Goal: Information Seeking & Learning: Learn about a topic

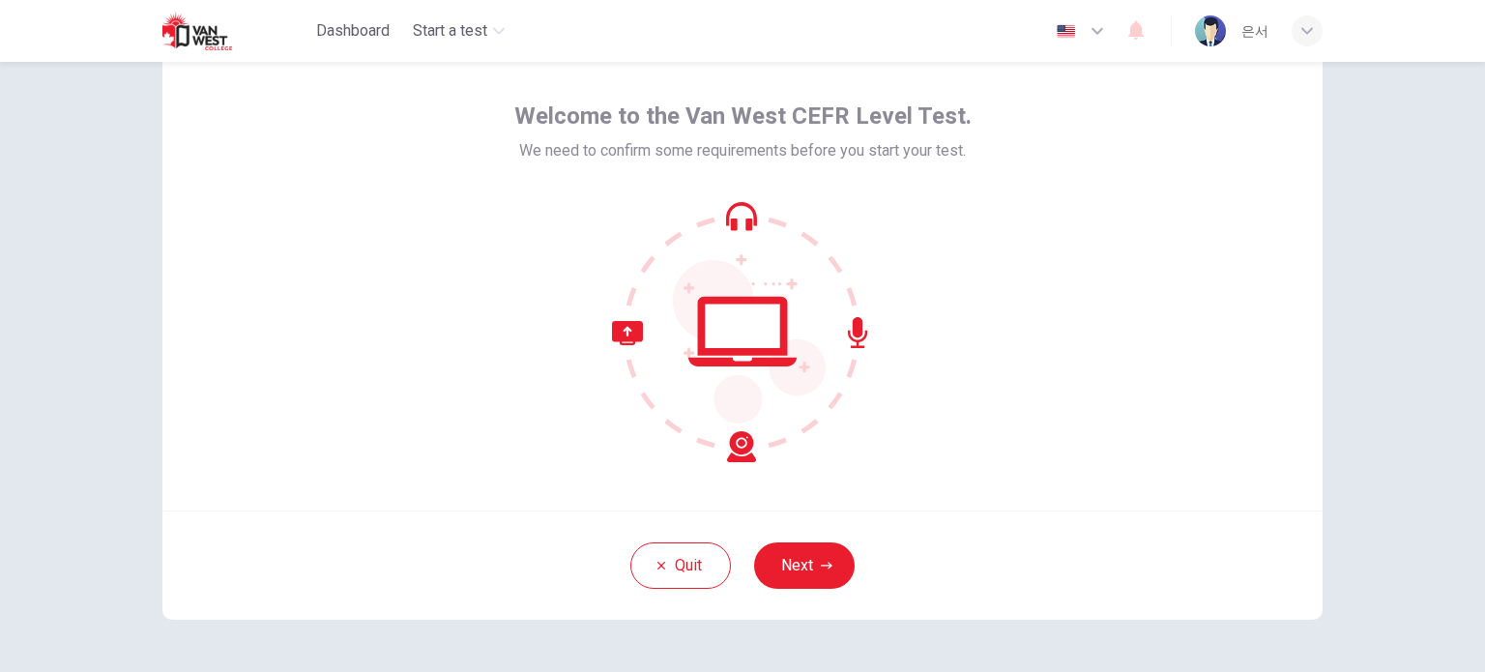
scroll to position [132, 0]
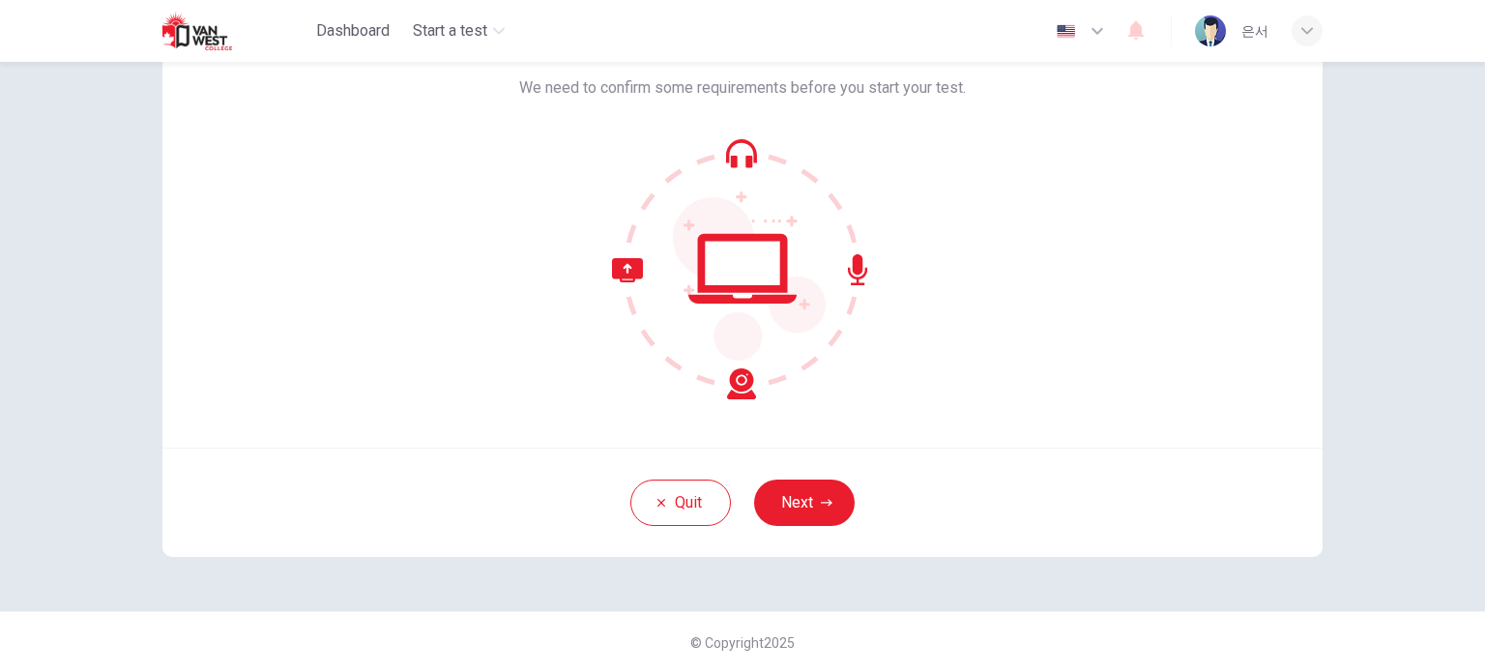
click at [809, 509] on button "Next" at bounding box center [804, 502] width 101 height 46
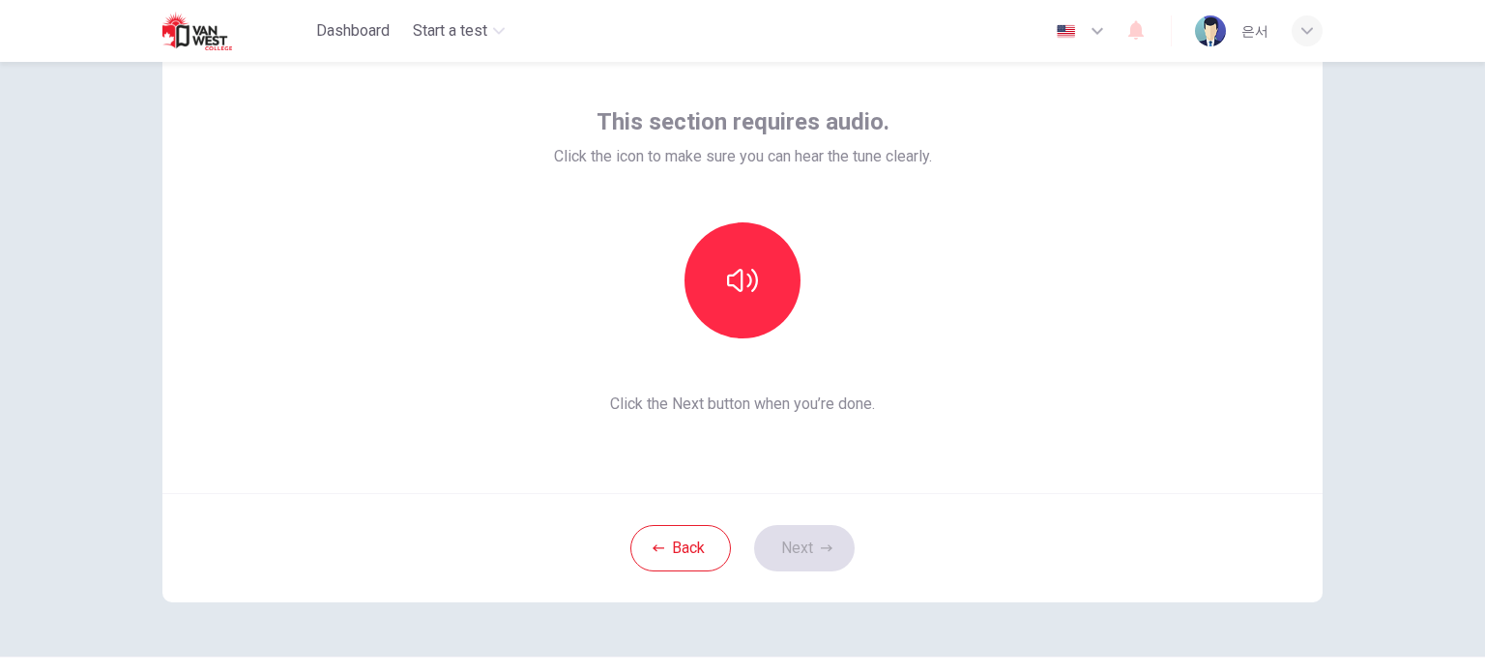
scroll to position [72, 0]
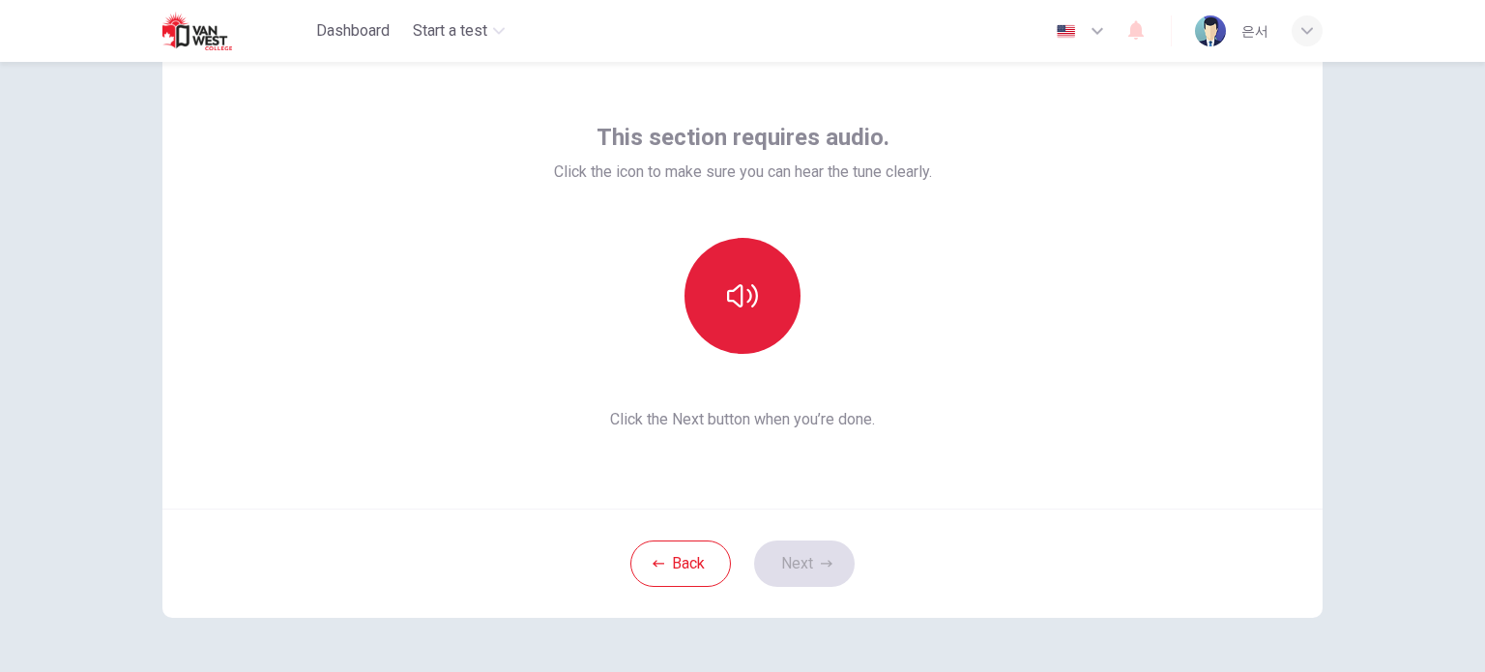
click at [727, 295] on icon "button" at bounding box center [742, 295] width 31 height 23
click at [762, 293] on button "button" at bounding box center [742, 296] width 116 height 116
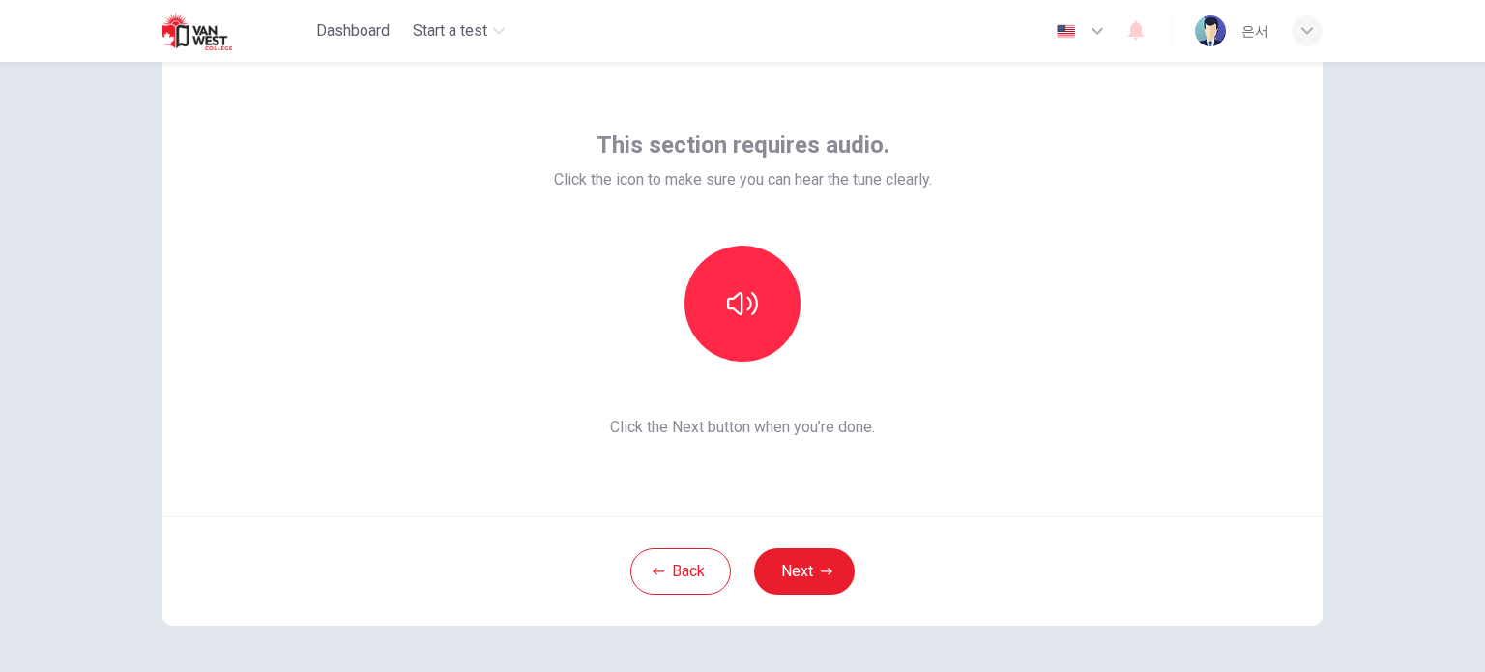
scroll to position [46, 0]
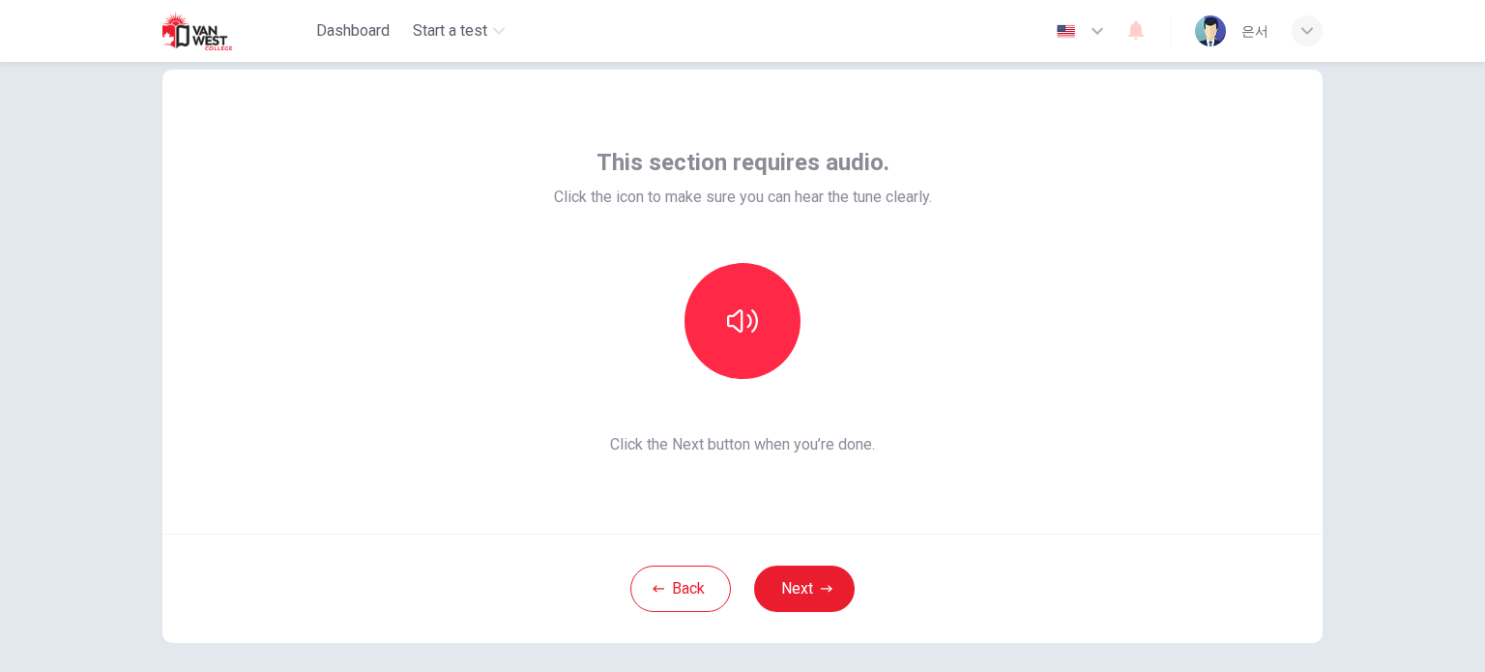
click at [727, 332] on icon "button" at bounding box center [742, 320] width 31 height 31
click at [766, 588] on button "Next" at bounding box center [804, 588] width 101 height 46
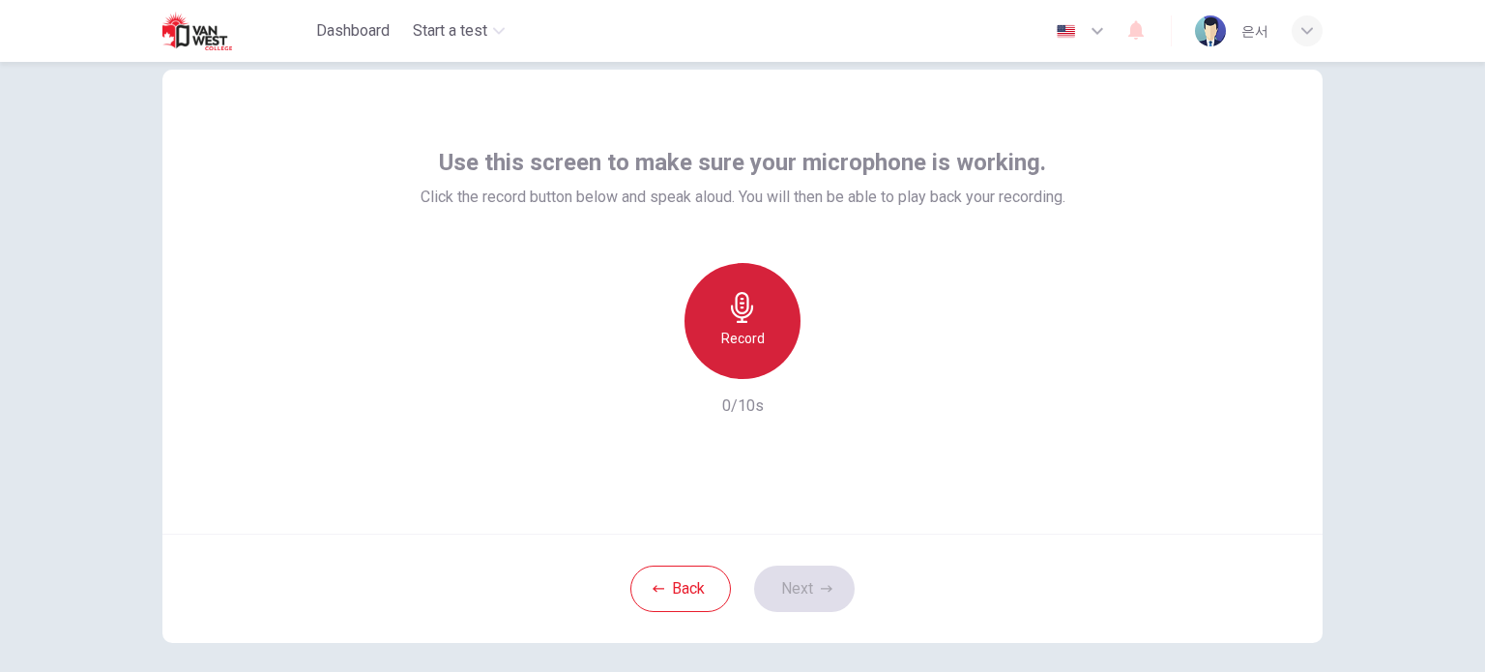
click at [747, 346] on h6 "Record" at bounding box center [742, 338] width 43 height 23
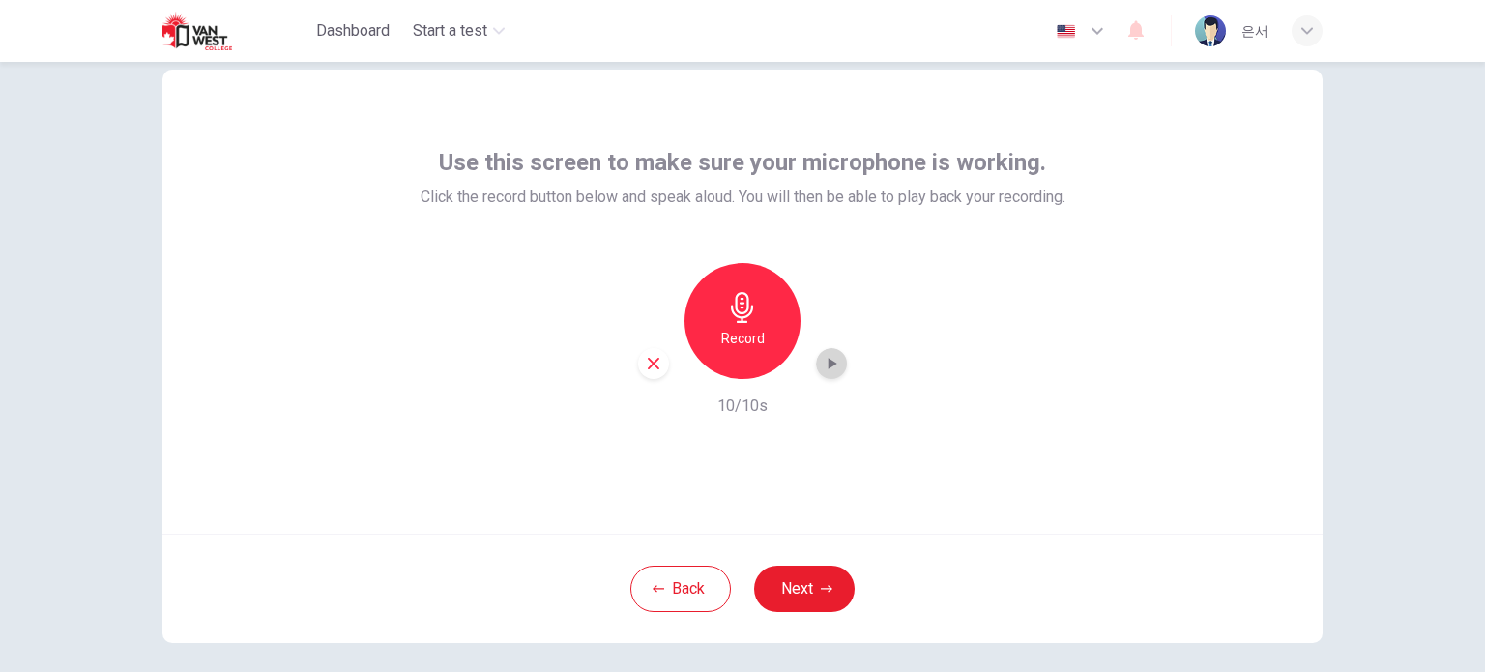
click at [822, 362] on icon "button" at bounding box center [831, 363] width 19 height 19
click at [825, 362] on icon "button" at bounding box center [831, 363] width 19 height 19
click at [796, 579] on button "Next" at bounding box center [804, 588] width 101 height 46
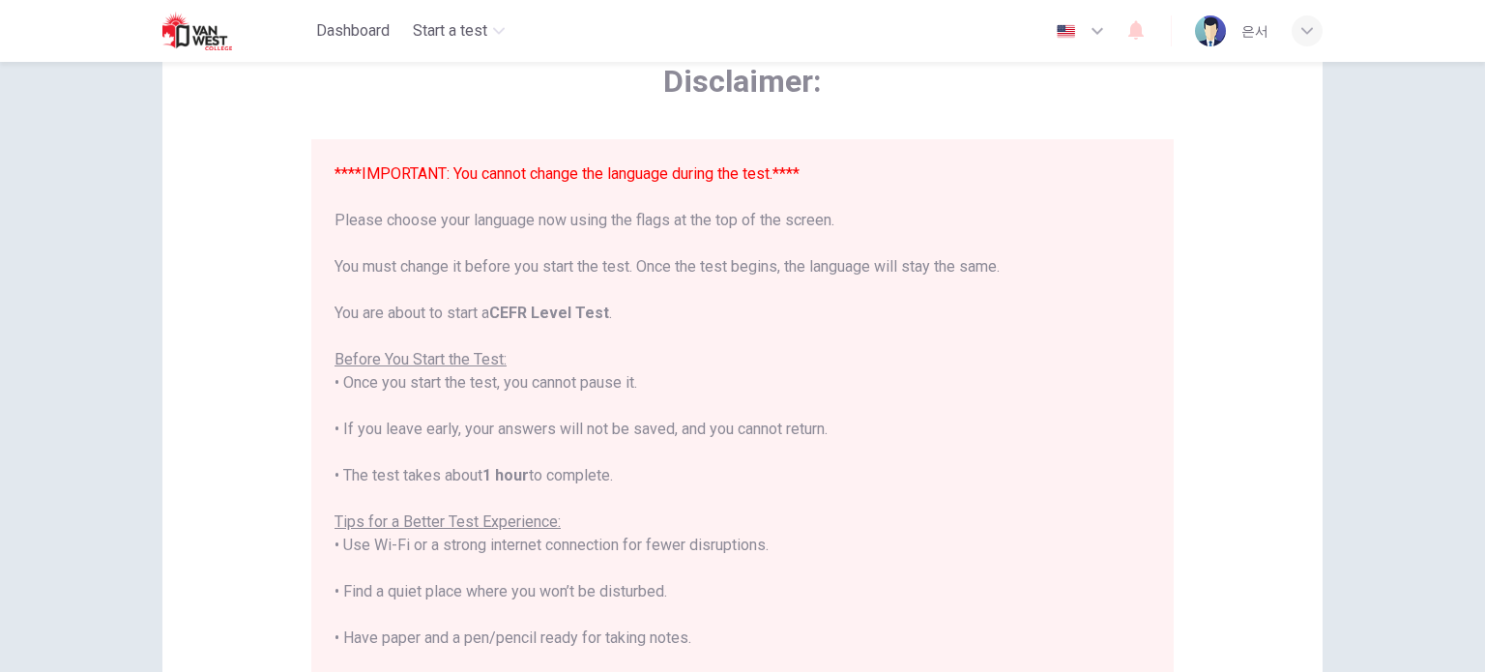
scroll to position [104, 0]
click at [1094, 26] on icon "button" at bounding box center [1097, 30] width 23 height 23
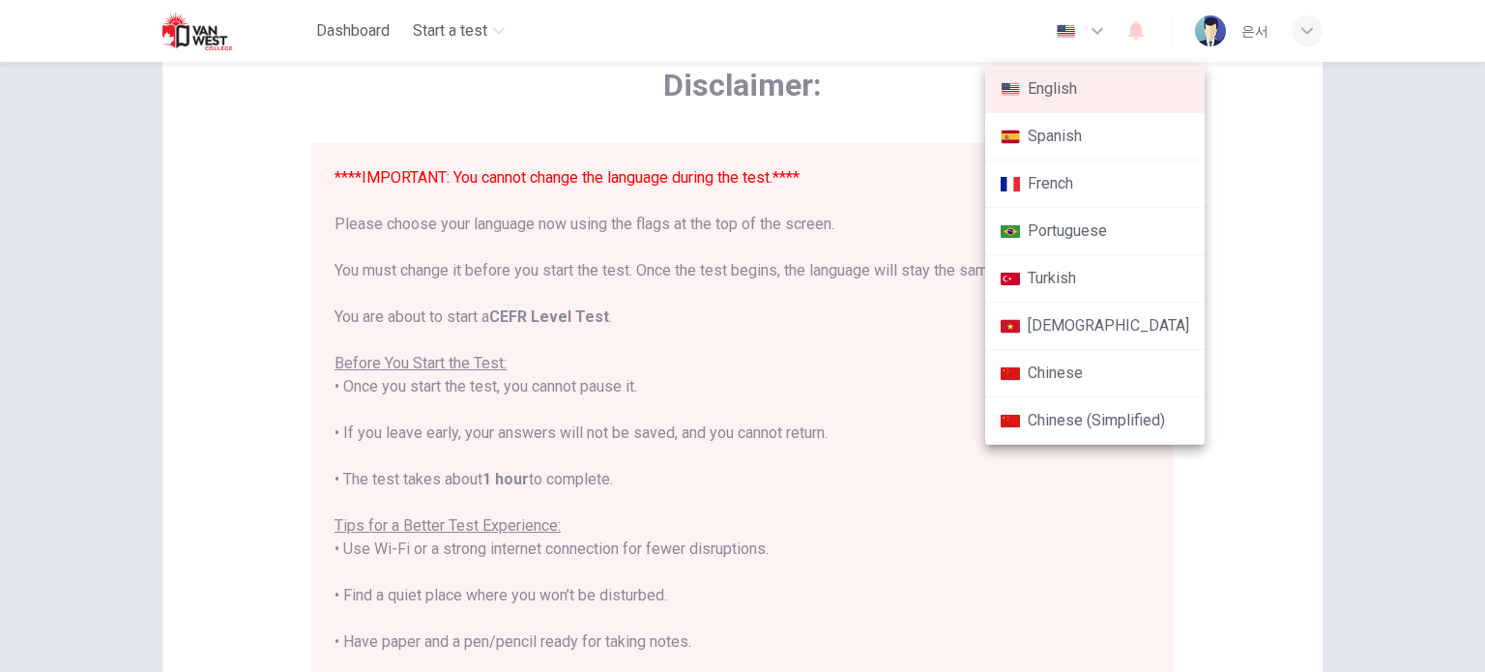
click at [1331, 331] on div at bounding box center [742, 336] width 1485 height 672
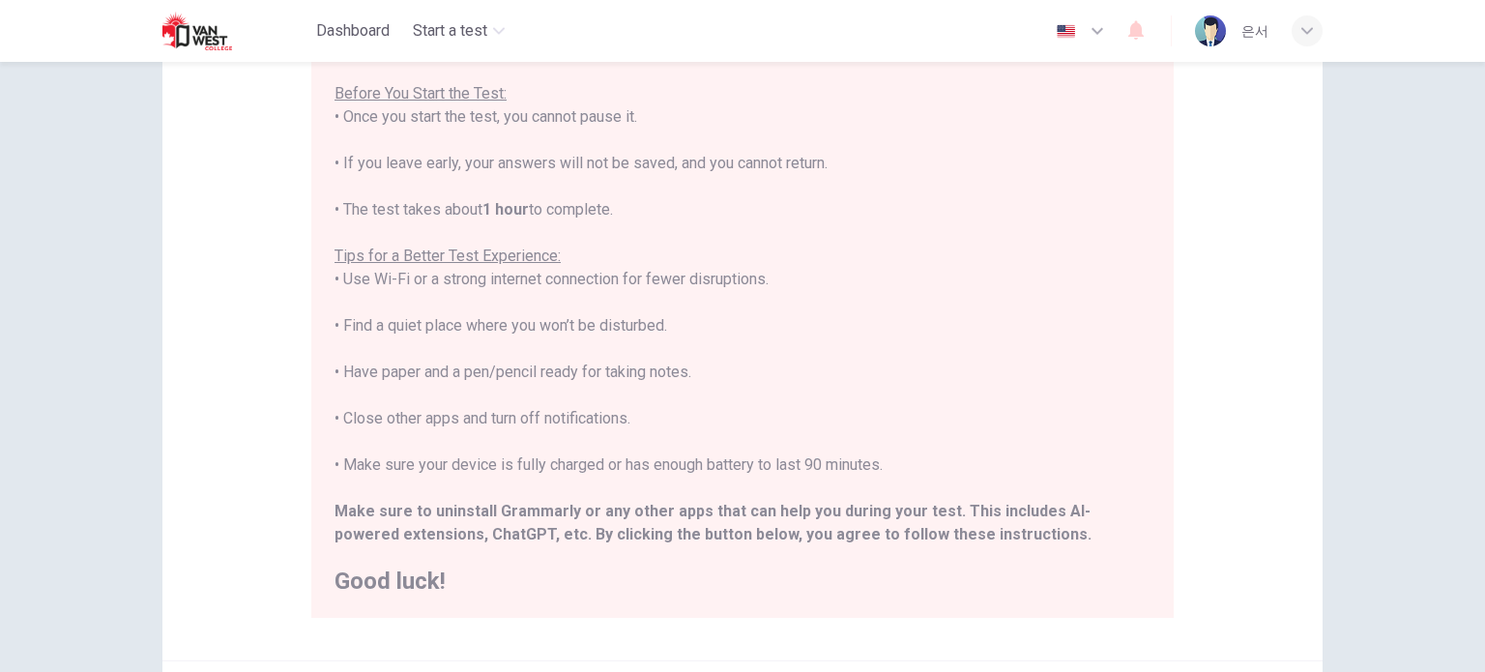
scroll to position [0, 0]
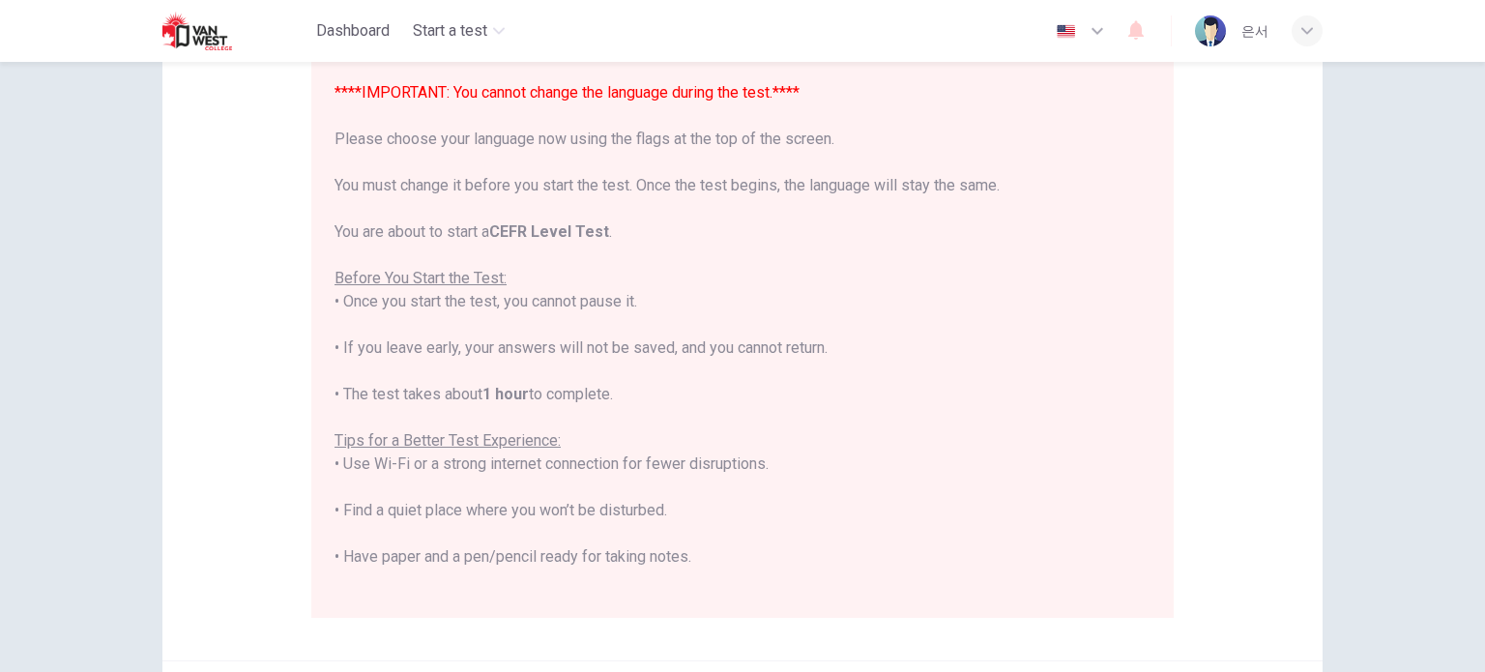
click at [1387, 76] on div "Disclaimer: ****IMPORTANT: You cannot change the language during the test.**** …" at bounding box center [742, 367] width 1485 height 610
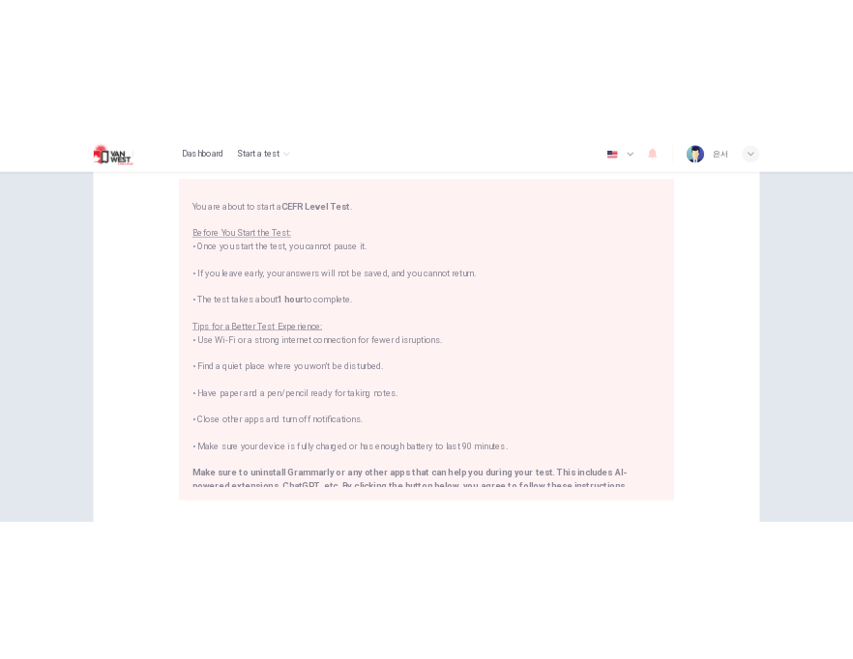
scroll to position [150, 0]
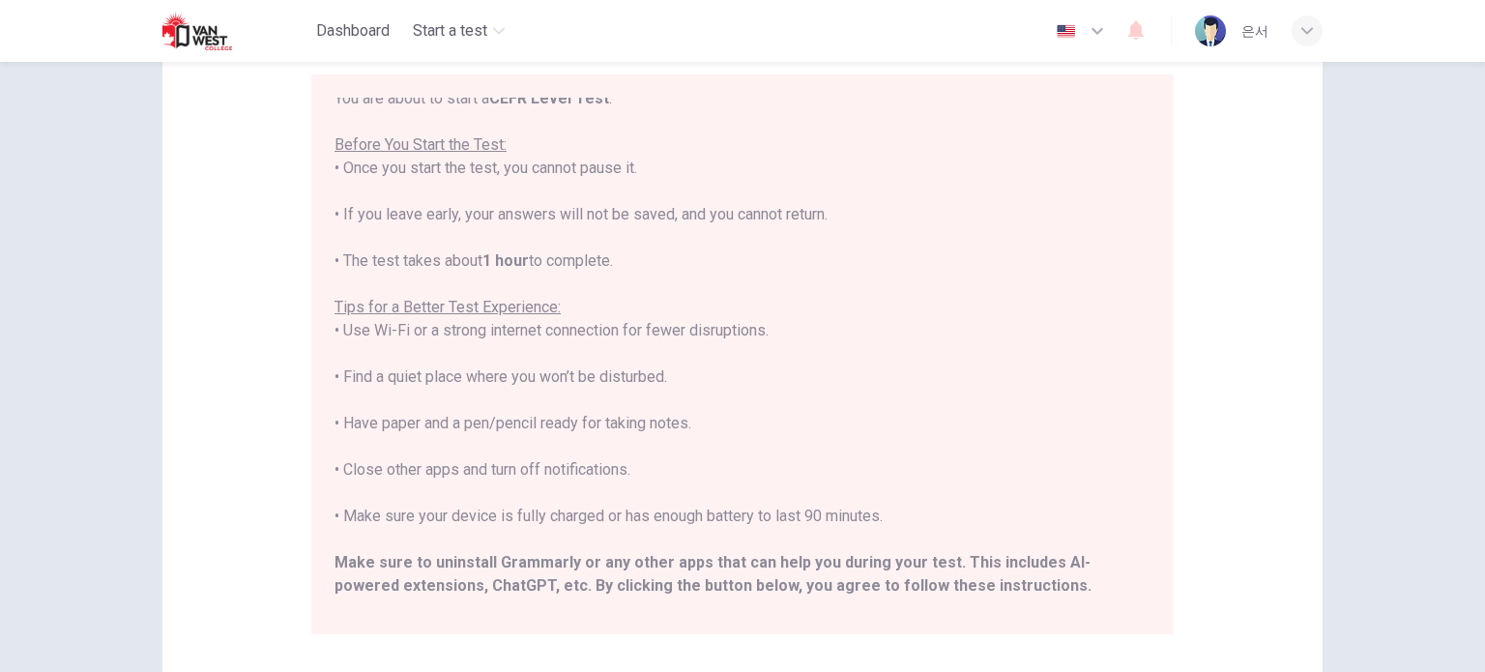
drag, startPoint x: 338, startPoint y: 165, endPoint x: 639, endPoint y: 173, distance: 300.7
click at [639, 173] on div "****IMPORTANT: You cannot change the language during the test.**** Please choos…" at bounding box center [742, 296] width 816 height 696
copy div "Once you start the test, you cannot pause it."
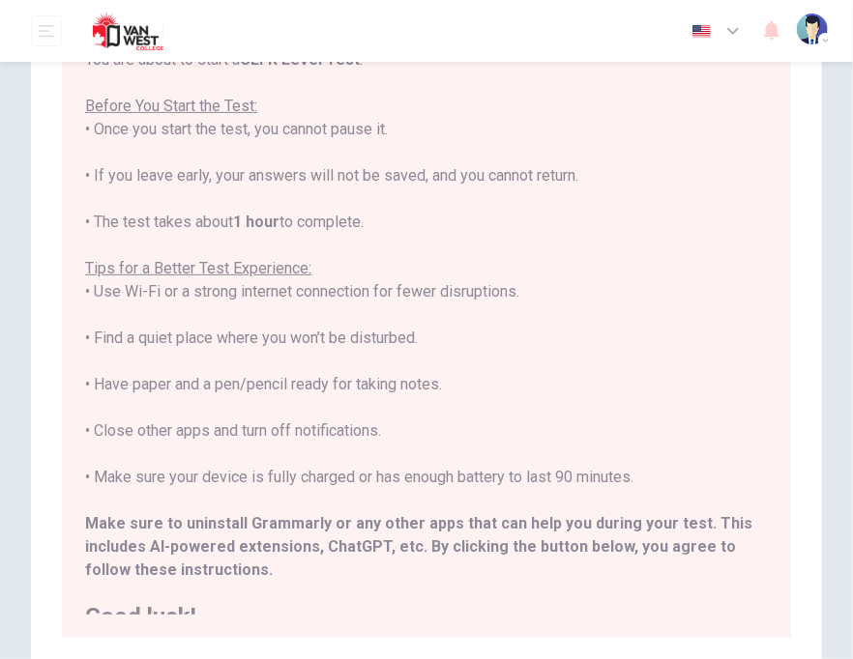
click at [113, 177] on div "****IMPORTANT: You cannot change the language during the test.**** Please choos…" at bounding box center [426, 268] width 682 height 719
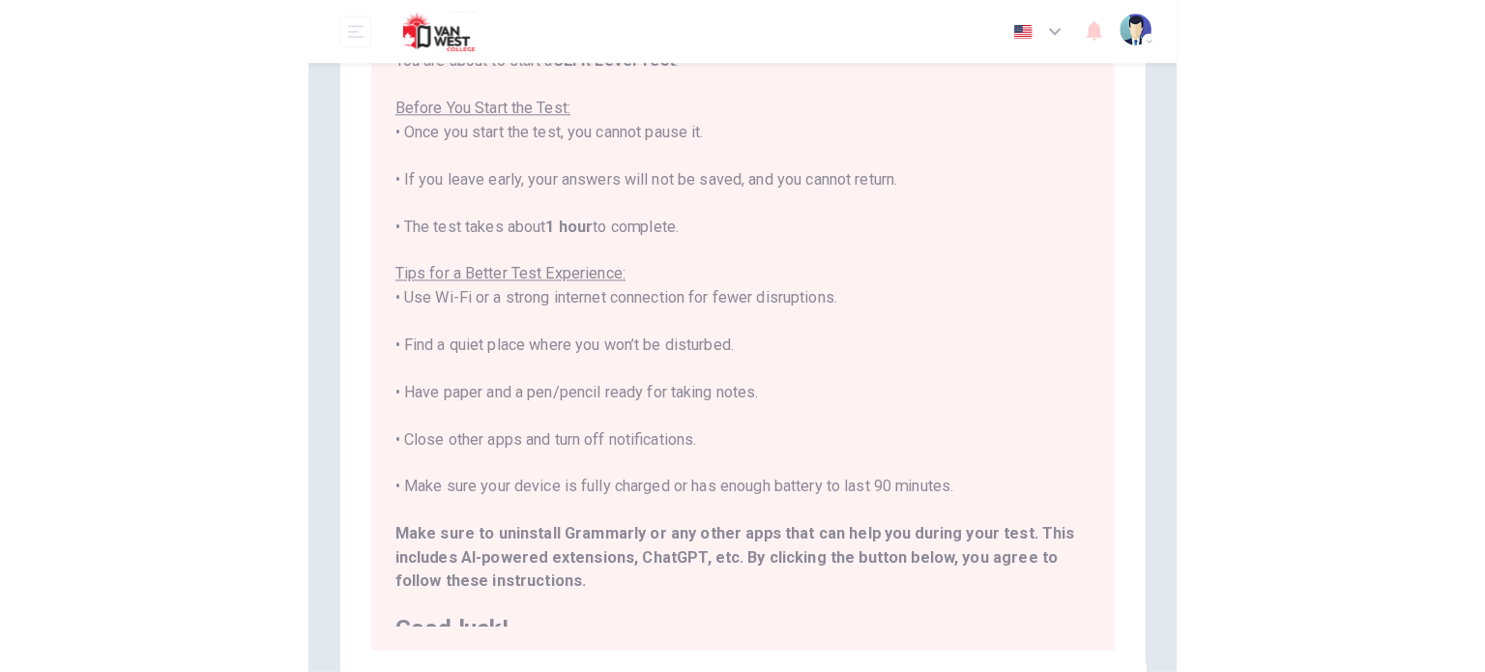
scroll to position [188, 0]
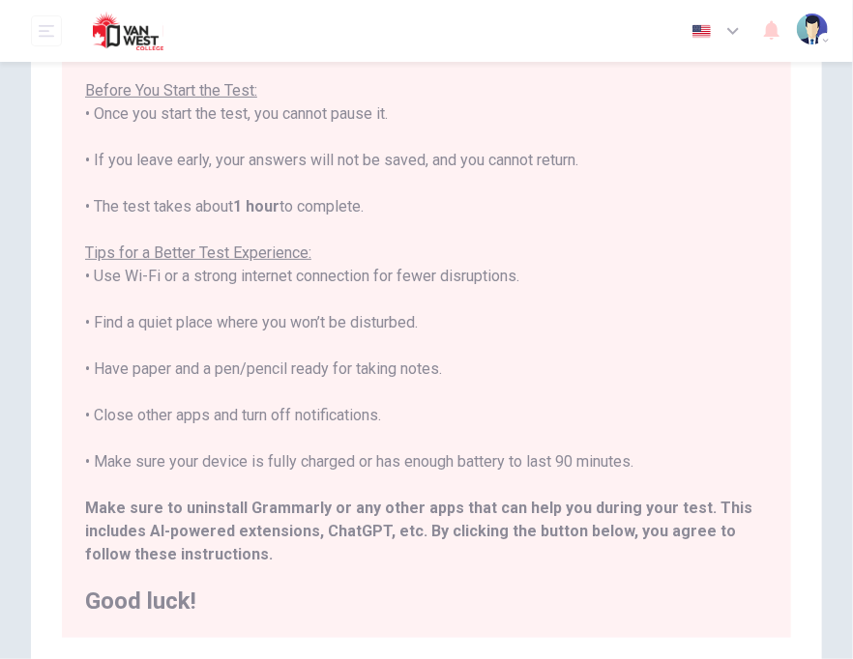
click at [445, 424] on div "****IMPORTANT: You cannot change the language during the test.**** Please choos…" at bounding box center [426, 253] width 682 height 719
drag, startPoint x: 97, startPoint y: 466, endPoint x: 658, endPoint y: 465, distance: 561.6
click at [658, 465] on div "****IMPORTANT: You cannot change the language during the test.**** Please choos…" at bounding box center [426, 253] width 682 height 719
copy div "Make sure your device is fully charged or has enough battery to last 90 minutes."
click at [541, 297] on div "****IMPORTANT: You cannot change the language during the test.**** Please choos…" at bounding box center [426, 253] width 682 height 719
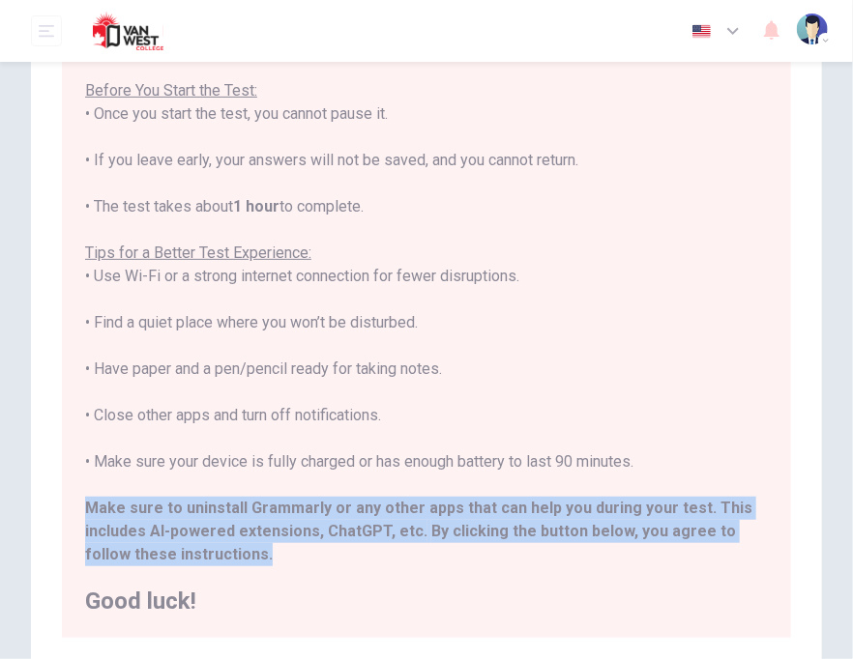
drag, startPoint x: 83, startPoint y: 504, endPoint x: 317, endPoint y: 561, distance: 240.8
click at [317, 561] on div "****IMPORTANT: You cannot change the language during the test.**** Please choos…" at bounding box center [426, 337] width 729 height 602
copy div "Make sure to uninstall Grammarly or any other apps that can help you during you…"
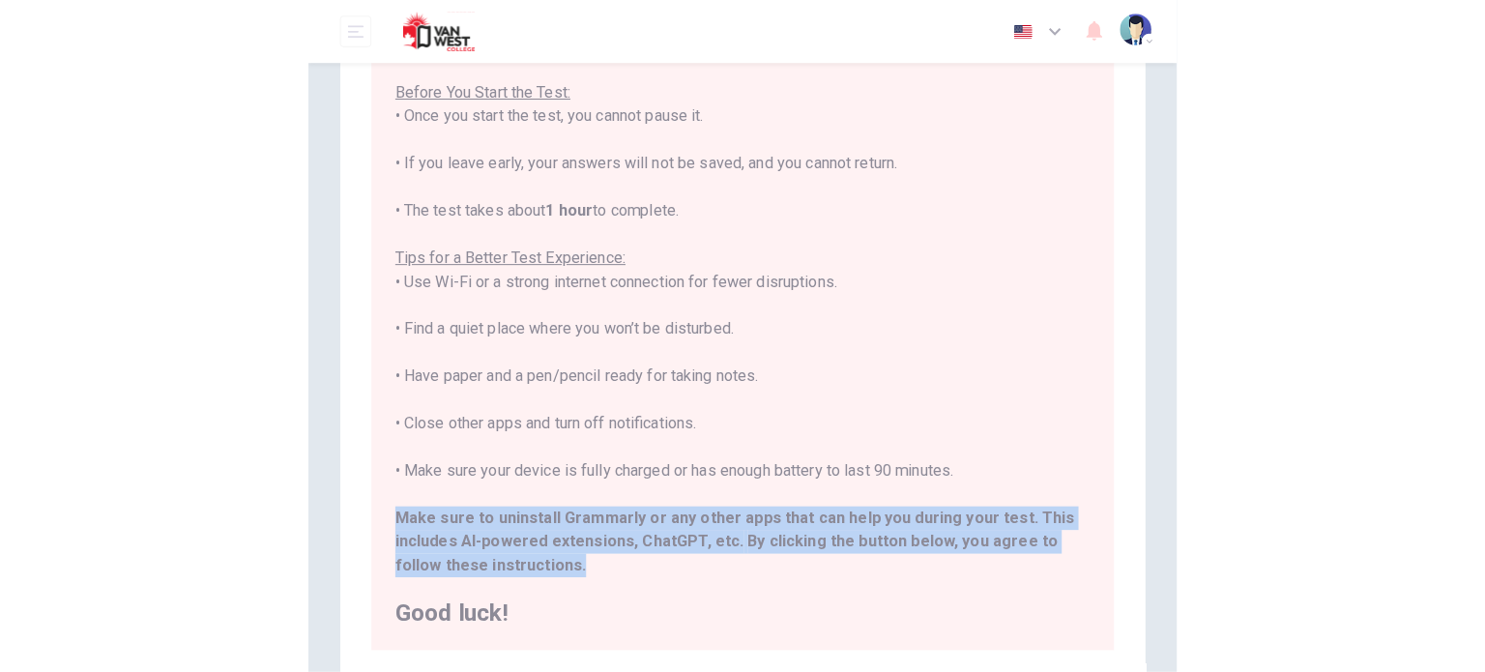
scroll to position [185, 0]
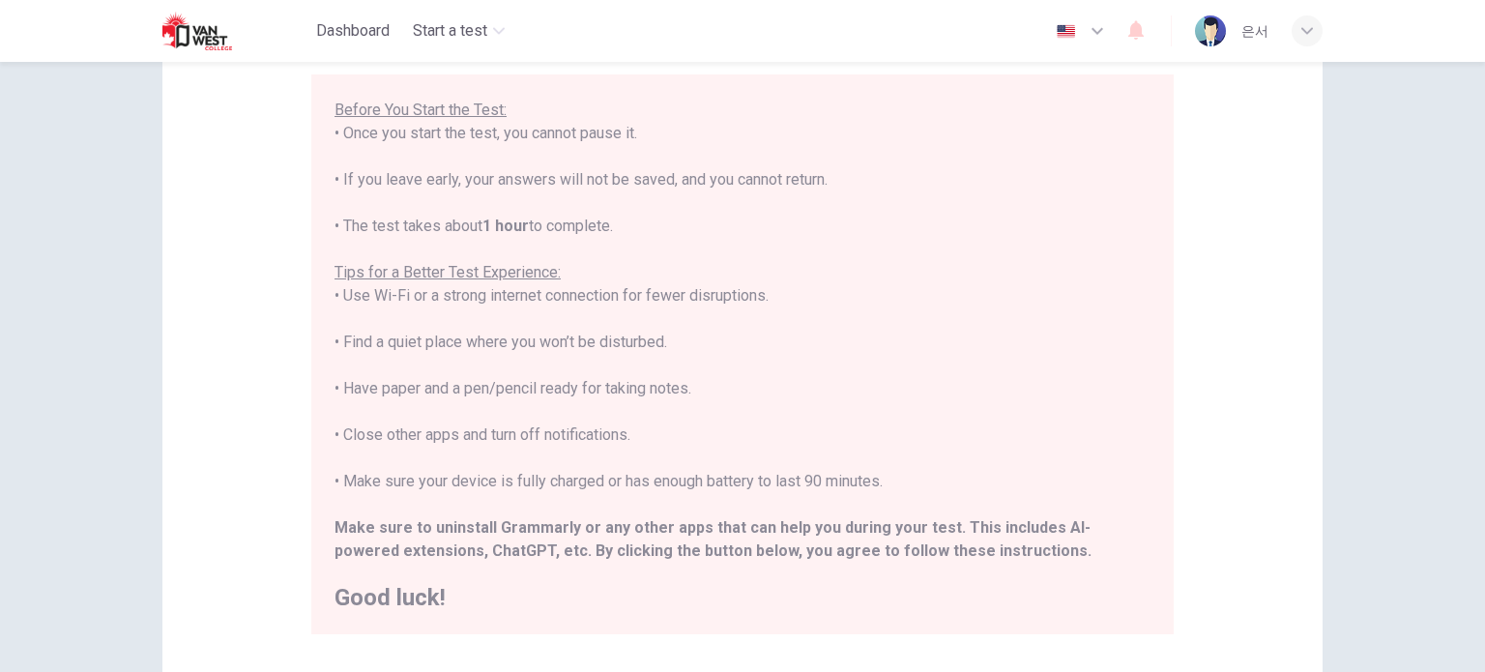
click at [1393, 210] on div "Disclaimer: ****IMPORTANT: You cannot change the language during the test.**** …" at bounding box center [742, 367] width 1485 height 610
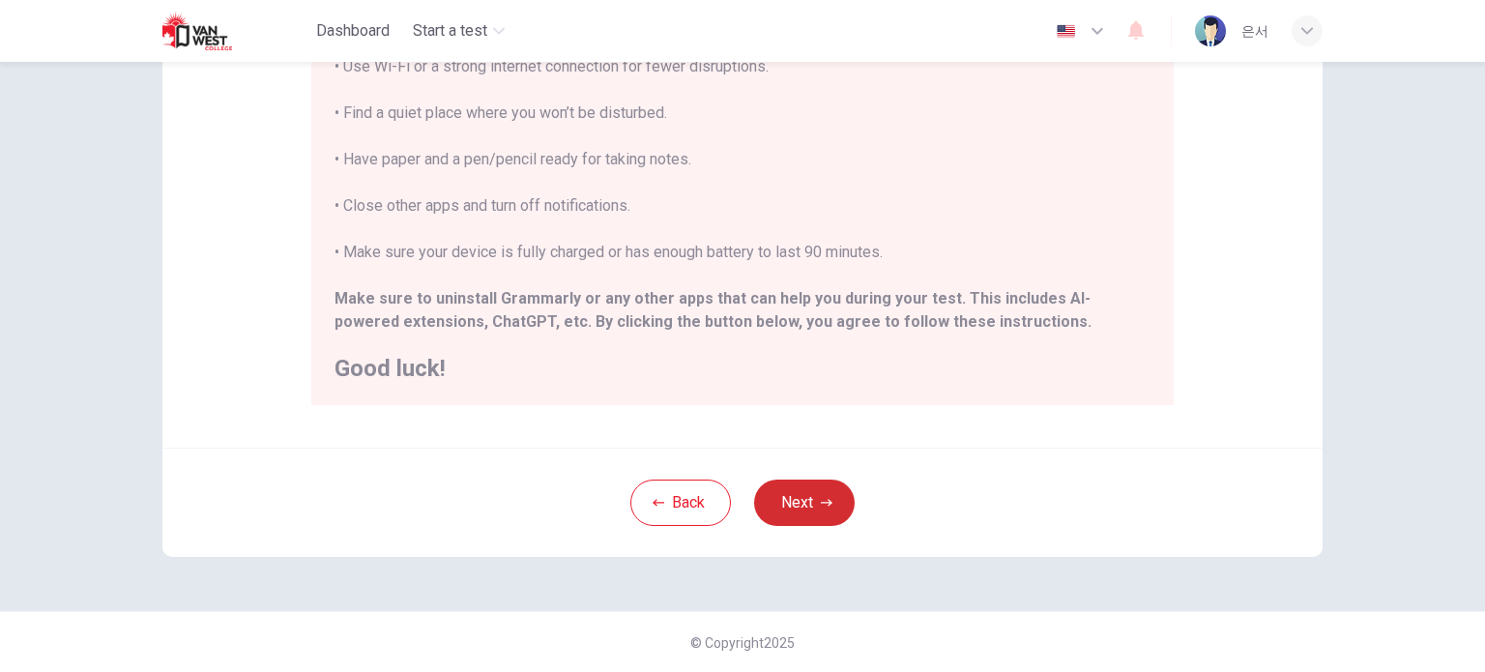
click at [826, 504] on icon "button" at bounding box center [827, 503] width 12 height 12
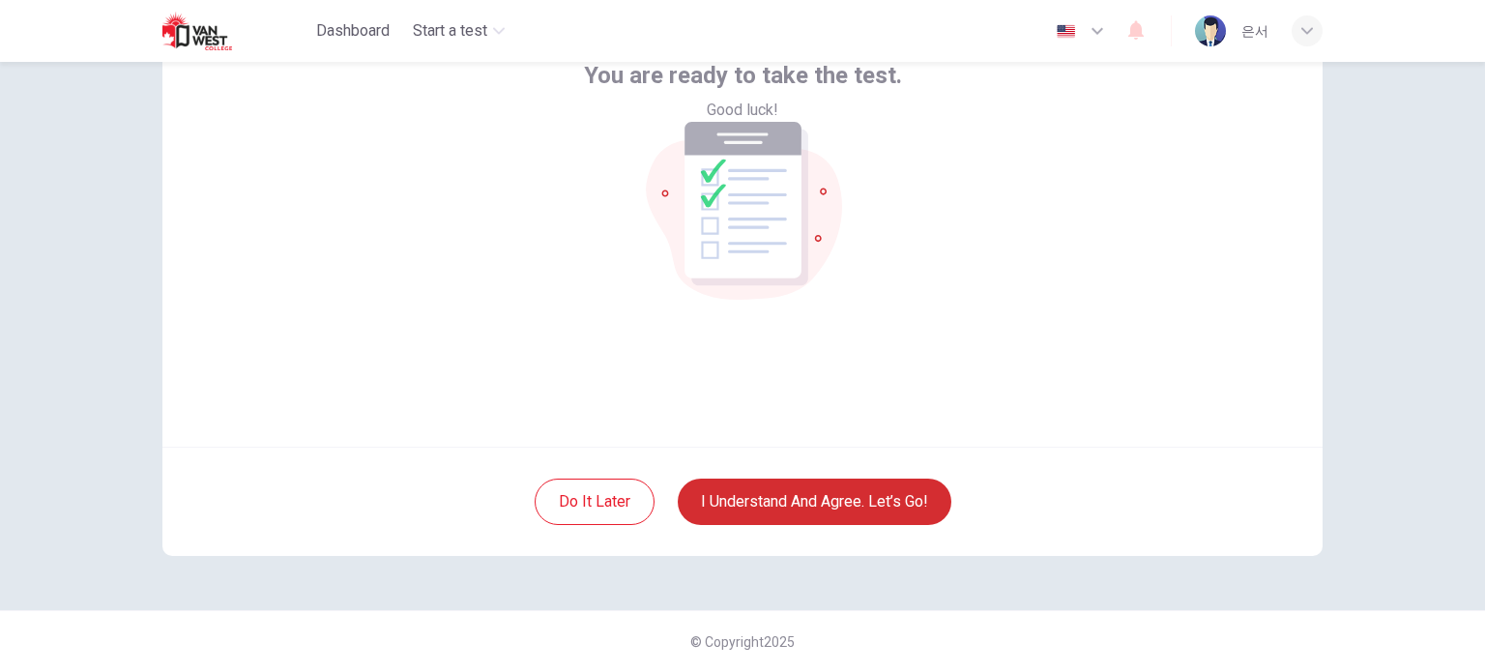
scroll to position [132, 0]
click at [875, 504] on button "I understand and agree. Let’s go!" at bounding box center [815, 502] width 274 height 46
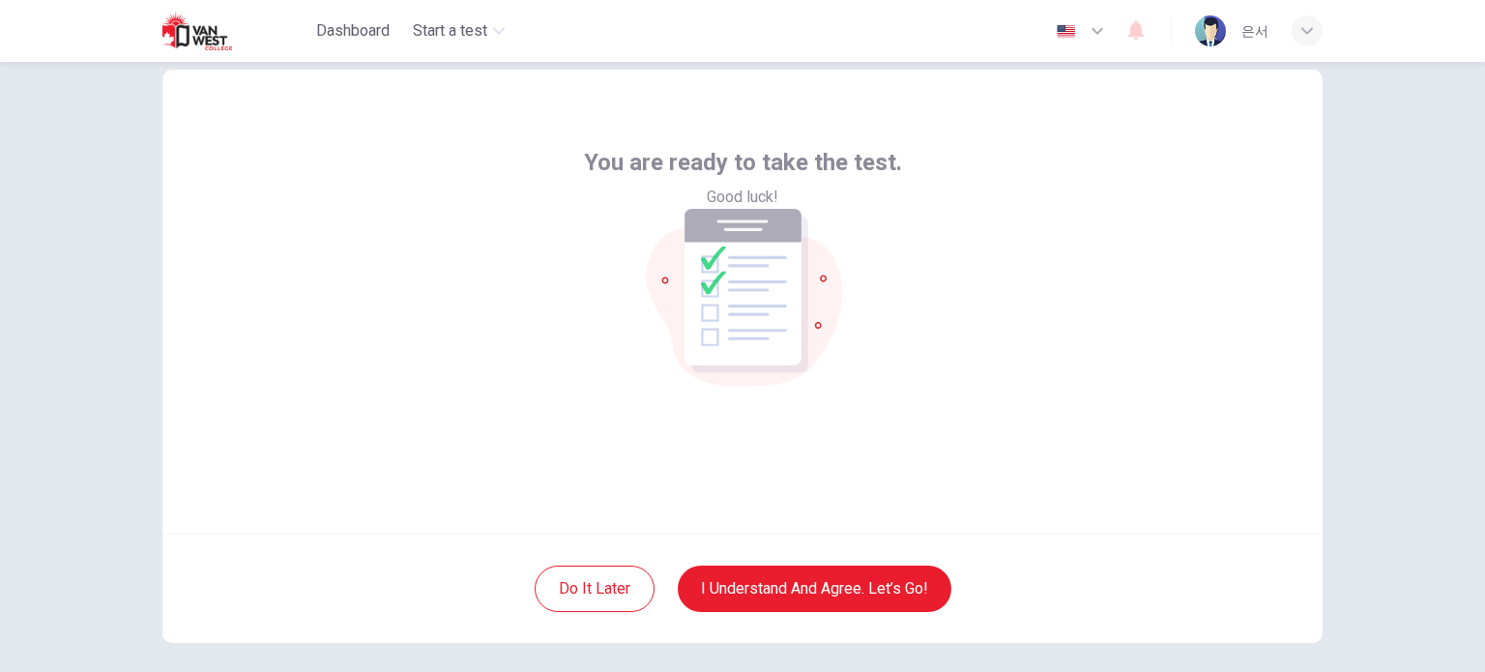
scroll to position [44, 0]
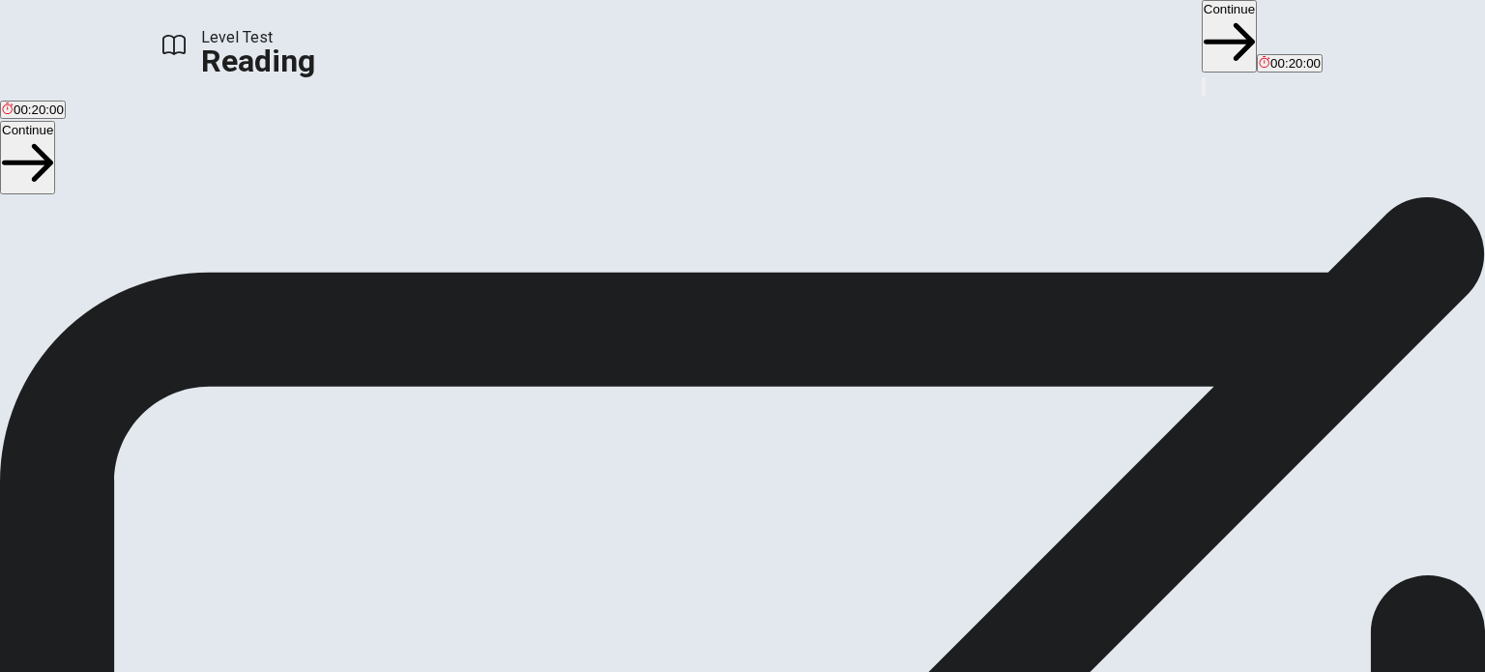
scroll to position [155, 0]
drag, startPoint x: 291, startPoint y: 412, endPoint x: 612, endPoint y: 417, distance: 321.0
click at [448, 417] on span "You will read 1 passage . You have 20 minutes to read and answer questions. Mos…" at bounding box center [224, 285] width 448 height 436
drag, startPoint x: 609, startPoint y: 414, endPoint x: 594, endPoint y: 415, distance: 15.5
click at [448, 413] on span "You will read 1 passage . You have 20 minutes to read and answer questions. Mos…" at bounding box center [224, 285] width 448 height 436
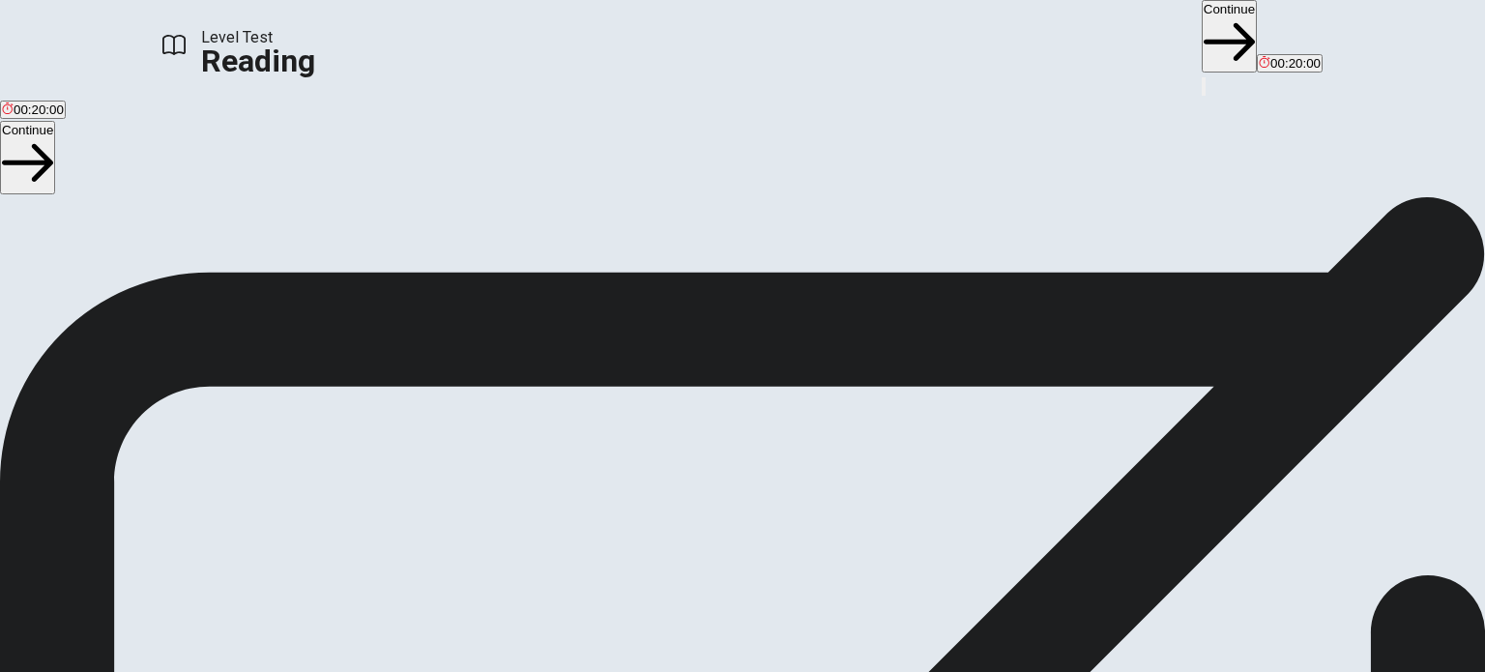
drag, startPoint x: 594, startPoint y: 415, endPoint x: 367, endPoint y: 415, distance: 226.2
click at [367, 415] on span "You will read 1 passage . You have 20 minutes to read and answer questions. Mos…" at bounding box center [224, 285] width 448 height 436
click at [1202, 24] on button "Continue" at bounding box center [1229, 36] width 55 height 72
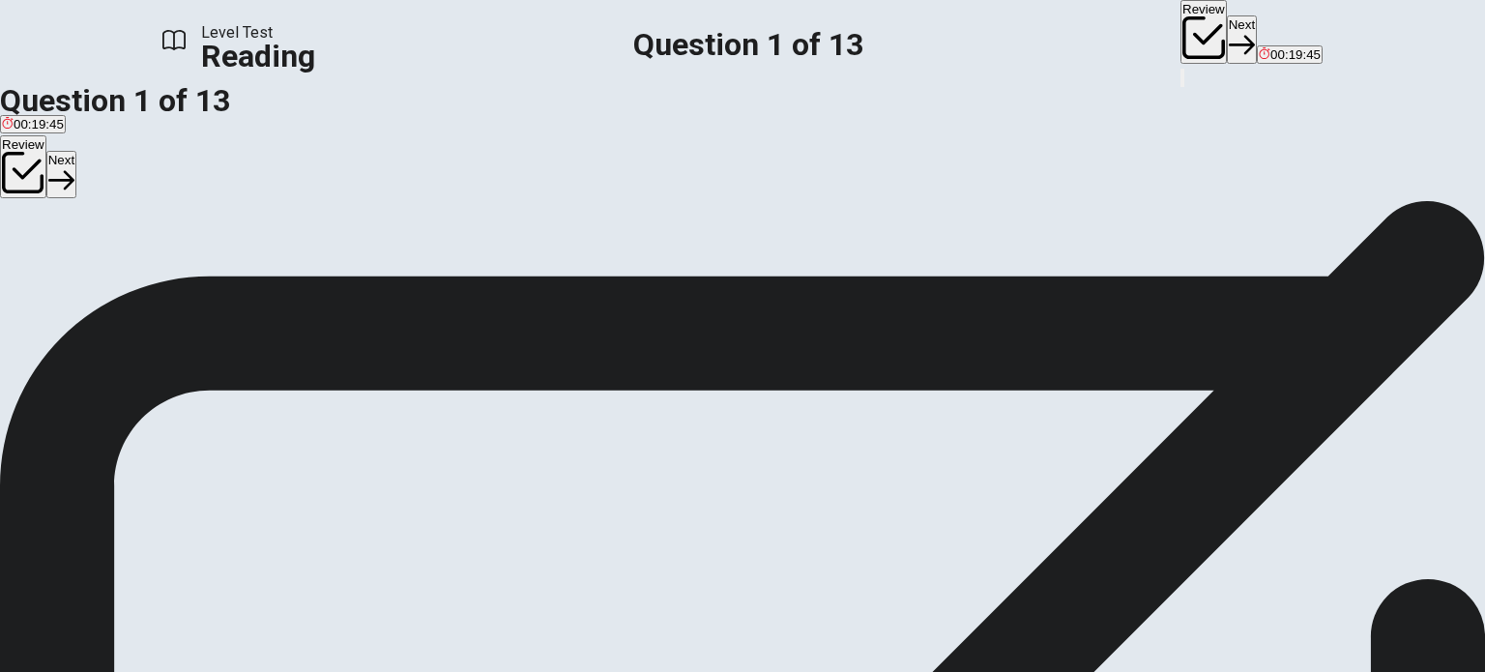
drag, startPoint x: 966, startPoint y: 226, endPoint x: 1040, endPoint y: 226, distance: 74.4
click at [1040, 330] on span "Photography is a big part of our lives [DATE]. We take photos with our phones, …" at bounding box center [735, 351] width 1470 height 42
drag, startPoint x: 337, startPoint y: 197, endPoint x: 363, endPoint y: 193, distance: 26.4
click at [304, 225] on span "Who created the first permanent photograph?" at bounding box center [152, 234] width 304 height 18
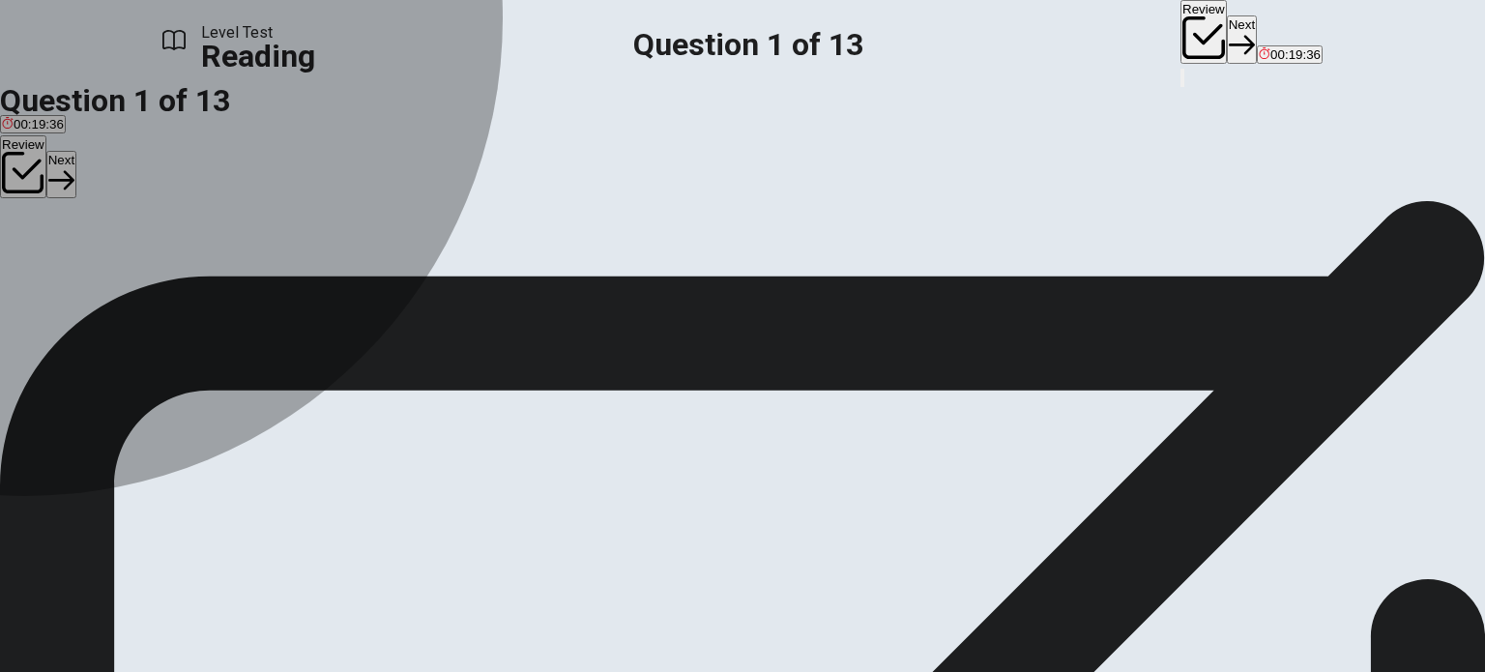
click at [222, 263] on div "C" at bounding box center [274, 255] width 106 height 14
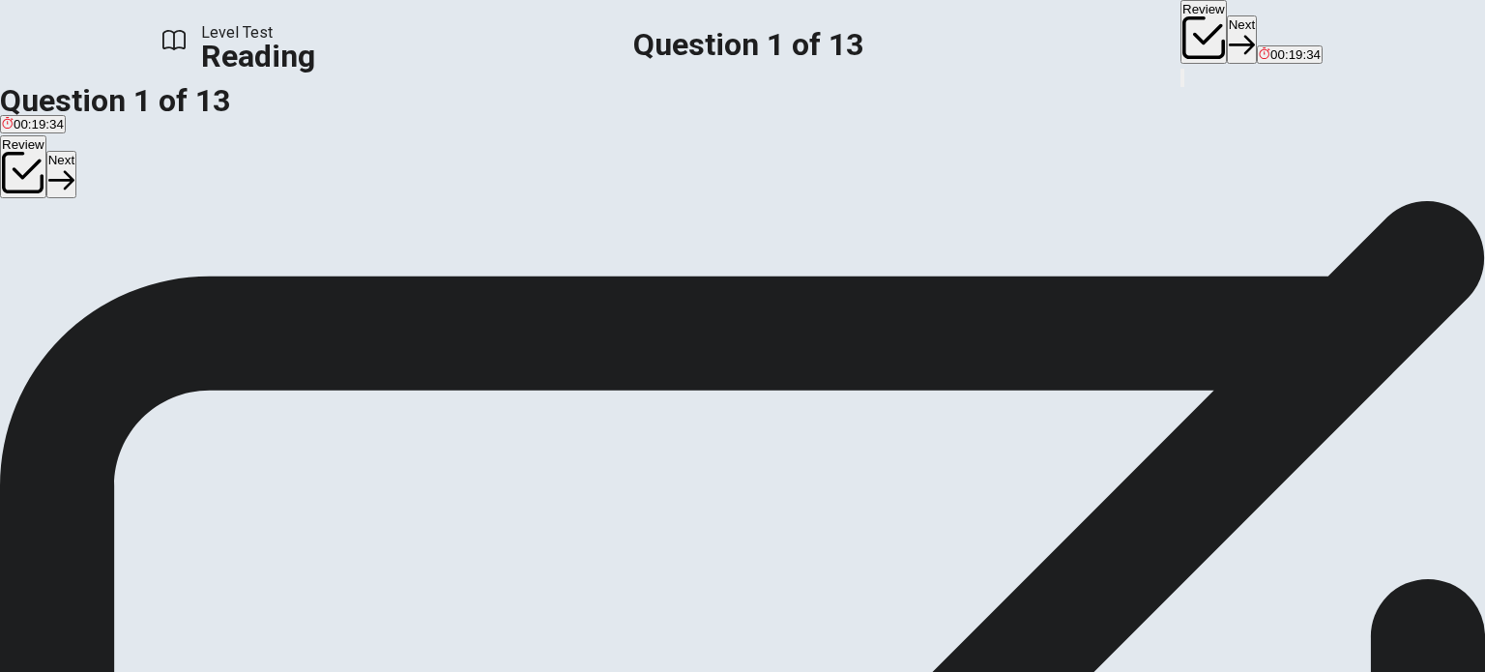
scroll to position [201, 0]
click at [1227, 29] on button "Next" at bounding box center [1242, 38] width 30 height 47
click at [104, 236] on div "B" at bounding box center [83, 228] width 43 height 14
click at [1227, 40] on button "Next" at bounding box center [1242, 38] width 30 height 47
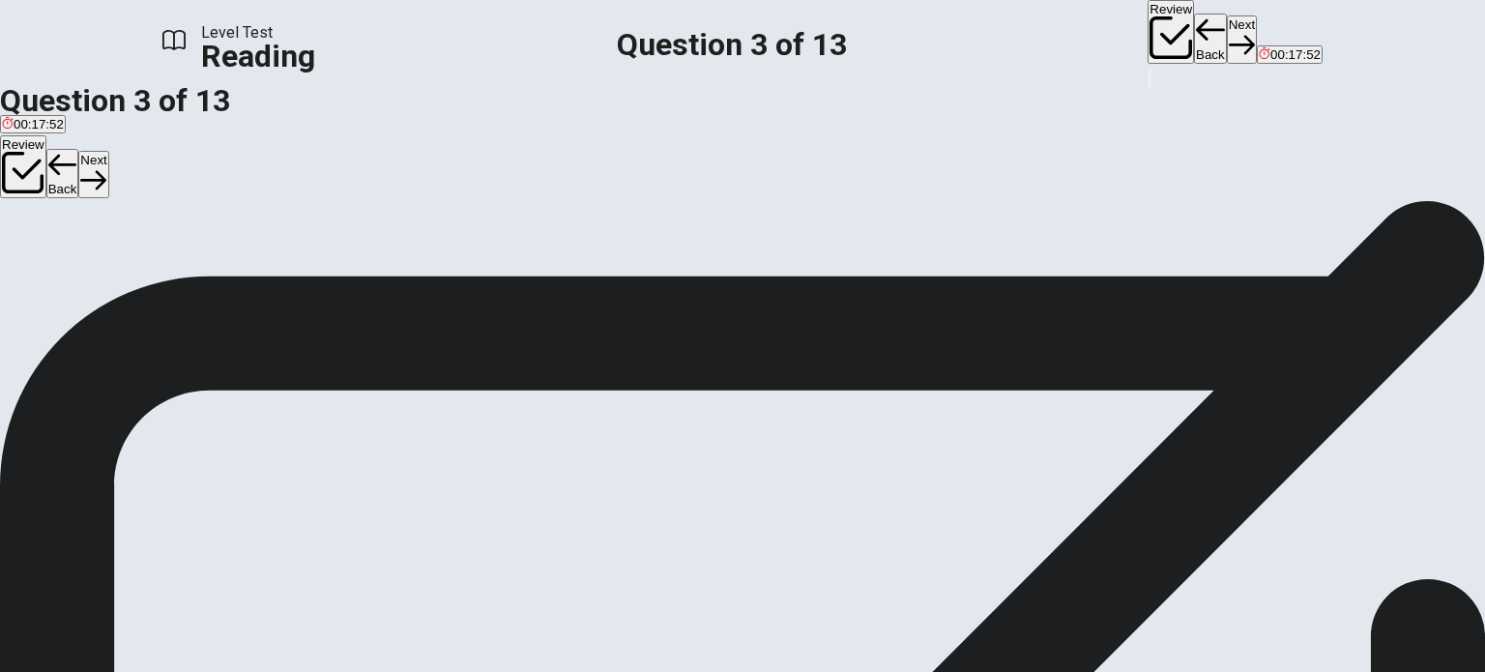
scroll to position [153, 0]
click at [1194, 35] on button "Back" at bounding box center [1210, 39] width 33 height 50
click at [1227, 38] on button "Next" at bounding box center [1242, 38] width 30 height 47
click at [1229, 32] on icon "button" at bounding box center [1242, 45] width 26 height 26
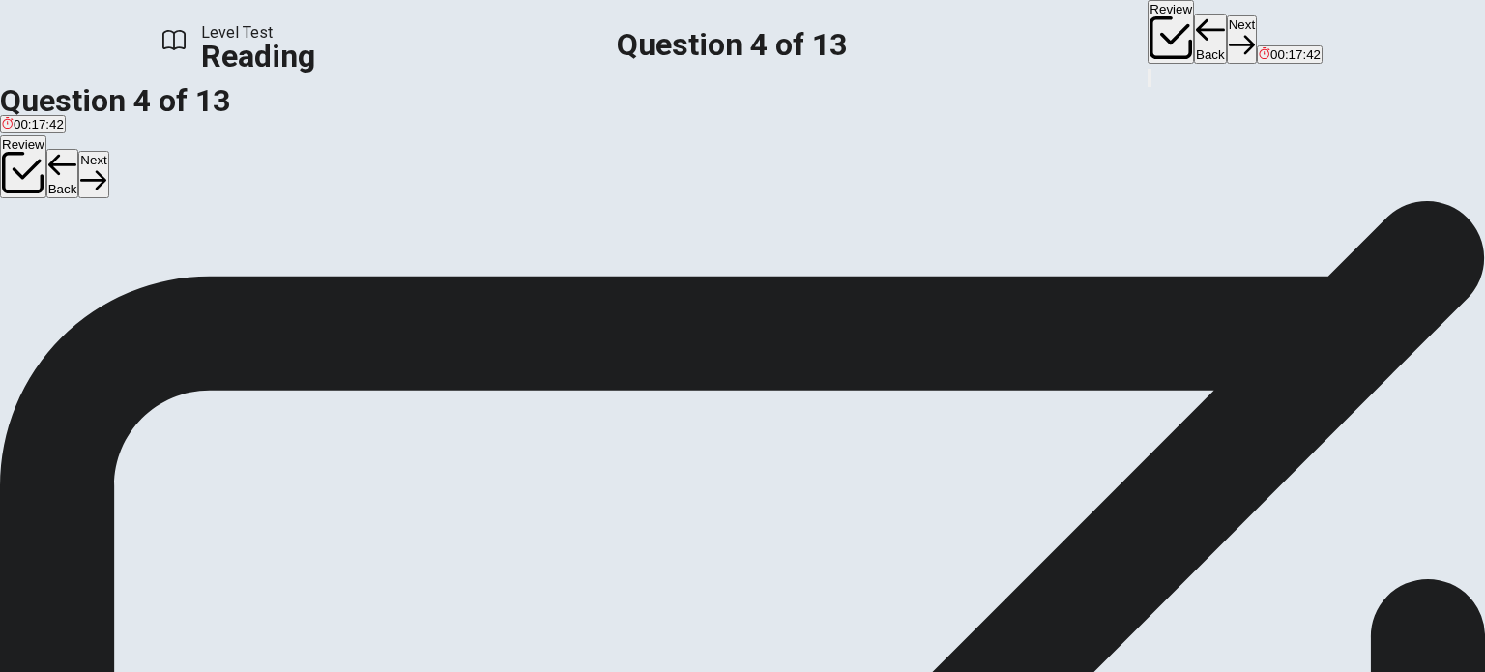
click at [1196, 33] on icon "button" at bounding box center [1210, 29] width 29 height 21
click at [385, 250] on span "It made taking portraits possible" at bounding box center [294, 243] width 182 height 14
click at [1227, 24] on button "Next" at bounding box center [1242, 38] width 30 height 47
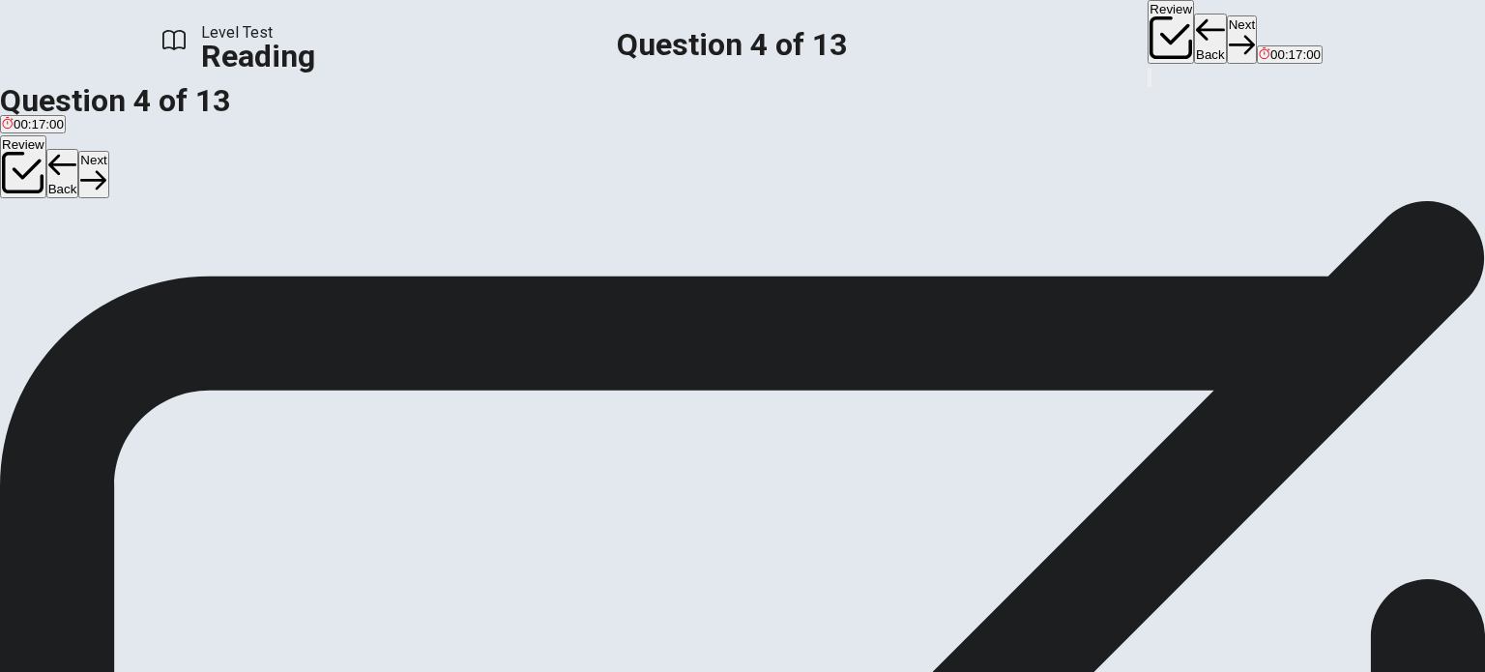
click at [132, 236] on div "B" at bounding box center [91, 228] width 82 height 14
click at [1227, 34] on button "Next" at bounding box center [1242, 38] width 30 height 47
click at [999, 538] on span "In the following years, photography kept getting better. In [DATE], [PERSON_NAM…" at bounding box center [740, 570] width 1480 height 65
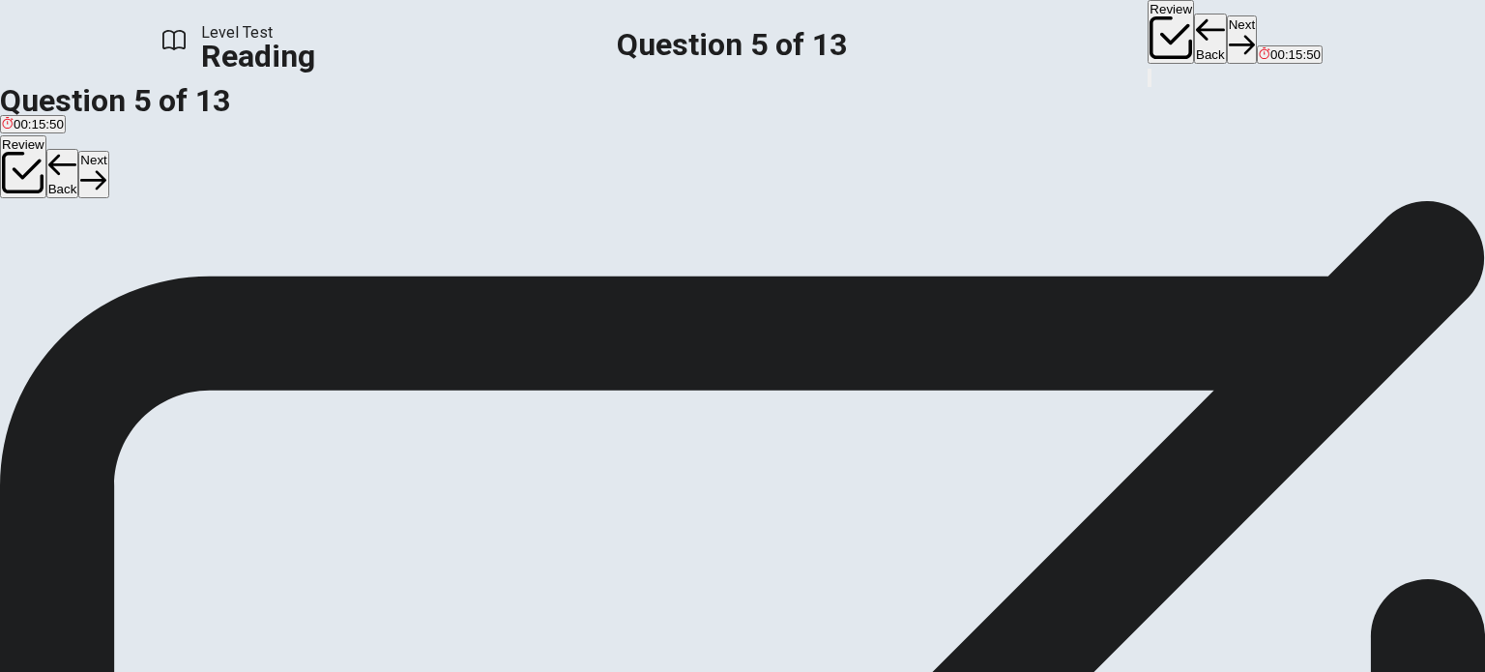
click at [1023, 538] on span "In the following years, photography kept getting better. In [DATE], [PERSON_NAM…" at bounding box center [740, 570] width 1480 height 65
click at [1048, 538] on span "In the following years, photography kept getting better. In [DATE], [PERSON_NAM…" at bounding box center [740, 570] width 1480 height 65
click at [1075, 538] on span "In the following years, photography kept getting better. In [DATE], [PERSON_NAM…" at bounding box center [740, 570] width 1480 height 65
click at [1099, 538] on span "In the following years, photography kept getting better. In [DATE], [PERSON_NAM…" at bounding box center [740, 570] width 1480 height 65
click at [316, 277] on span "It was easy for regular people to use" at bounding box center [300, 270] width 208 height 14
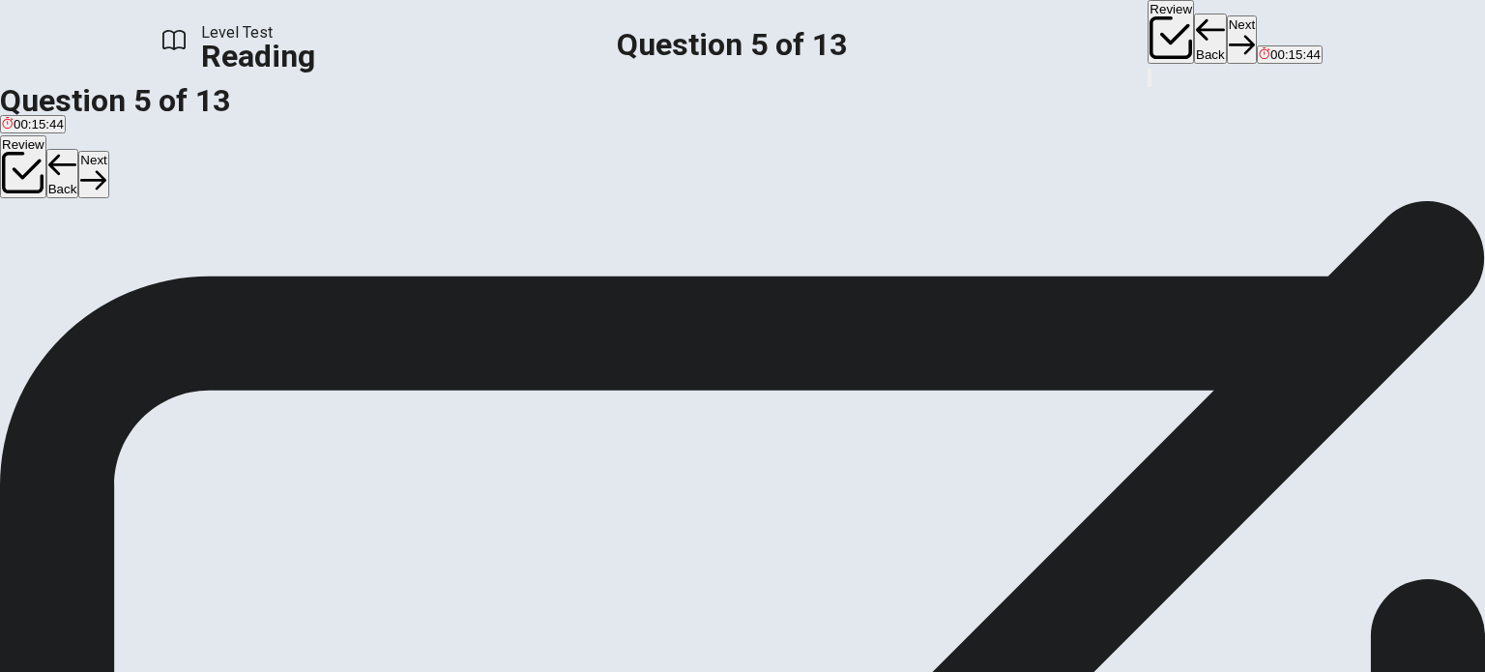
click at [1227, 48] on button "Next" at bounding box center [1242, 38] width 30 height 47
click at [59, 260] on button "A In [DATE]" at bounding box center [29, 262] width 59 height 33
click at [1227, 35] on button "Next" at bounding box center [1242, 38] width 30 height 47
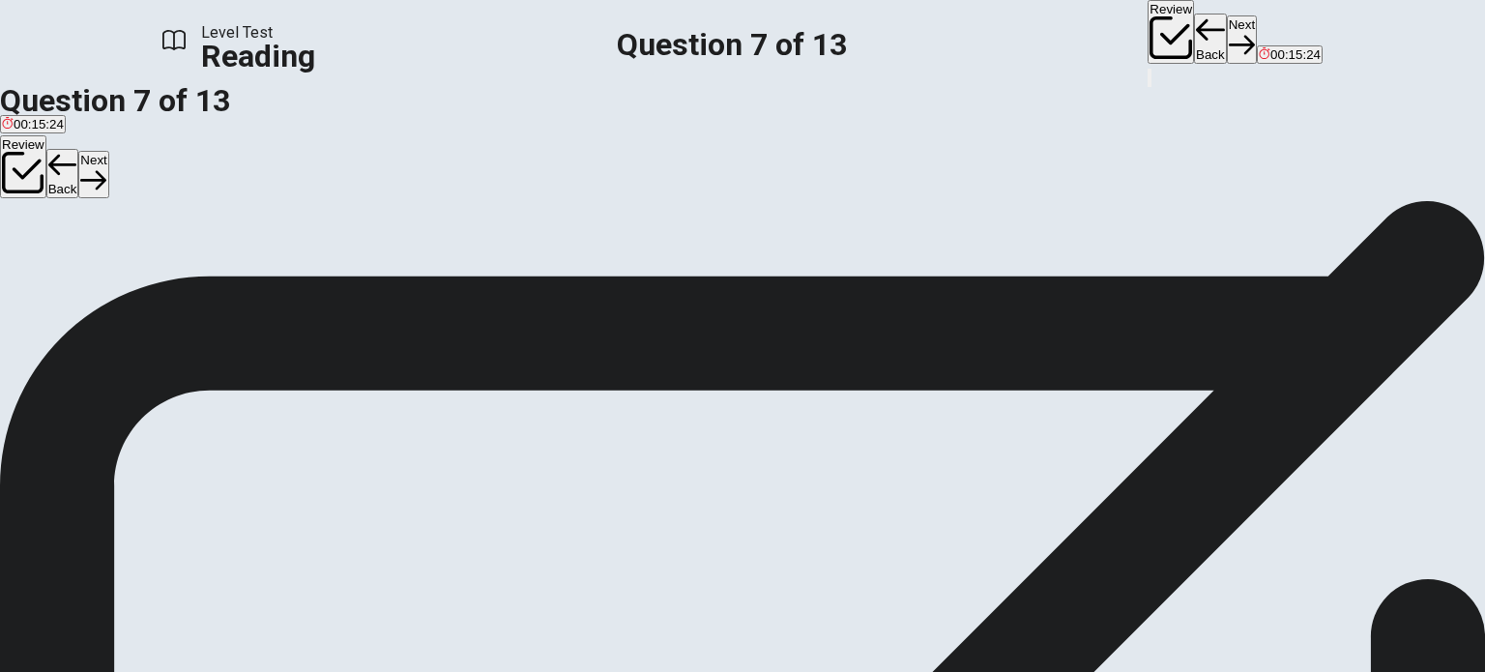
click at [574, 146] on button "D The invention of the telescope" at bounding box center [662, 129] width 176 height 33
click at [1229, 32] on icon "button" at bounding box center [1242, 45] width 26 height 26
click at [368, 263] on span "They were common in cities" at bounding box center [288, 255] width 159 height 14
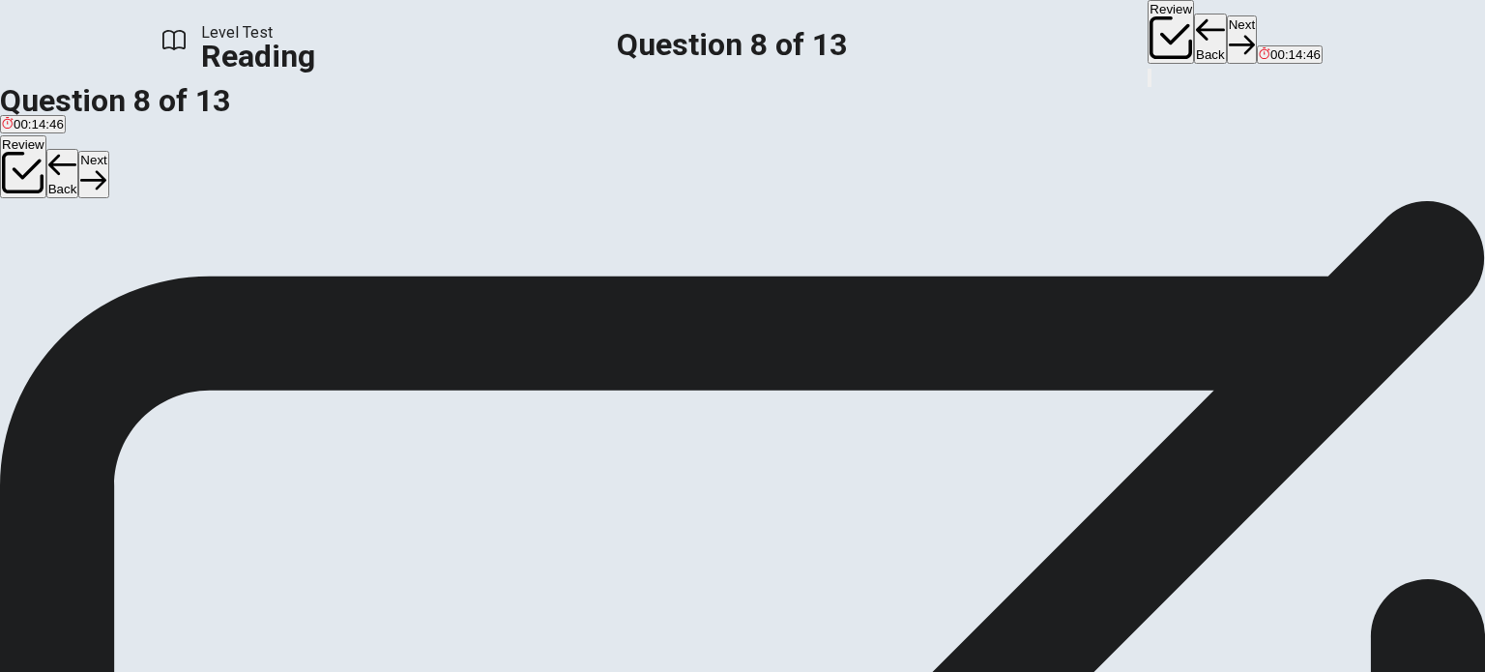
click at [1227, 25] on button "Next" at bounding box center [1242, 38] width 30 height 47
click at [1194, 22] on button "Back" at bounding box center [1210, 39] width 33 height 50
click at [1227, 43] on button "Next" at bounding box center [1242, 38] width 30 height 47
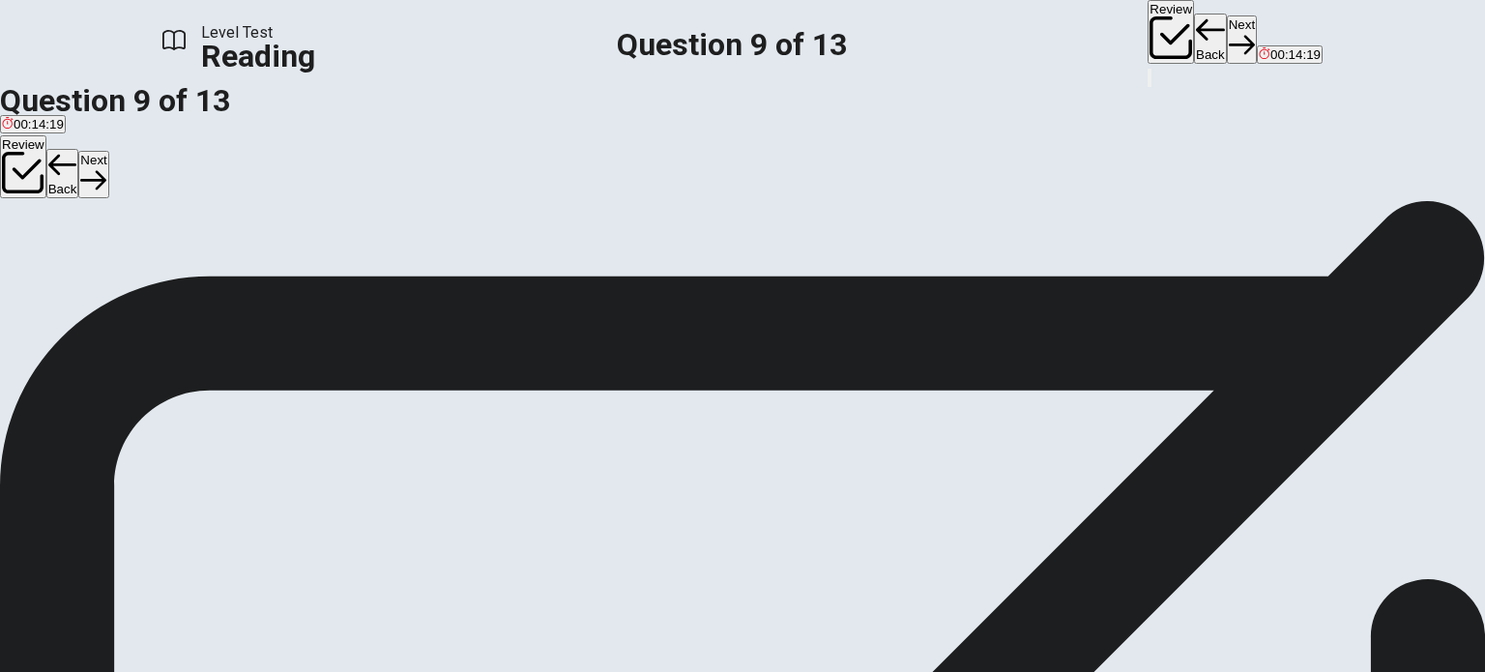
scroll to position [131, 0]
click at [1194, 39] on button "Back" at bounding box center [1210, 39] width 33 height 50
click at [1227, 46] on button "Next" at bounding box center [1242, 38] width 30 height 47
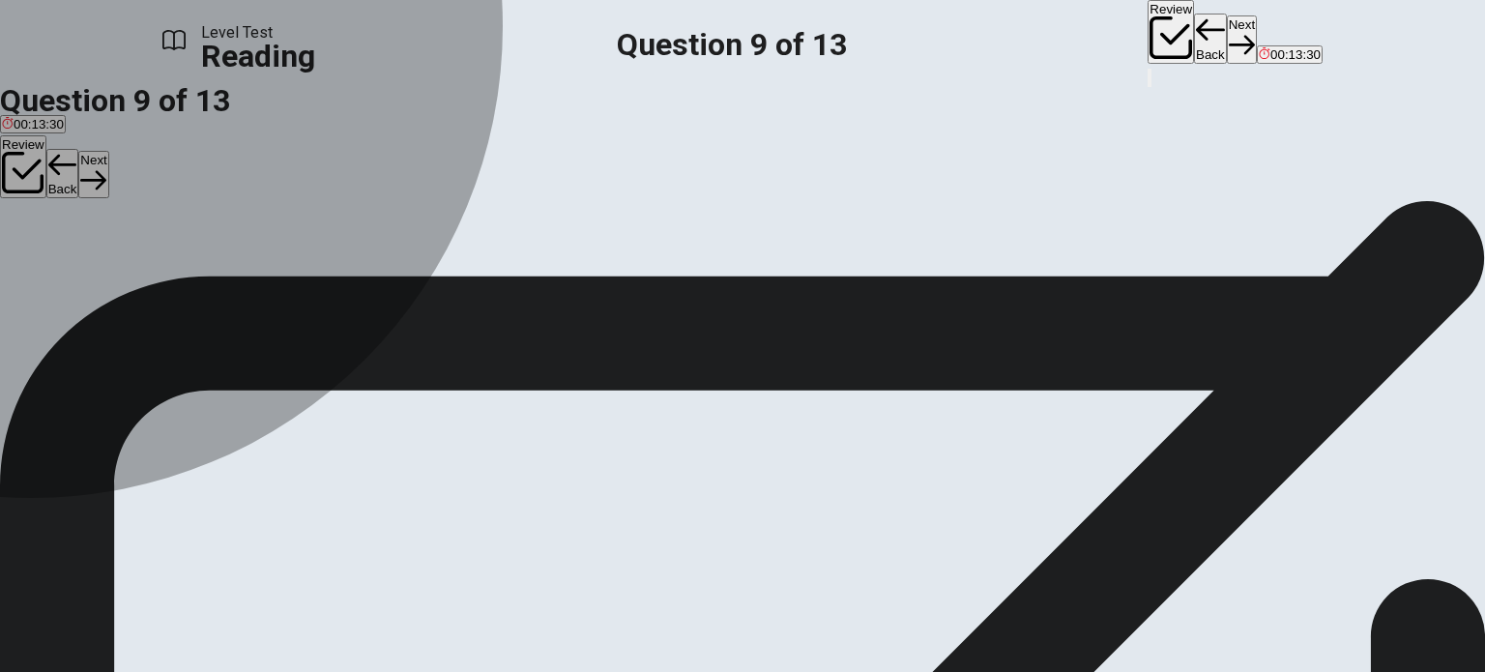
click at [267, 156] on div "C" at bounding box center [352, 148] width 170 height 14
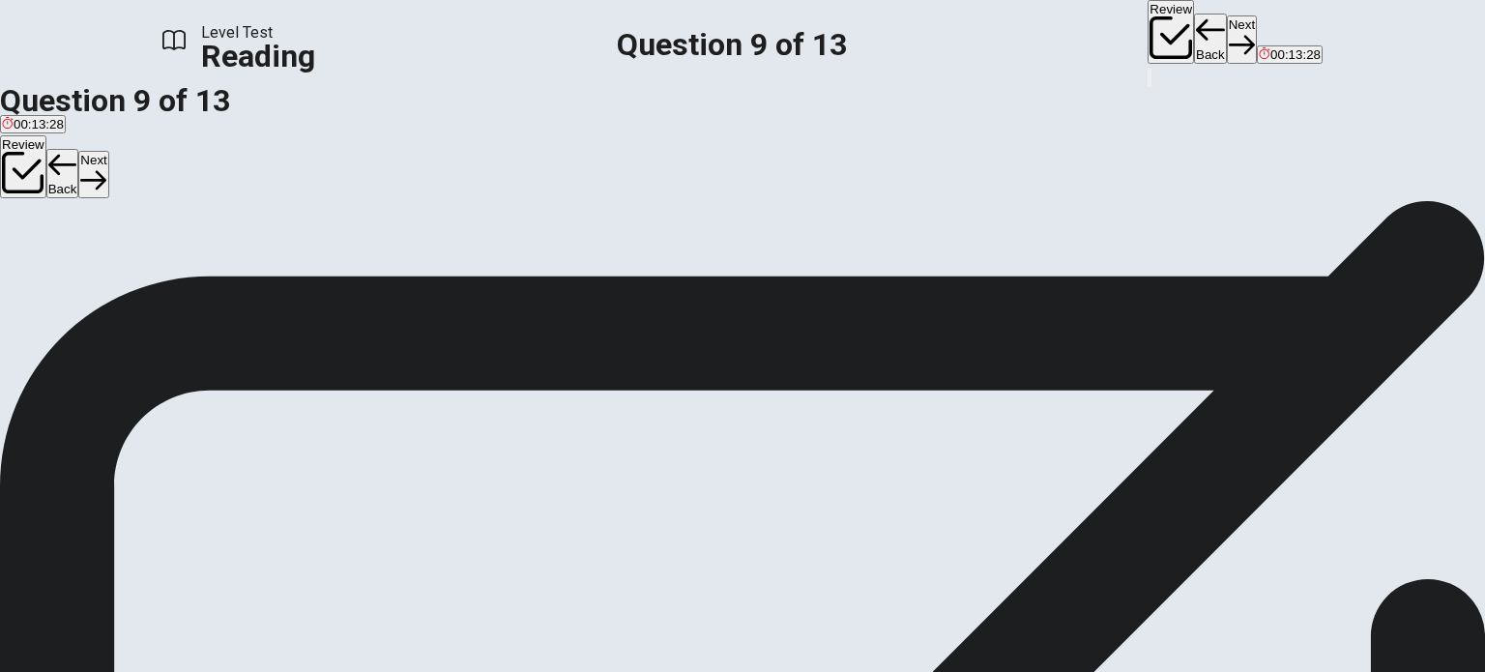
click at [1227, 27] on button "Next" at bounding box center [1242, 38] width 30 height 47
click at [302, 183] on span "It's now possible to take and share photos easily at any time and place" at bounding box center [445, 175] width 402 height 14
click at [365, 183] on span "It's now possible to take and share photos easily at any time and place" at bounding box center [445, 175] width 402 height 14
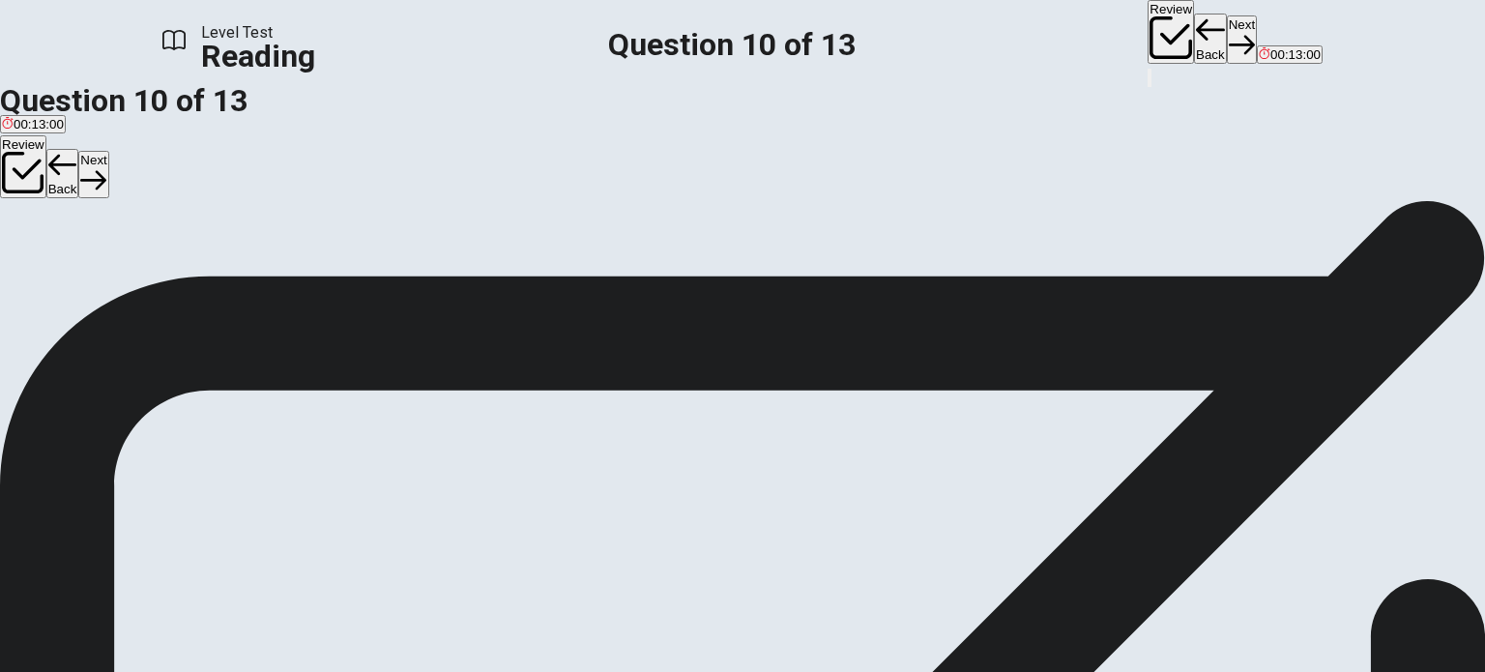
click at [1227, 37] on button "Next" at bounding box center [1242, 38] width 30 height 47
click at [218, 234] on span "Films" at bounding box center [203, 226] width 31 height 14
click at [1227, 38] on button "Next" at bounding box center [1242, 38] width 30 height 47
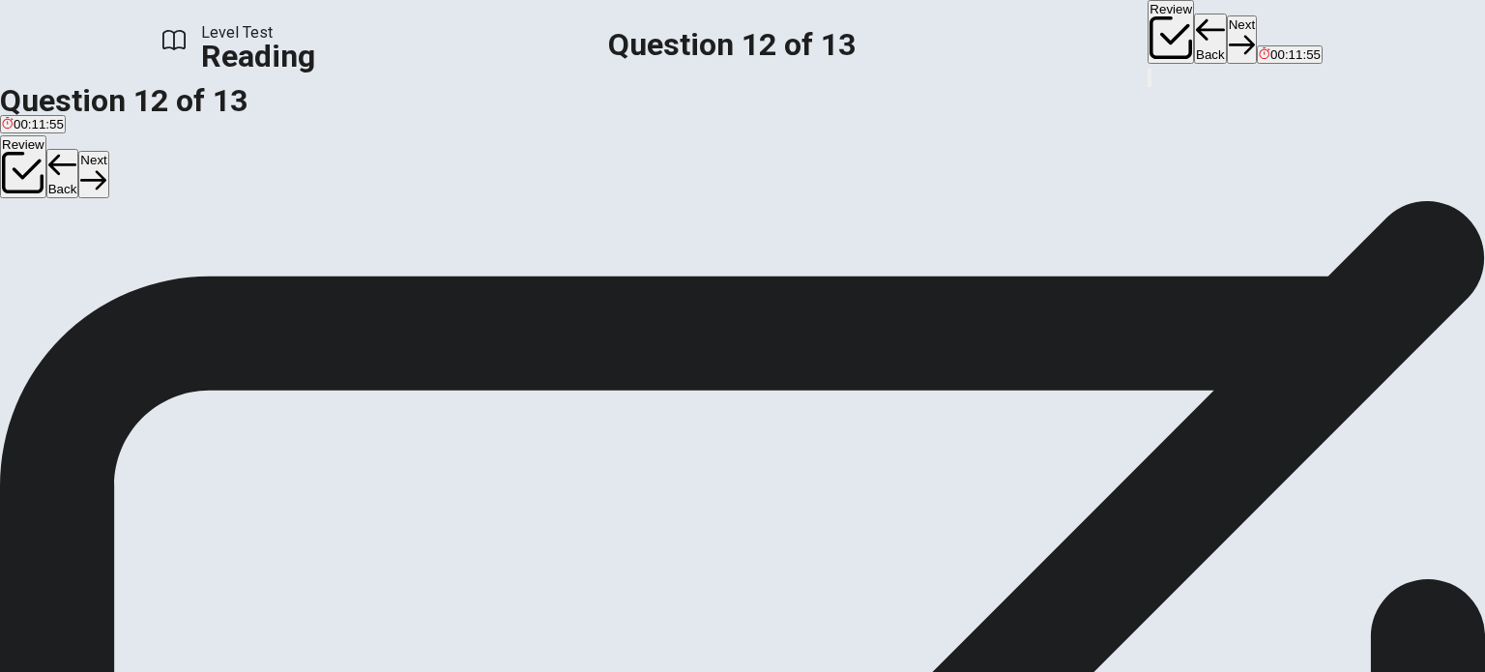
scroll to position [19, 0]
click at [1147, 36] on button "Review" at bounding box center [1170, 32] width 46 height 64
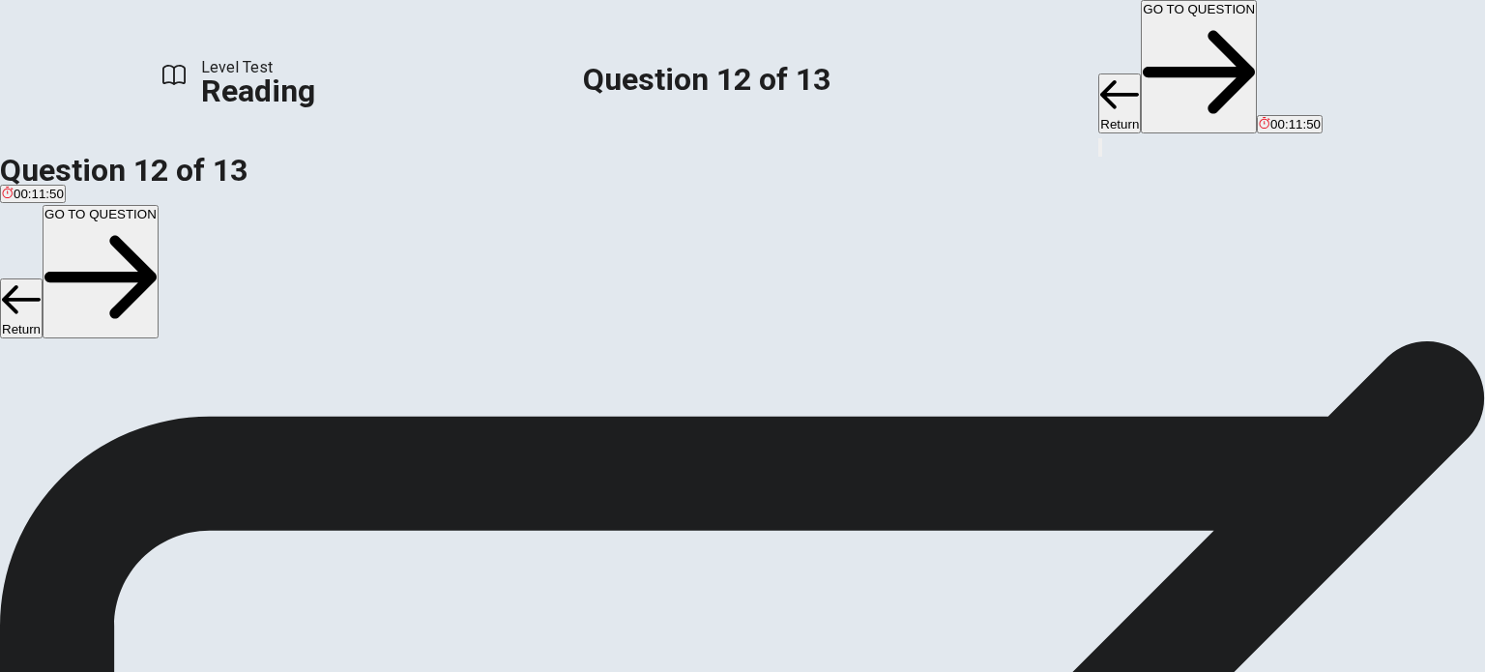
scroll to position [220, 0]
click at [1098, 73] on button "Return" at bounding box center [1119, 103] width 43 height 60
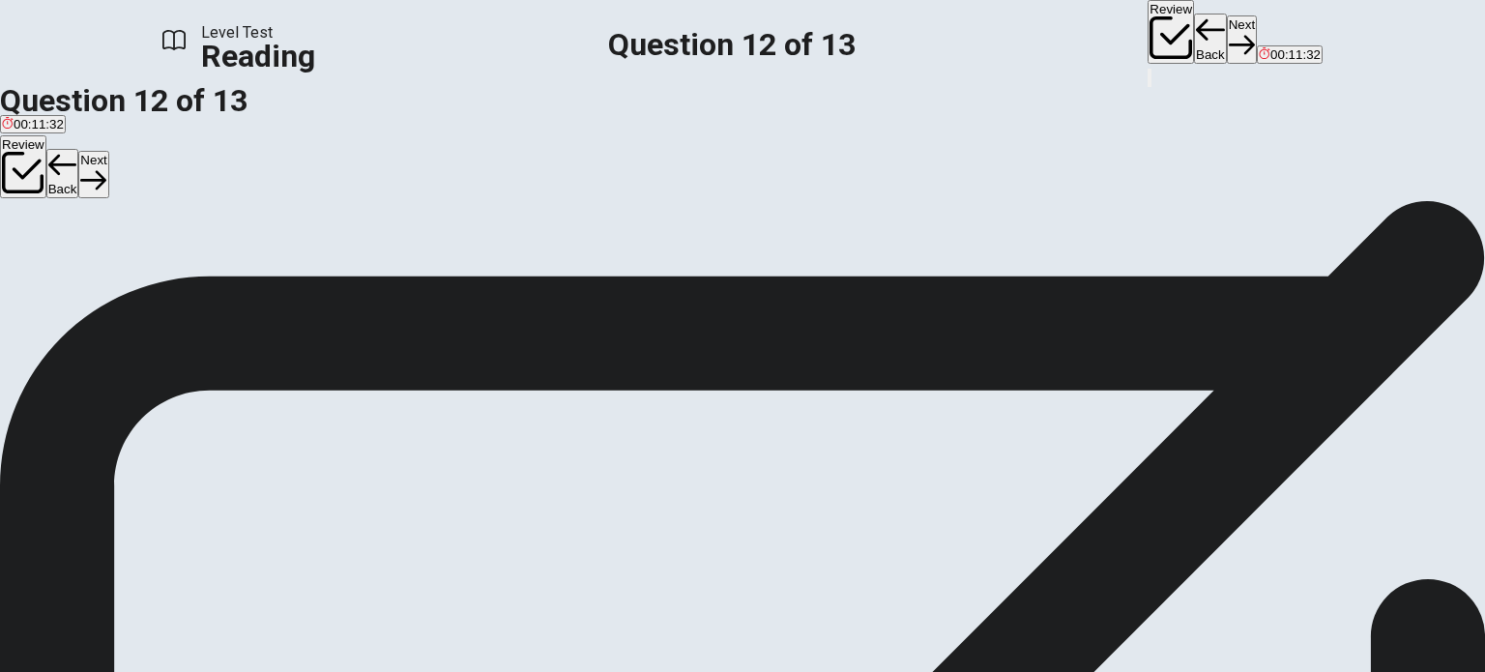
scroll to position [54, 0]
click at [275, 566] on input at bounding box center [190, 575] width 167 height 18
click at [167, 590] on input at bounding box center [83, 599] width 167 height 18
click at [1227, 25] on button "Next" at bounding box center [1242, 38] width 30 height 47
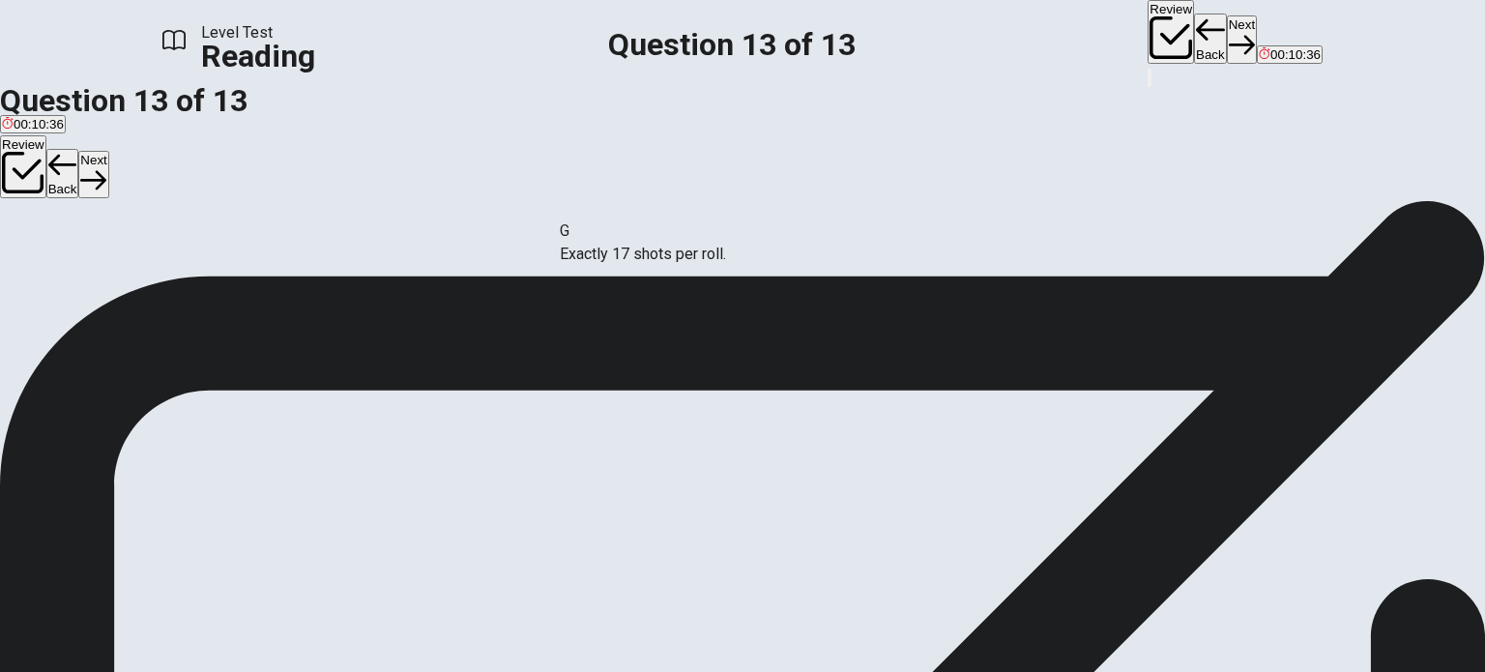
drag, startPoint x: 414, startPoint y: 478, endPoint x: 752, endPoint y: 261, distance: 401.7
drag, startPoint x: 593, startPoint y: 226, endPoint x: 193, endPoint y: 318, distance: 409.6
drag, startPoint x: 391, startPoint y: 243, endPoint x: 583, endPoint y: 266, distance: 193.8
drag, startPoint x: 381, startPoint y: 234, endPoint x: 709, endPoint y: 270, distance: 330.6
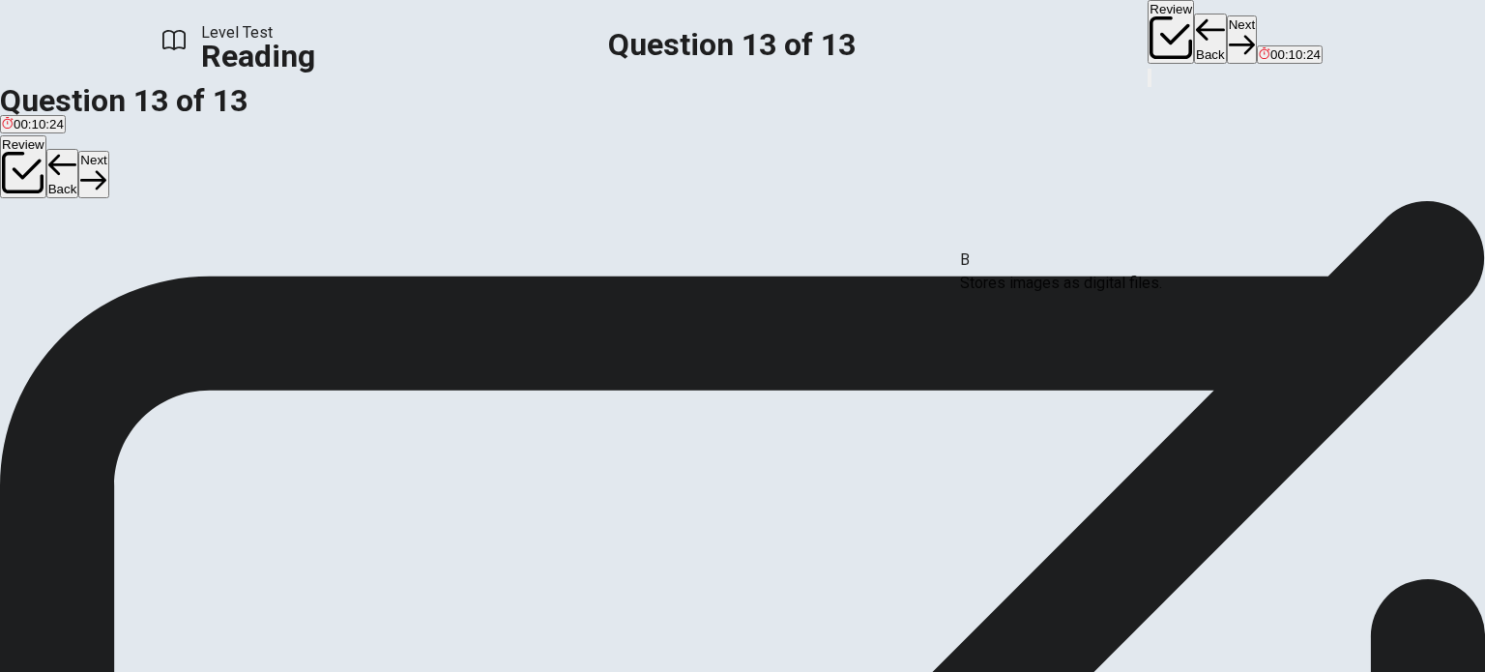
drag, startPoint x: 412, startPoint y: 232, endPoint x: 1182, endPoint y: 279, distance: 771.8
drag, startPoint x: 371, startPoint y: 332, endPoint x: 1069, endPoint y: 346, distance: 698.0
drag, startPoint x: 340, startPoint y: 339, endPoint x: 1184, endPoint y: 414, distance: 847.1
drag, startPoint x: 356, startPoint y: 415, endPoint x: 764, endPoint y: 368, distance: 410.5
drag, startPoint x: 377, startPoint y: 237, endPoint x: 765, endPoint y: 330, distance: 398.6
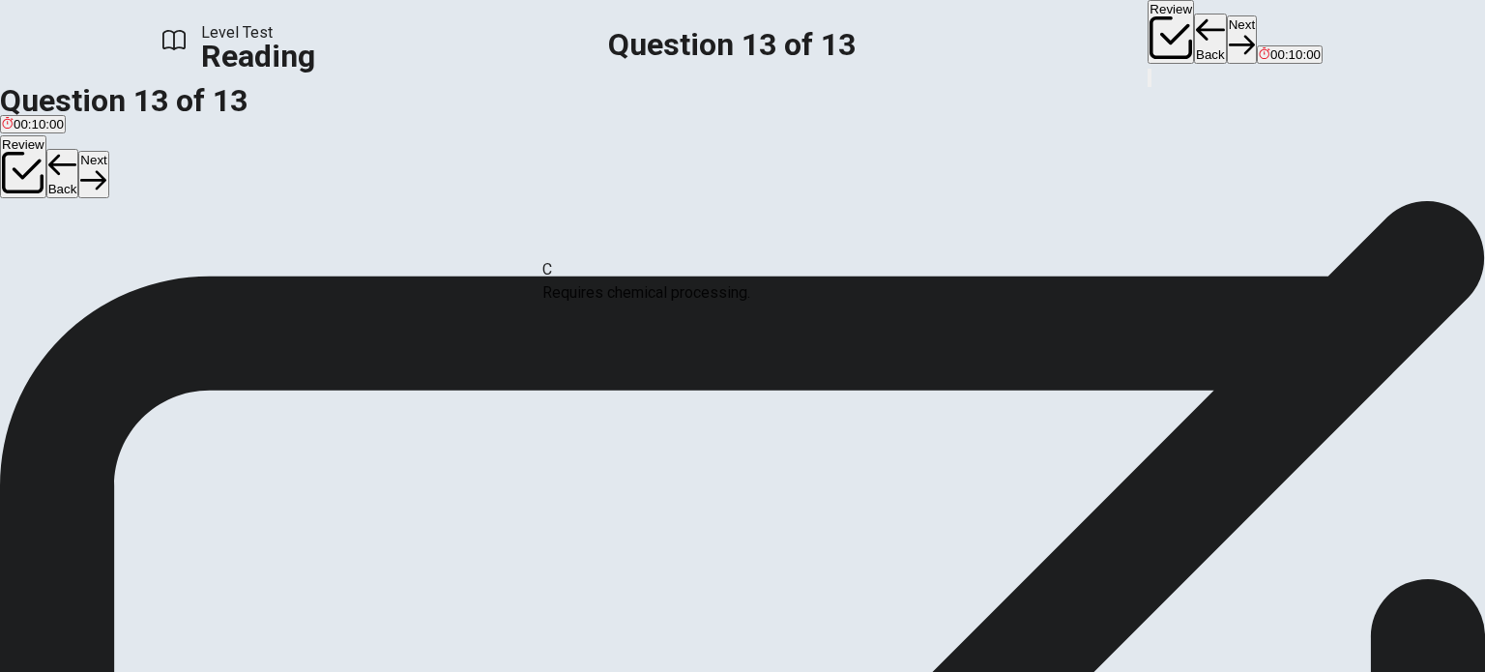
drag, startPoint x: 368, startPoint y: 239, endPoint x: 723, endPoint y: 296, distance: 359.3
drag, startPoint x: 396, startPoint y: 234, endPoint x: 781, endPoint y: 428, distance: 431.0
click at [1194, 33] on button "Back" at bounding box center [1210, 39] width 33 height 50
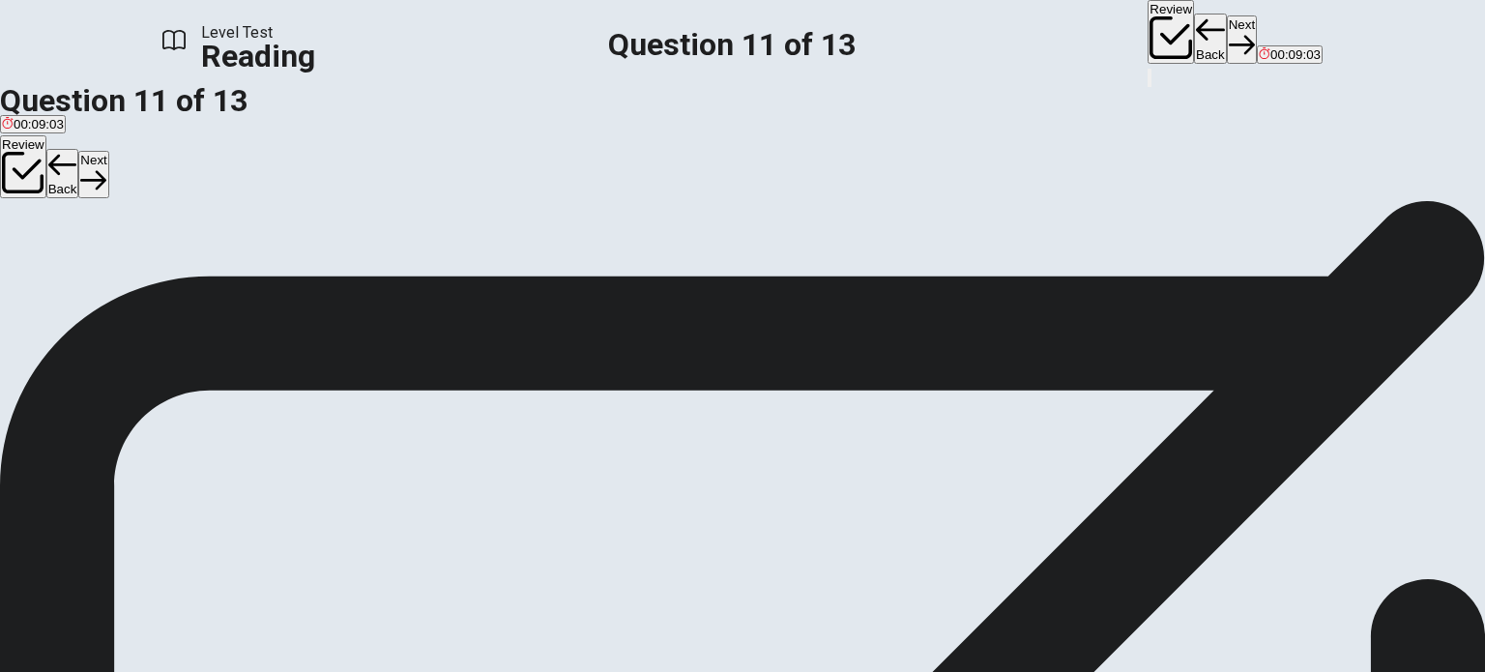
scroll to position [302, 0]
click at [1338, 502] on div "Question 11 The word exposures in the sentence is closest in meaning to: A Dang…" at bounding box center [742, 319] width 1485 height 615
click at [184, 277] on span "Cameras" at bounding box center [157, 270] width 52 height 14
click at [1194, 26] on button "Back" at bounding box center [1210, 39] width 33 height 50
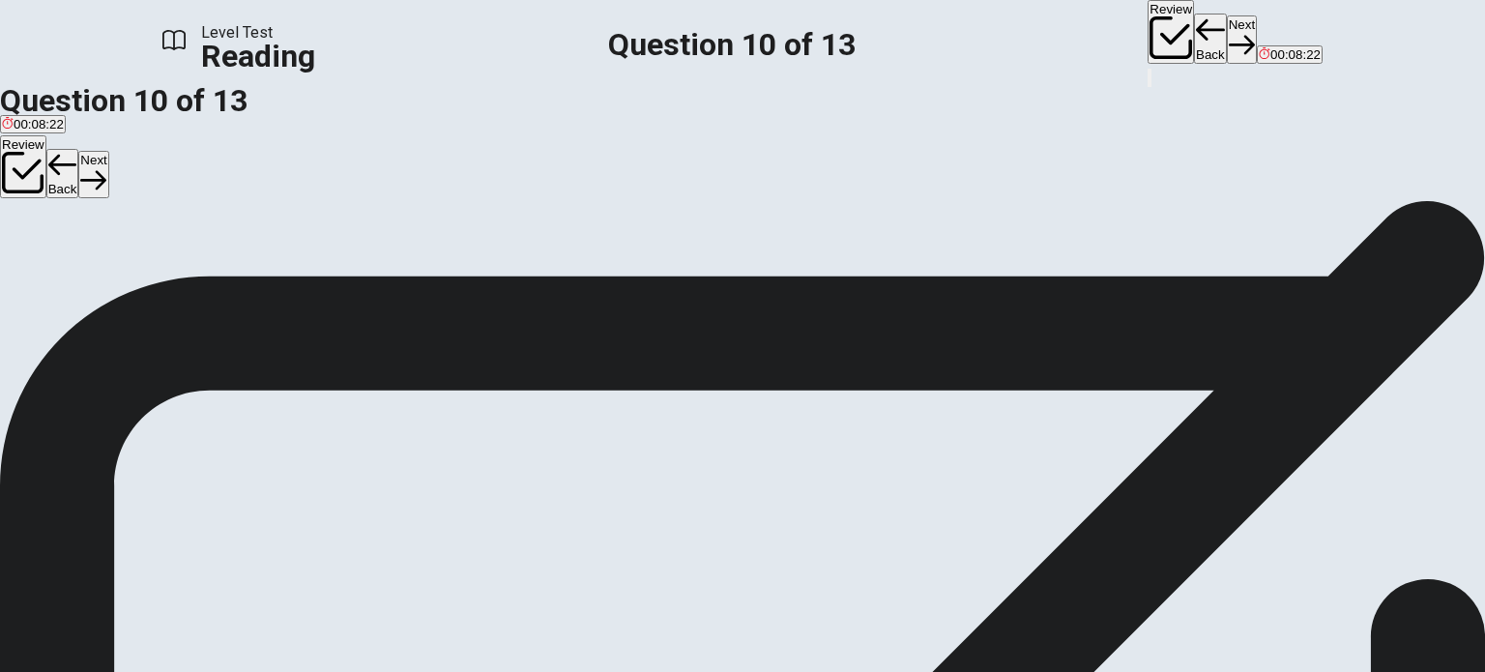
scroll to position [96, 0]
click at [1194, 23] on button "Back" at bounding box center [1210, 39] width 33 height 50
click at [1194, 30] on button "Back" at bounding box center [1210, 39] width 33 height 50
click at [1194, 28] on button "Back" at bounding box center [1210, 39] width 33 height 50
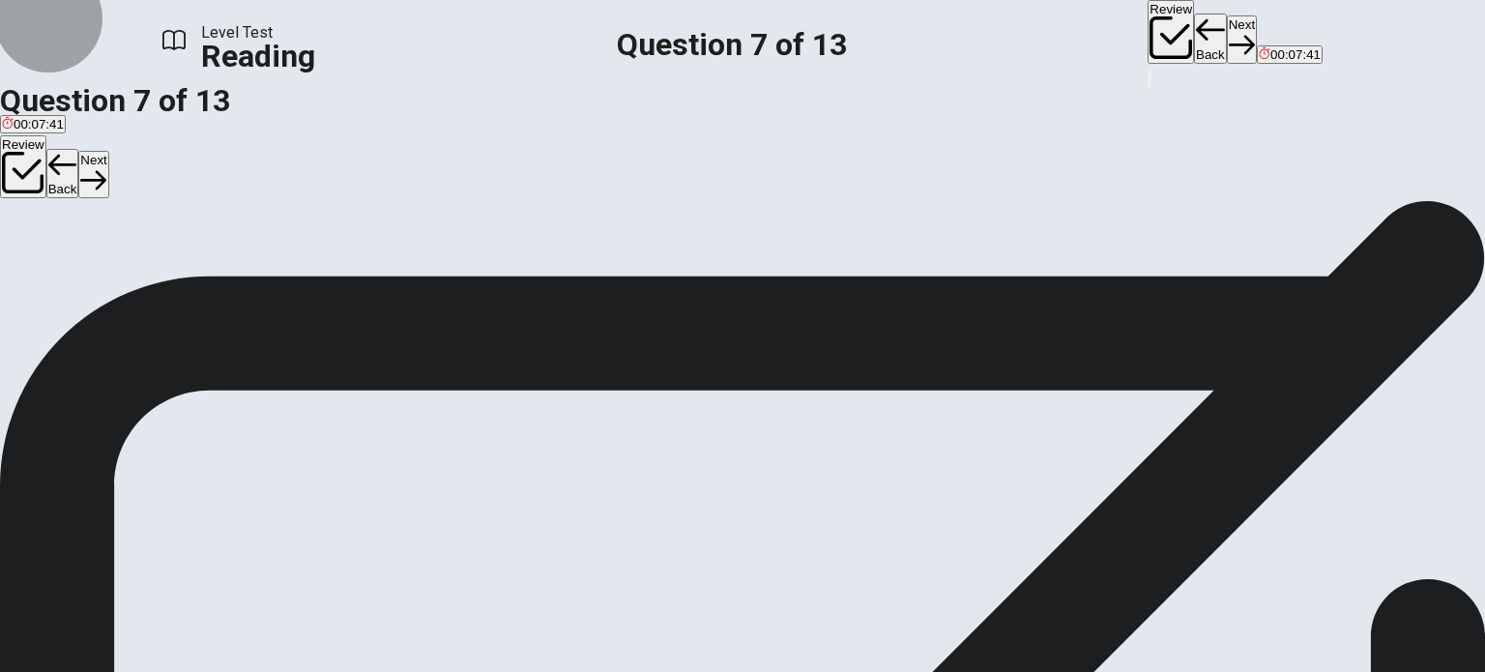
click at [1194, 32] on button "Back" at bounding box center [1210, 39] width 33 height 50
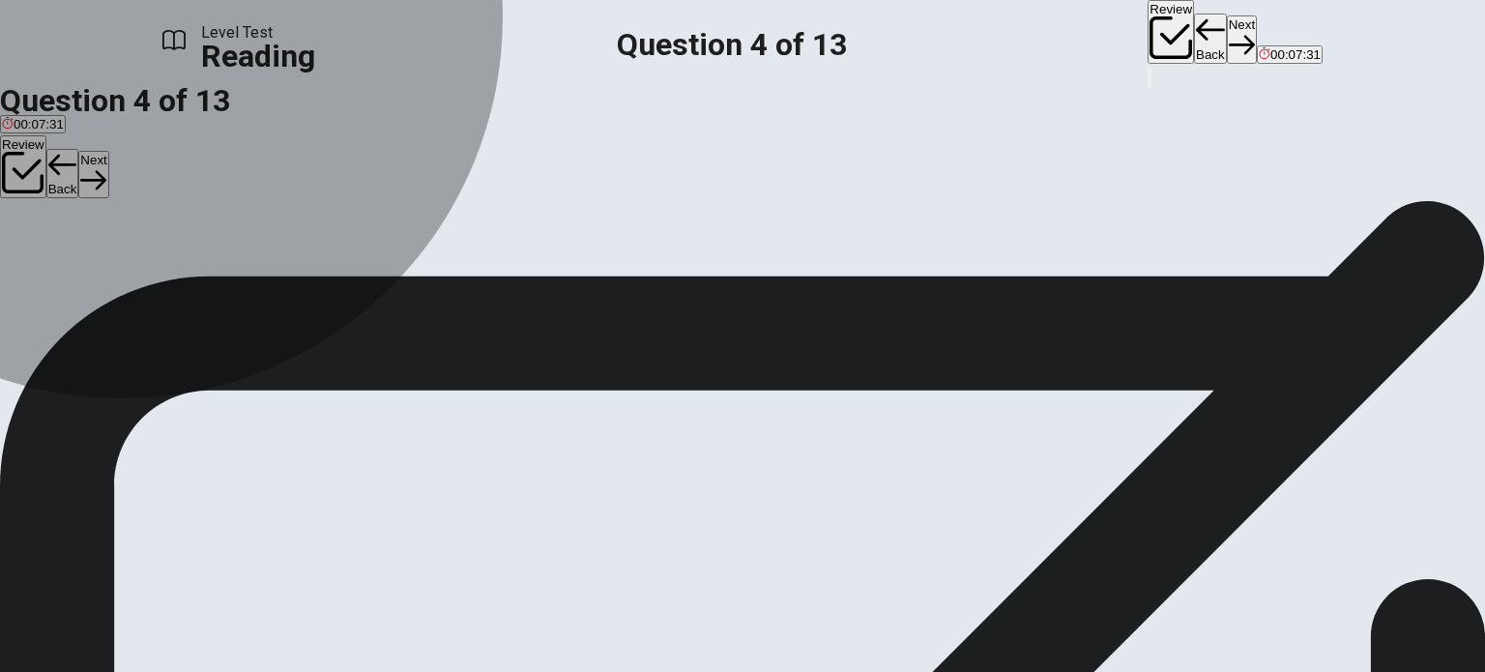
click at [210, 255] on span "Catchphrase" at bounding box center [172, 248] width 73 height 14
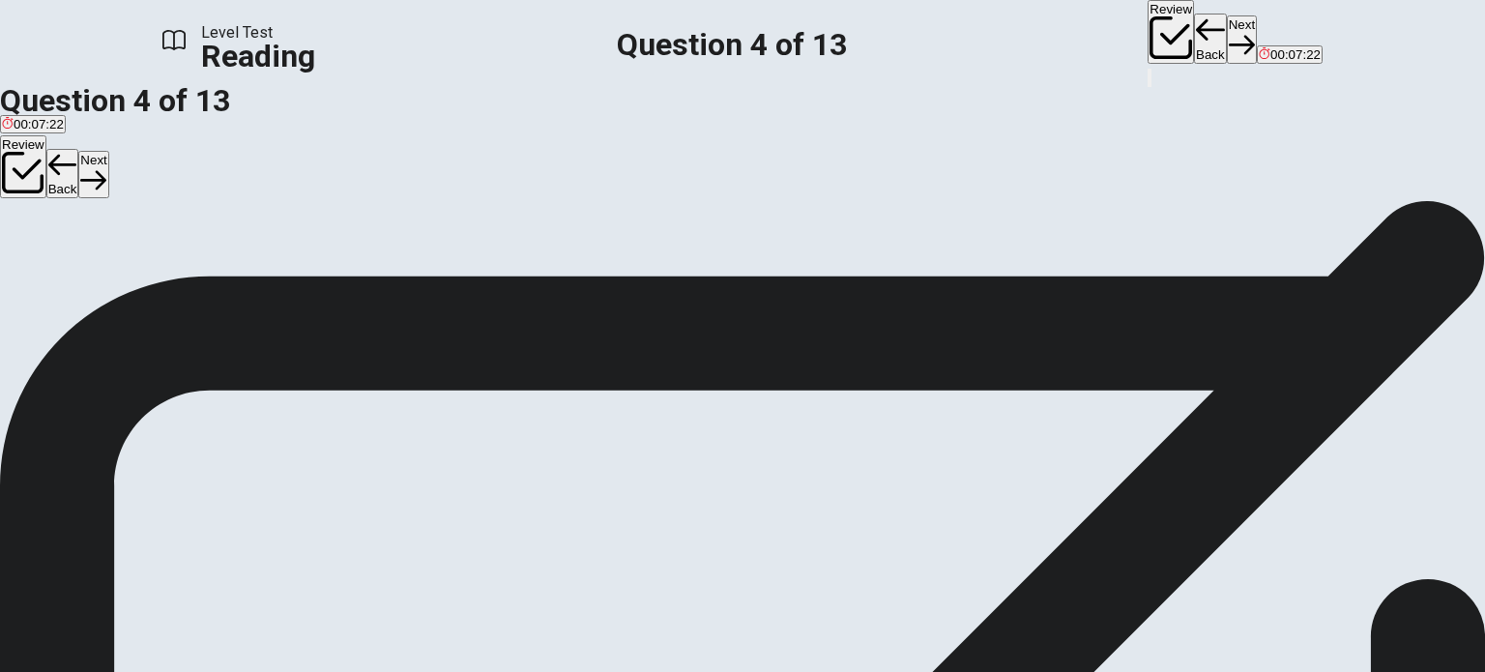
click at [1227, 35] on button "Next" at bounding box center [1242, 38] width 30 height 47
click at [1147, 35] on div "Review Back Next 00:07:21" at bounding box center [1234, 33] width 175 height 66
click at [1227, 34] on button "Next" at bounding box center [1242, 38] width 30 height 47
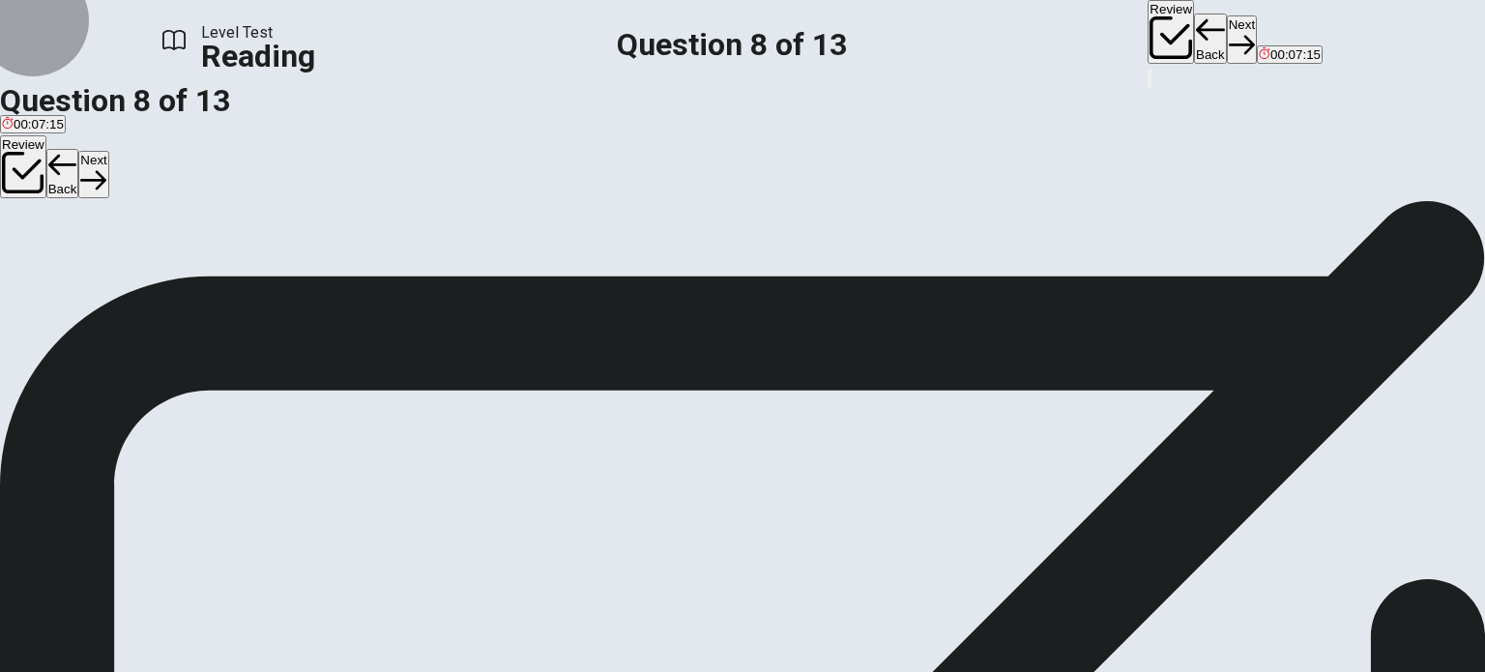
click at [1227, 34] on button "Next" at bounding box center [1242, 38] width 30 height 47
click at [1194, 25] on button "Back" at bounding box center [1210, 39] width 33 height 50
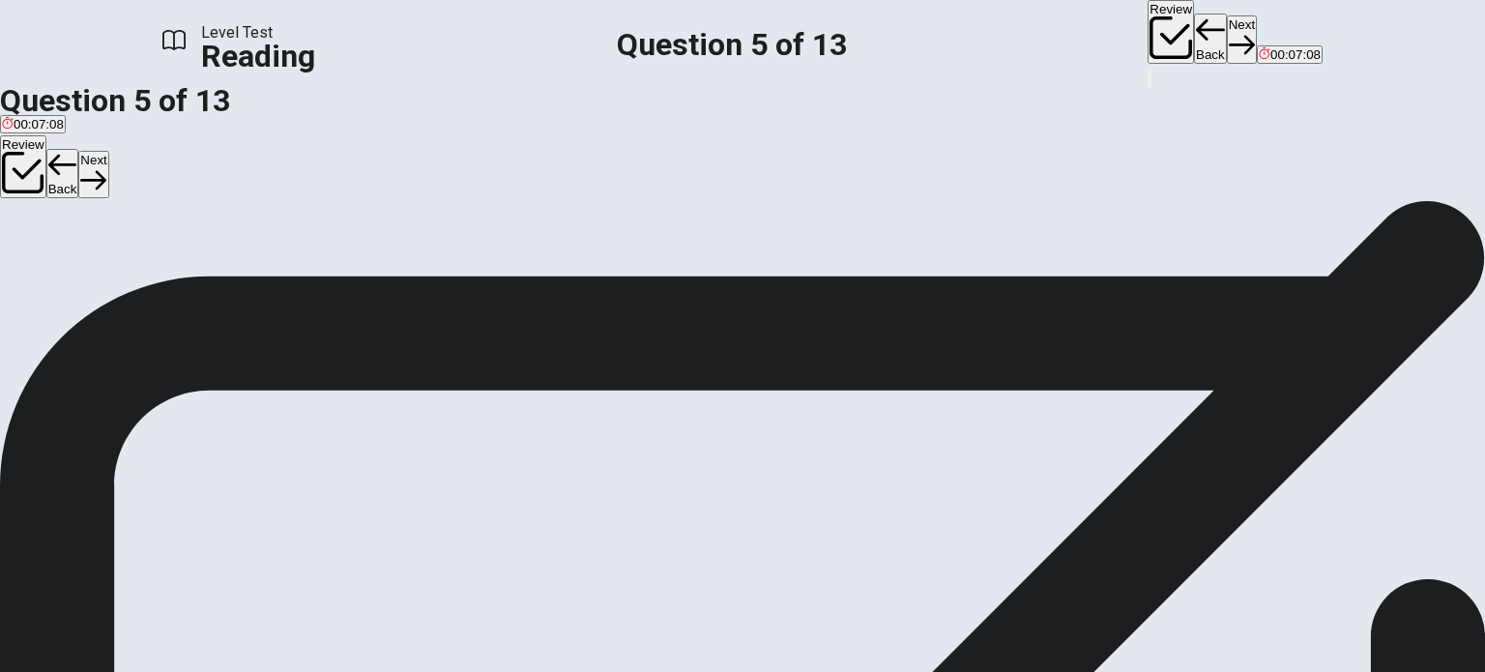
click at [1194, 25] on button "Back" at bounding box center [1210, 39] width 33 height 50
drag, startPoint x: 1054, startPoint y: 199, endPoint x: 1127, endPoint y: 205, distance: 73.7
click at [1127, 307] on span "Photography is a big part of our lives [DATE]. We take photos with our phones, …" at bounding box center [735, 328] width 1470 height 42
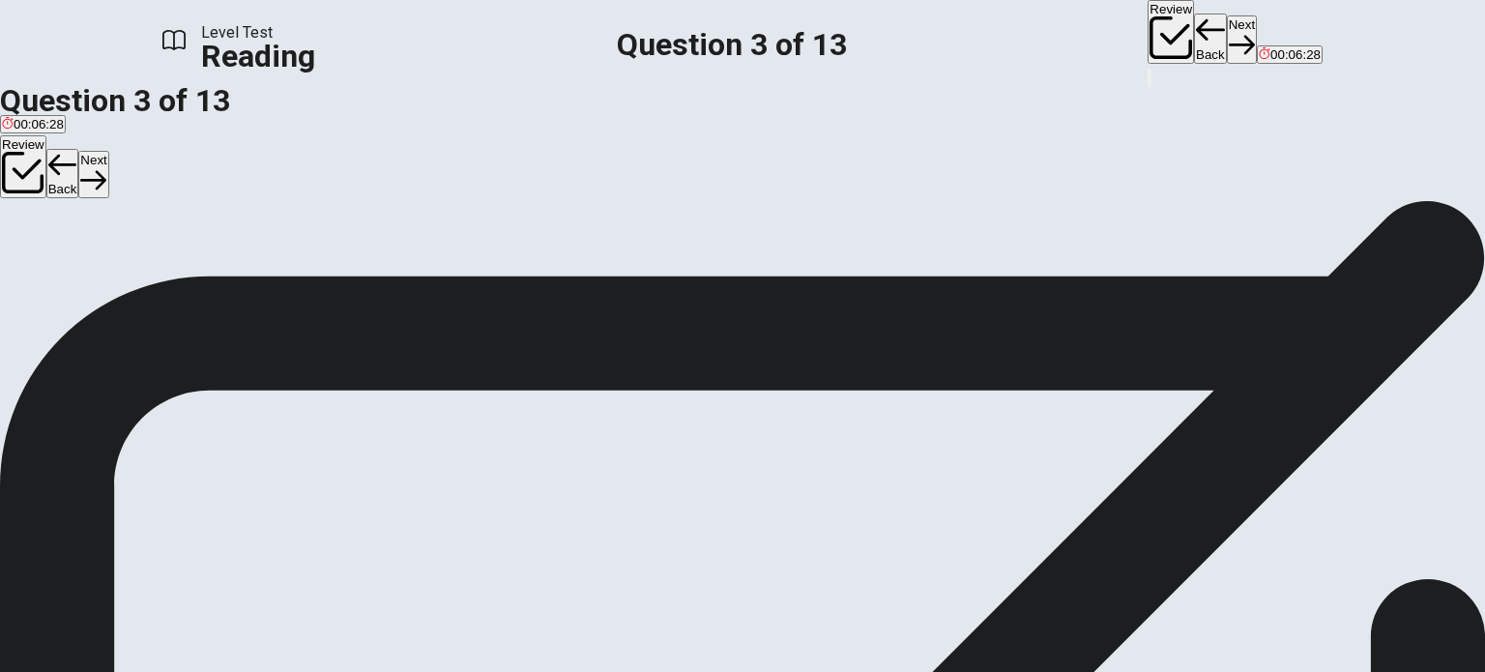
scroll to position [58, 0]
click at [1194, 24] on button "Back" at bounding box center [1210, 39] width 33 height 50
click at [1194, 26] on button "Back" at bounding box center [1210, 39] width 33 height 50
click at [1227, 31] on button "Next" at bounding box center [1242, 38] width 30 height 47
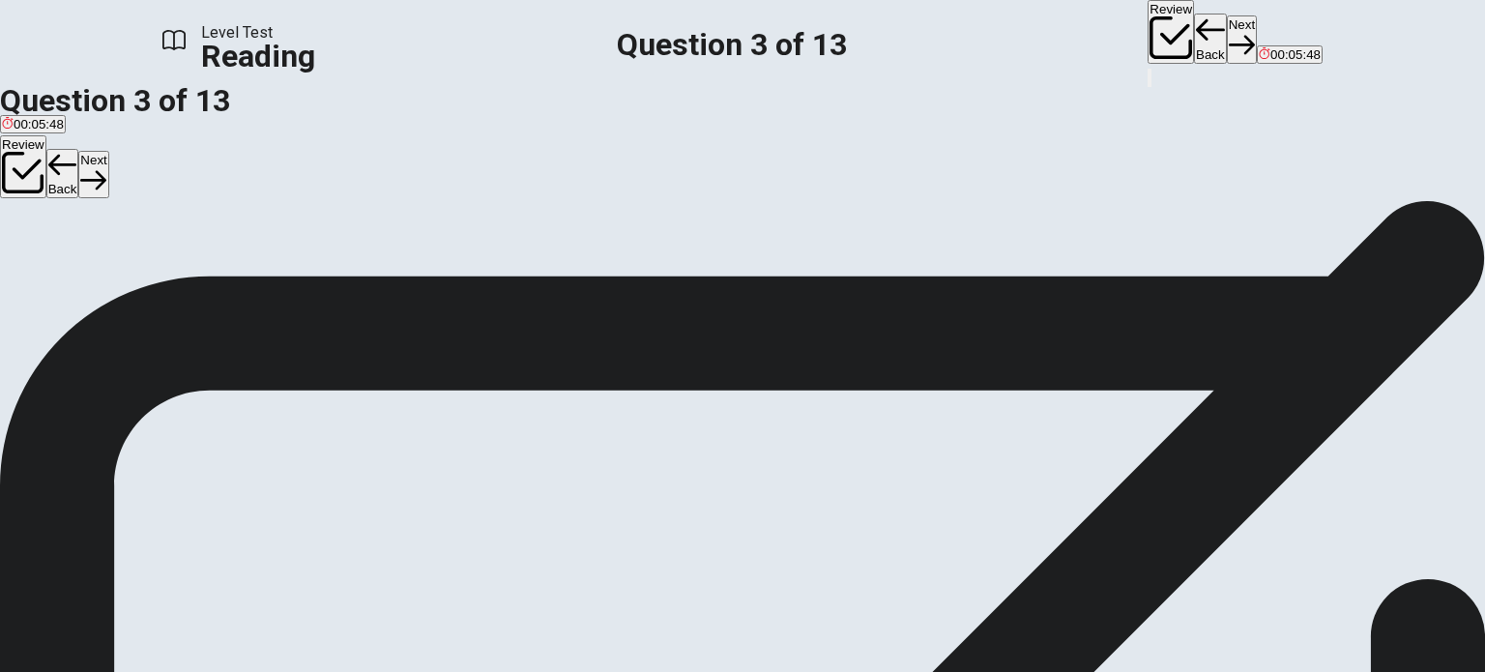
click at [1227, 31] on button "Next" at bounding box center [1242, 38] width 30 height 47
click at [1194, 37] on button "Back" at bounding box center [1210, 39] width 33 height 50
click at [1194, 41] on button "Back" at bounding box center [1210, 39] width 33 height 50
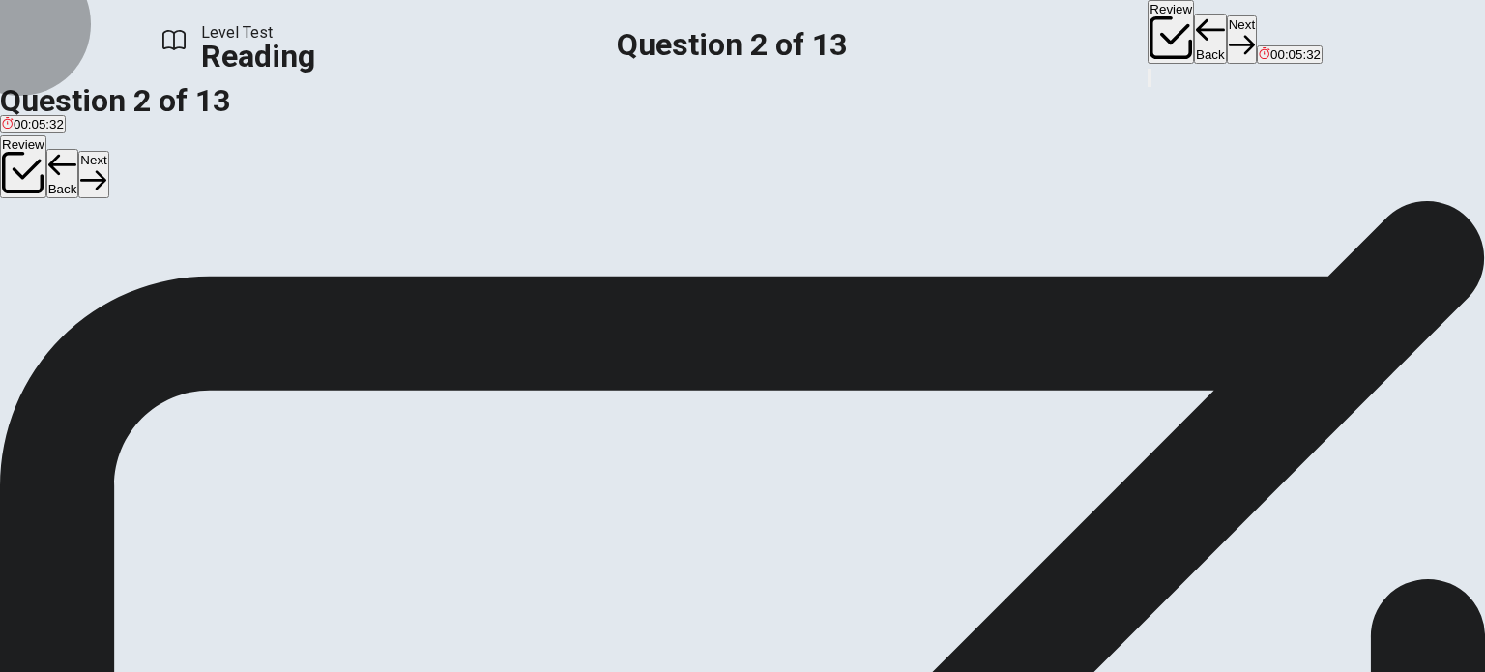
click at [1196, 38] on icon "button" at bounding box center [1210, 29] width 29 height 29
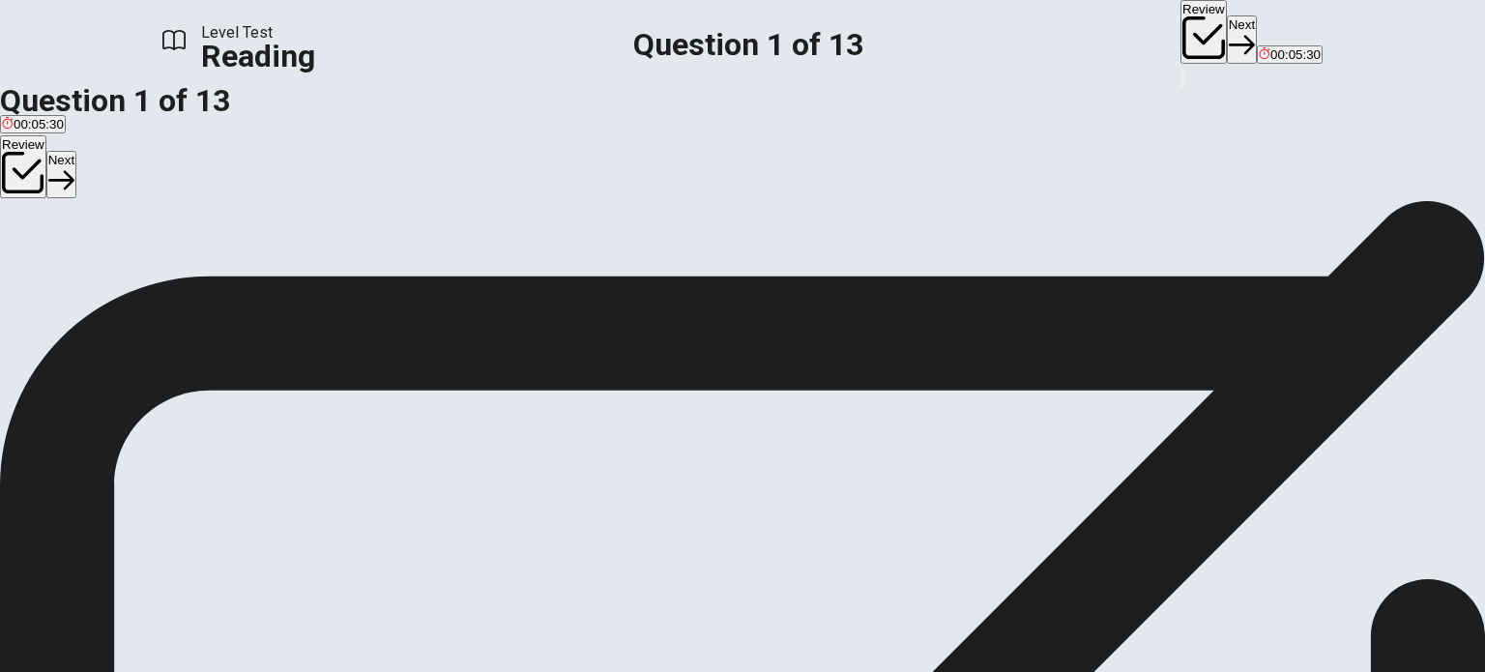
scroll to position [0, 0]
click at [1227, 30] on button "Next" at bounding box center [1242, 38] width 30 height 47
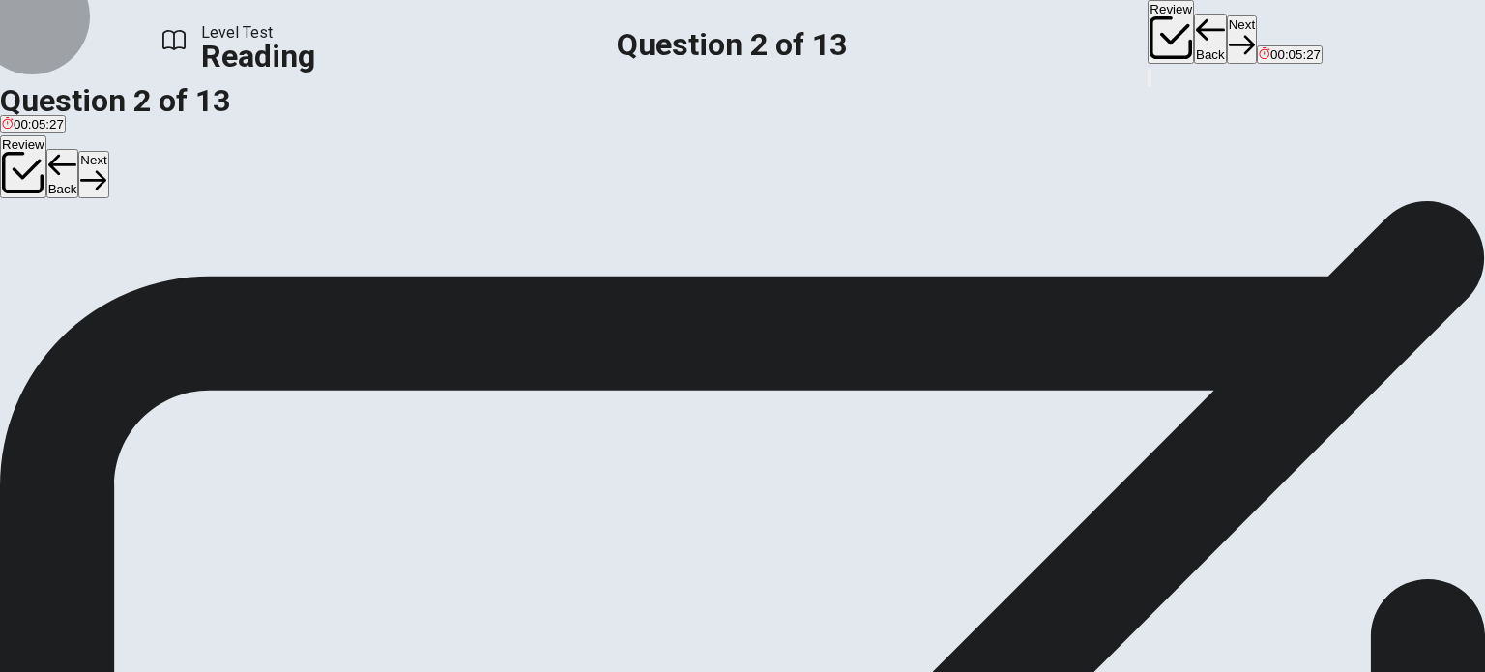
click at [1227, 30] on button "Next" at bounding box center [1242, 38] width 30 height 47
click at [1147, 30] on div "Review Back Next 00:05:26" at bounding box center [1234, 33] width 175 height 66
click at [1227, 30] on button "Next" at bounding box center [1242, 38] width 30 height 47
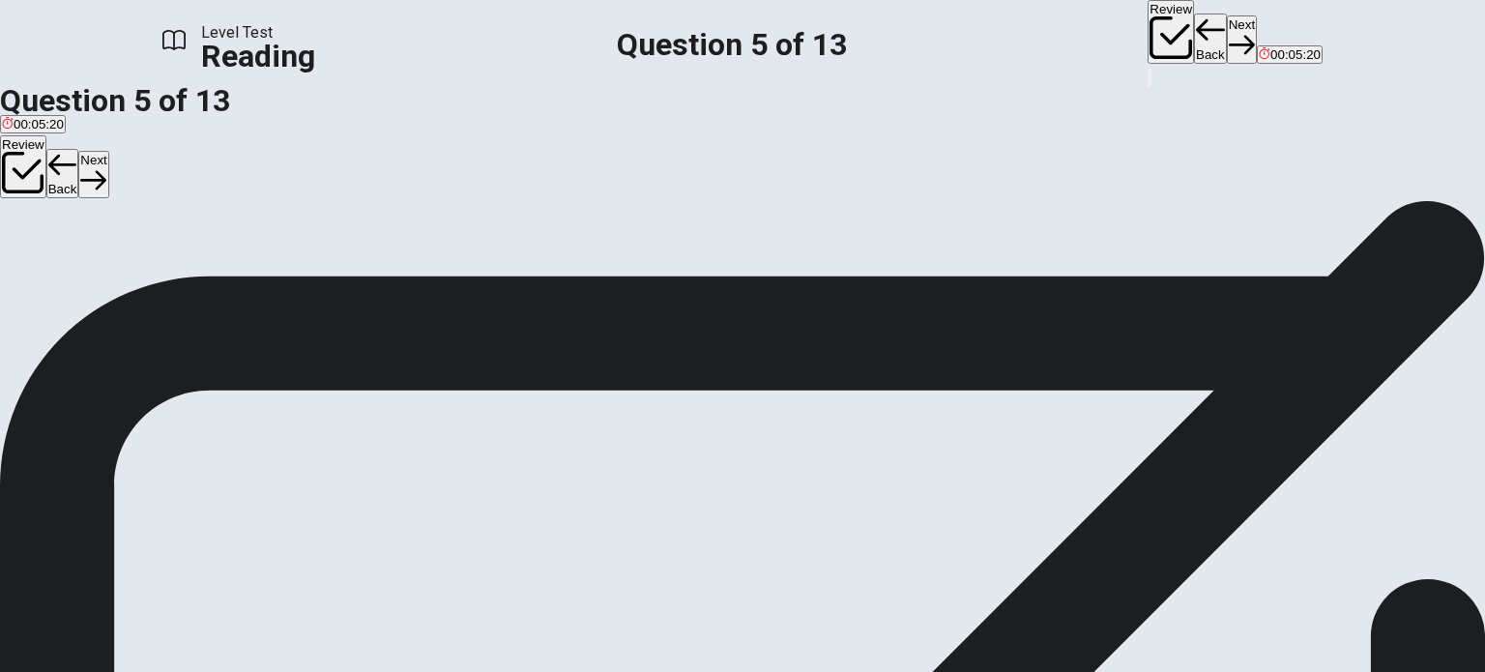
click at [1227, 30] on button "Next" at bounding box center [1242, 38] width 30 height 47
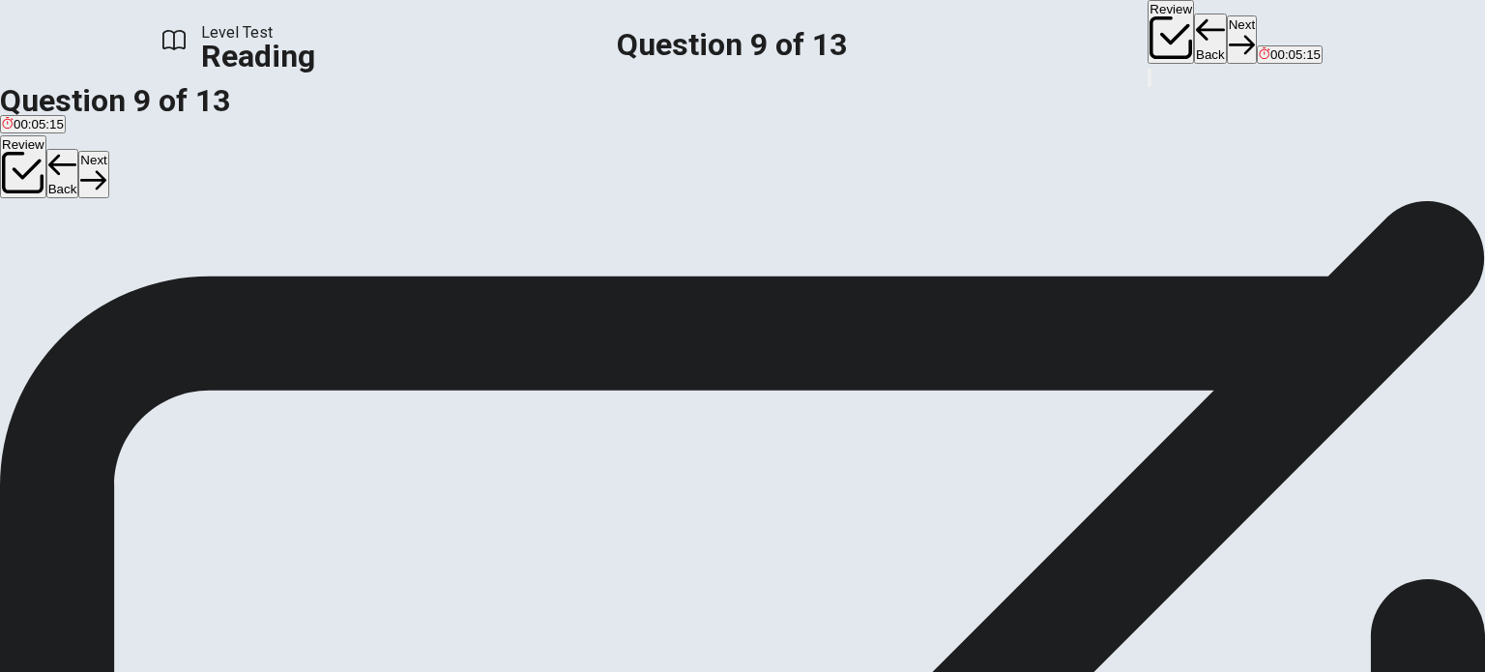
click at [1227, 30] on button "Next" at bounding box center [1242, 38] width 30 height 47
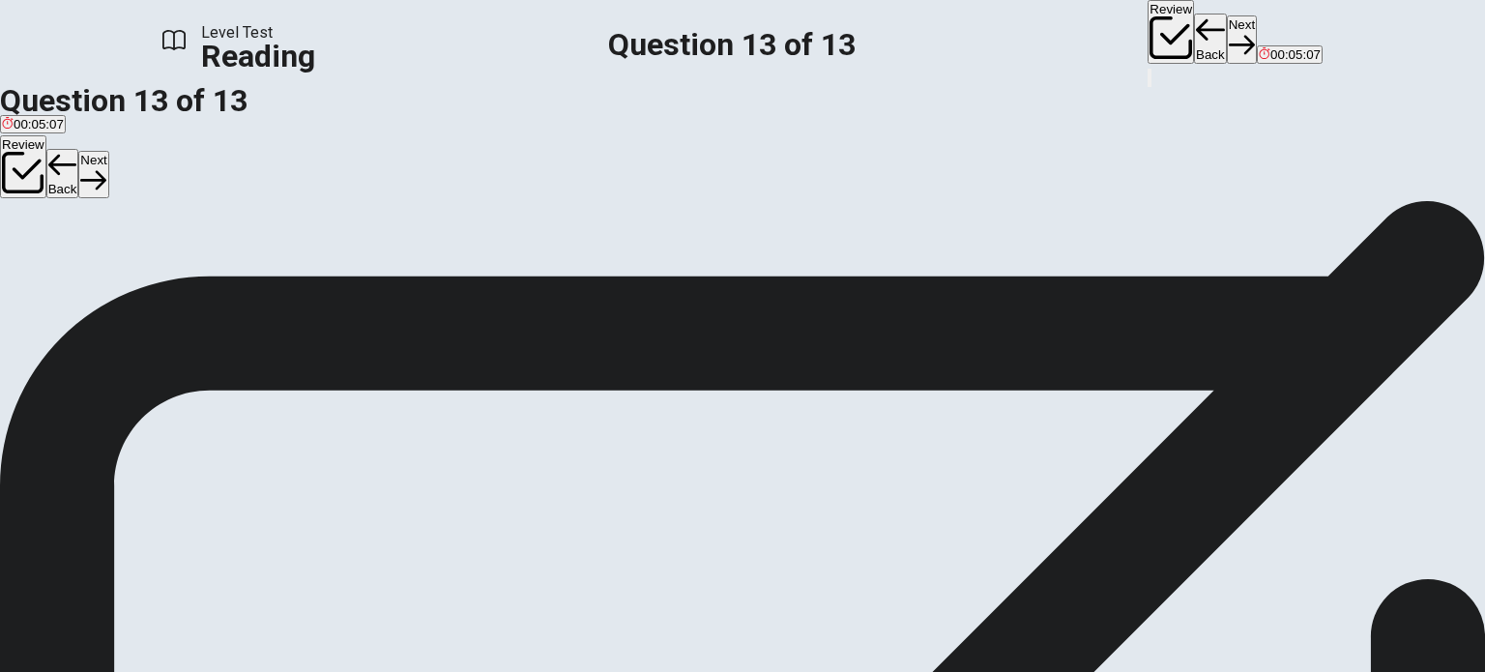
drag, startPoint x: 290, startPoint y: 188, endPoint x: 381, endPoint y: 193, distance: 91.0
click at [381, 249] on span "Directions: Complete the table below by categorizing aspects of traditional fil…" at bounding box center [731, 270] width 1463 height 42
drag, startPoint x: 630, startPoint y: 451, endPoint x: 347, endPoint y: 493, distance: 286.3
drag, startPoint x: 381, startPoint y: 424, endPoint x: 658, endPoint y: 421, distance: 277.4
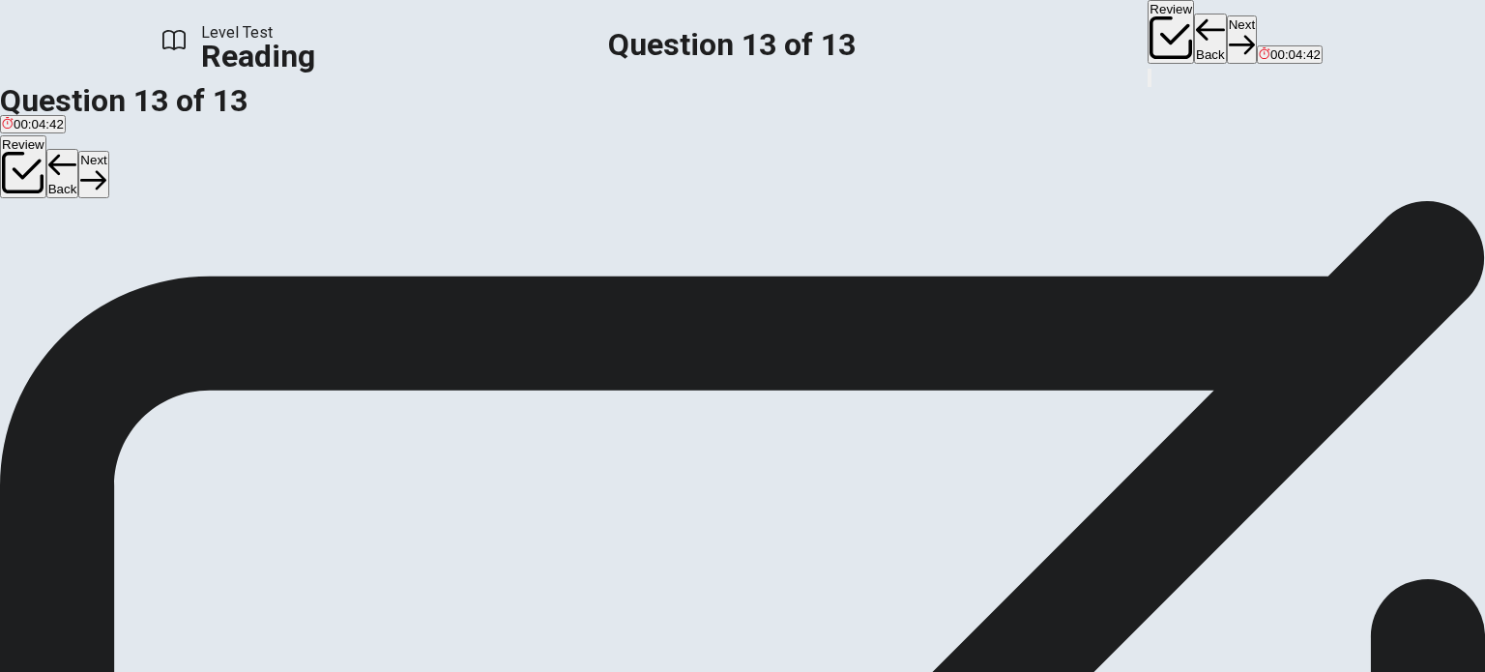
scroll to position [0, 0]
click at [1227, 41] on button "Next" at bounding box center [1242, 38] width 30 height 47
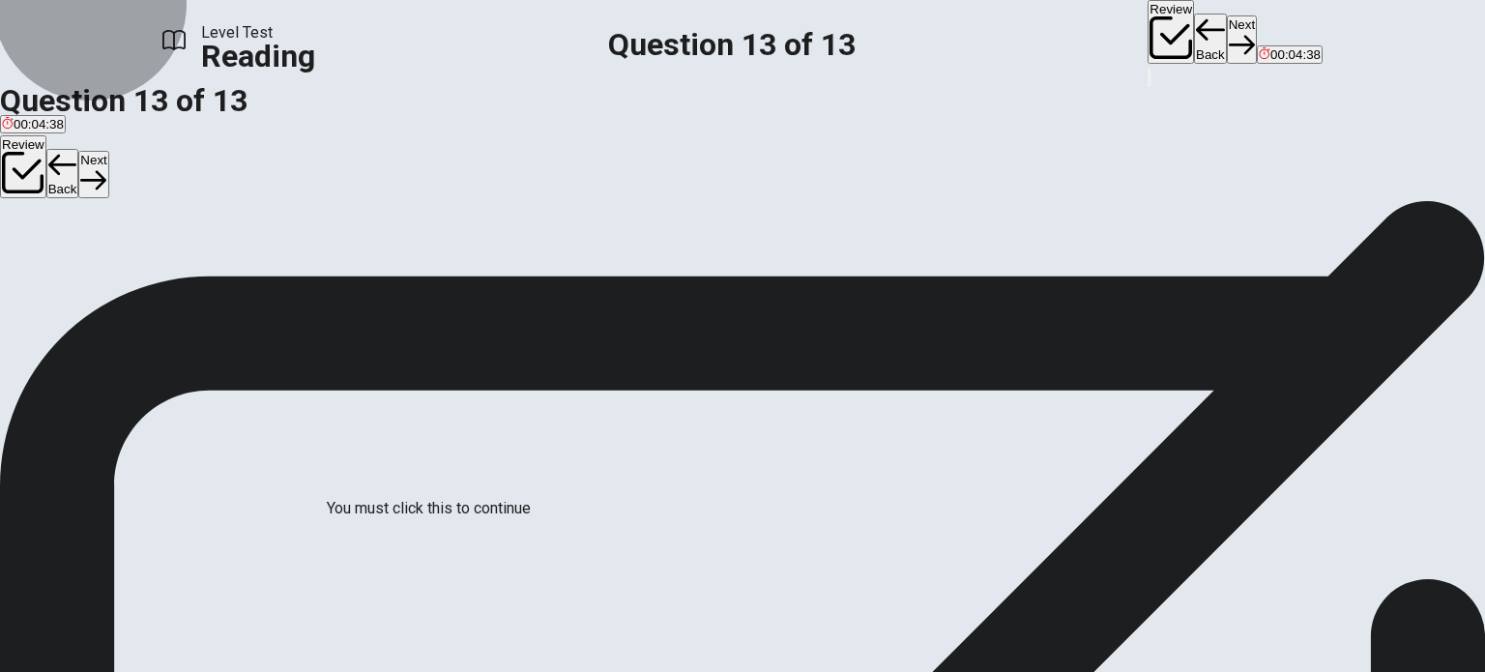
click at [70, 251] on span "View text" at bounding box center [43, 258] width 52 height 14
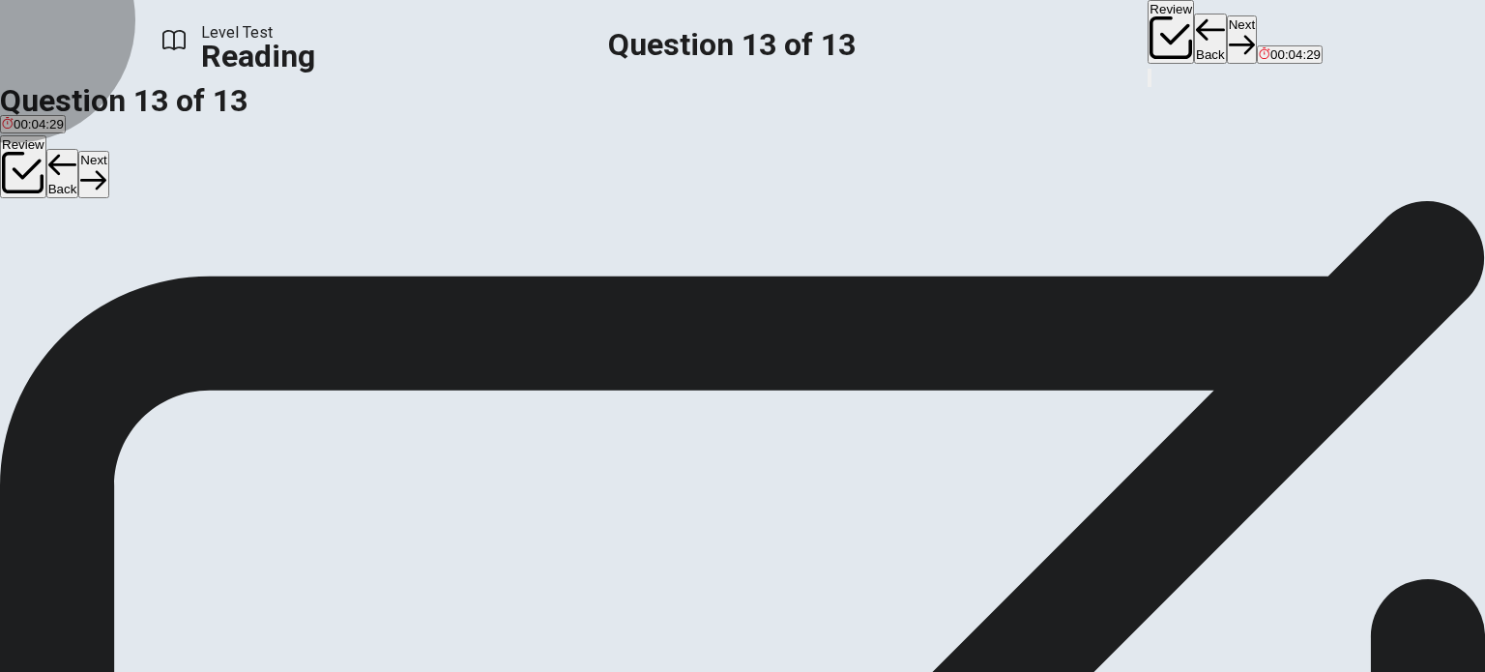
click at [10, 251] on icon "button" at bounding box center [4, 257] width 12 height 12
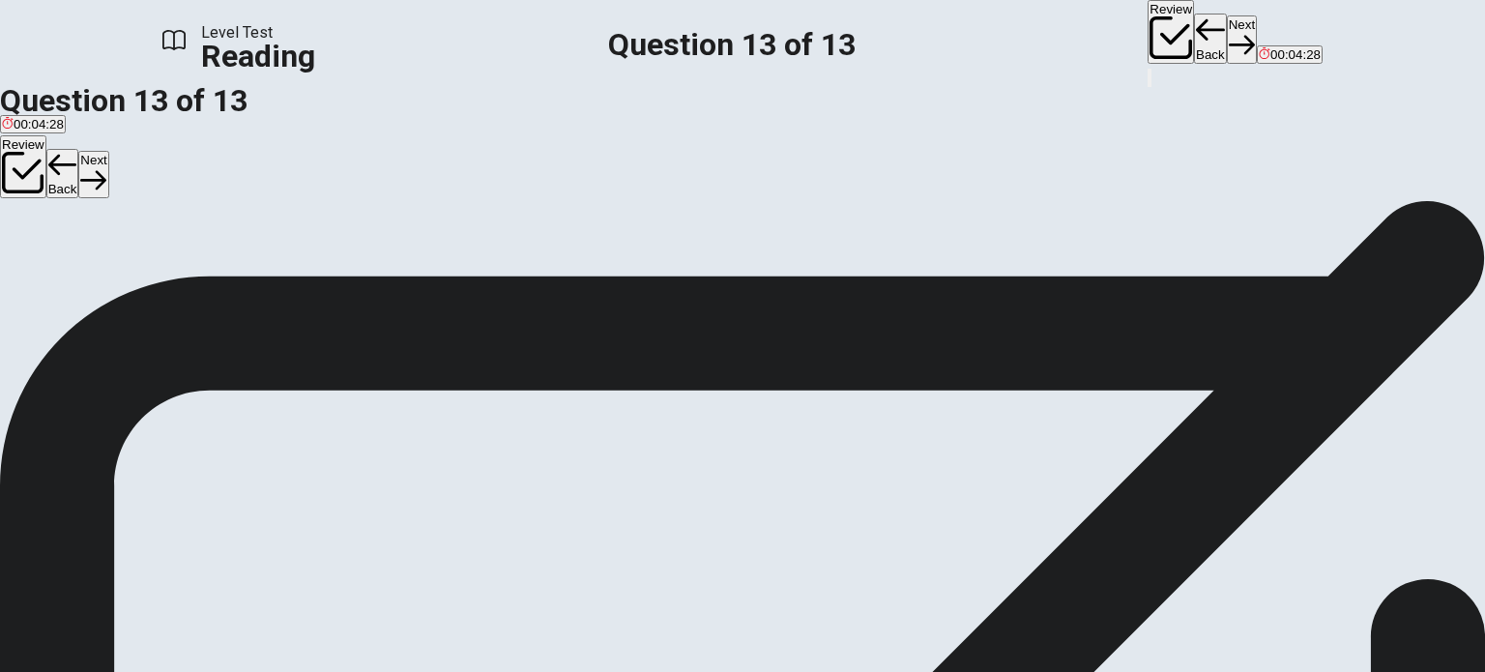
click at [1147, 29] on button "Review" at bounding box center [1170, 32] width 46 height 64
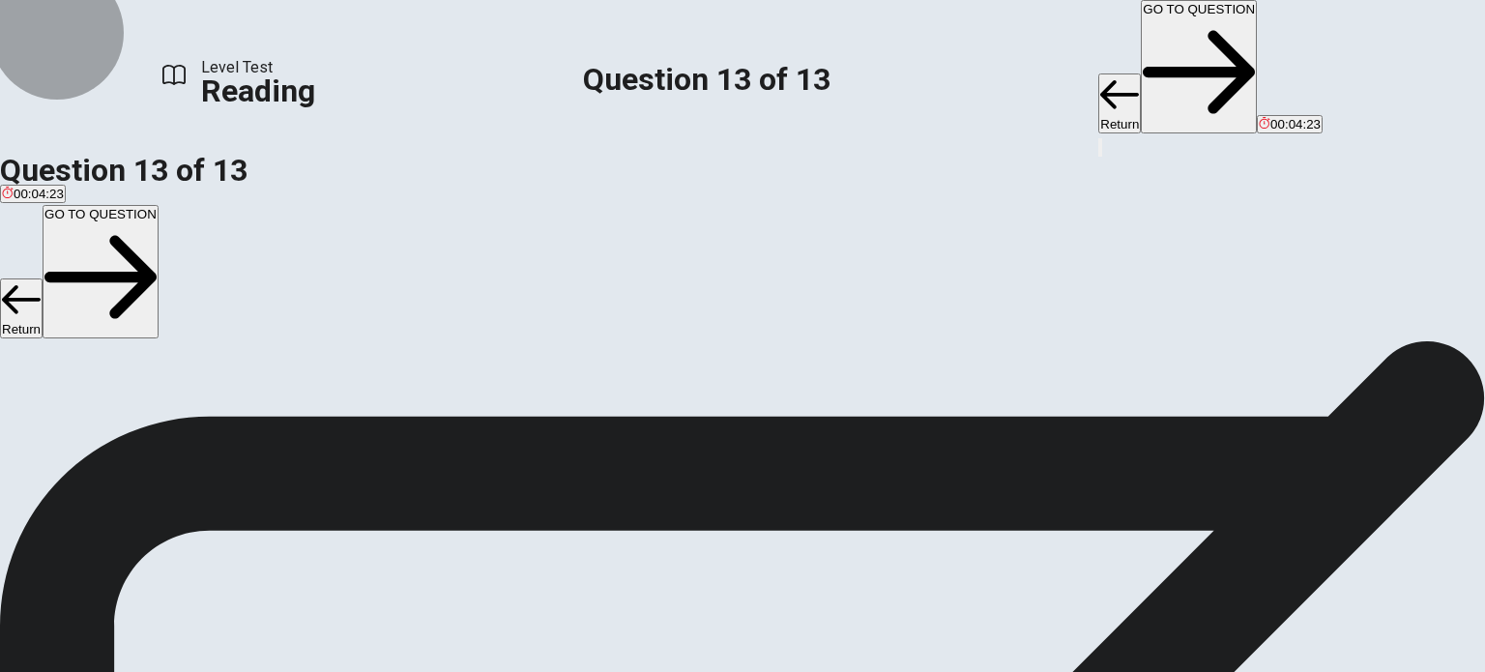
click at [1098, 73] on button "Return" at bounding box center [1119, 103] width 43 height 60
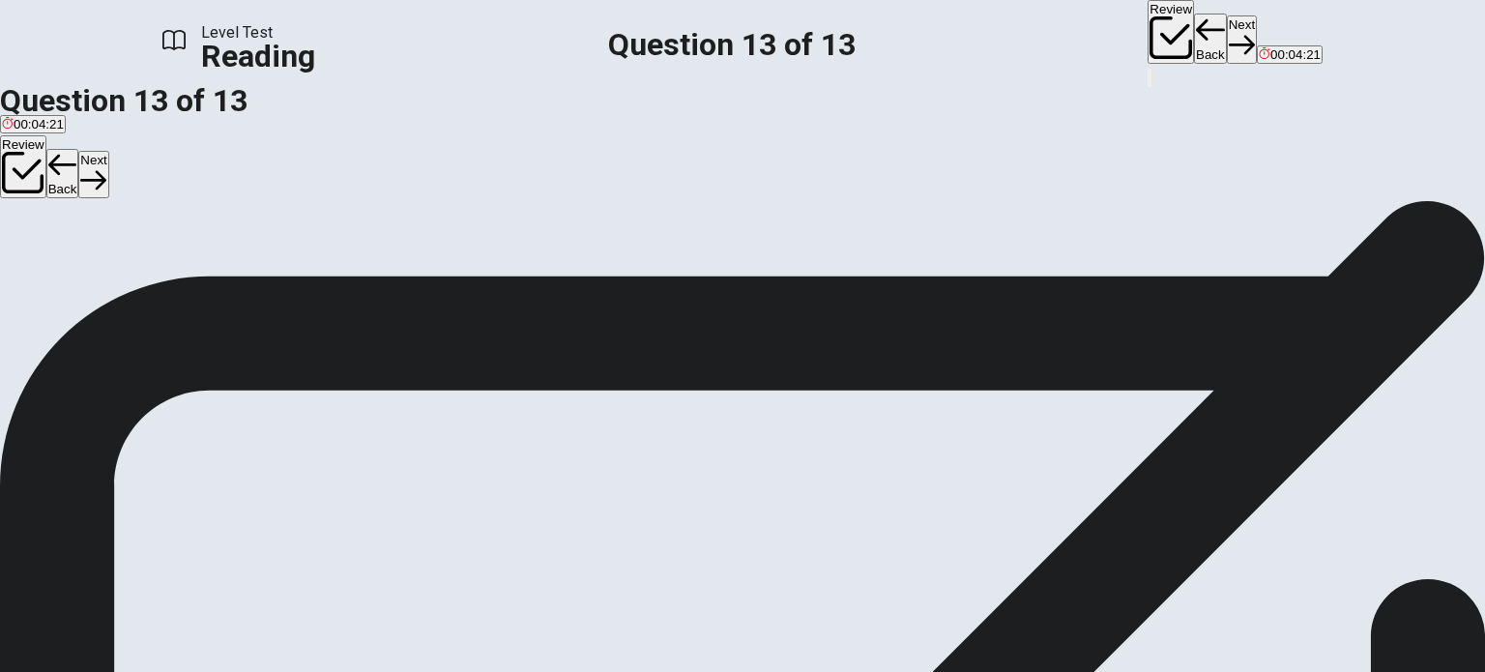
click at [1227, 37] on button "Next" at bounding box center [1242, 38] width 30 height 47
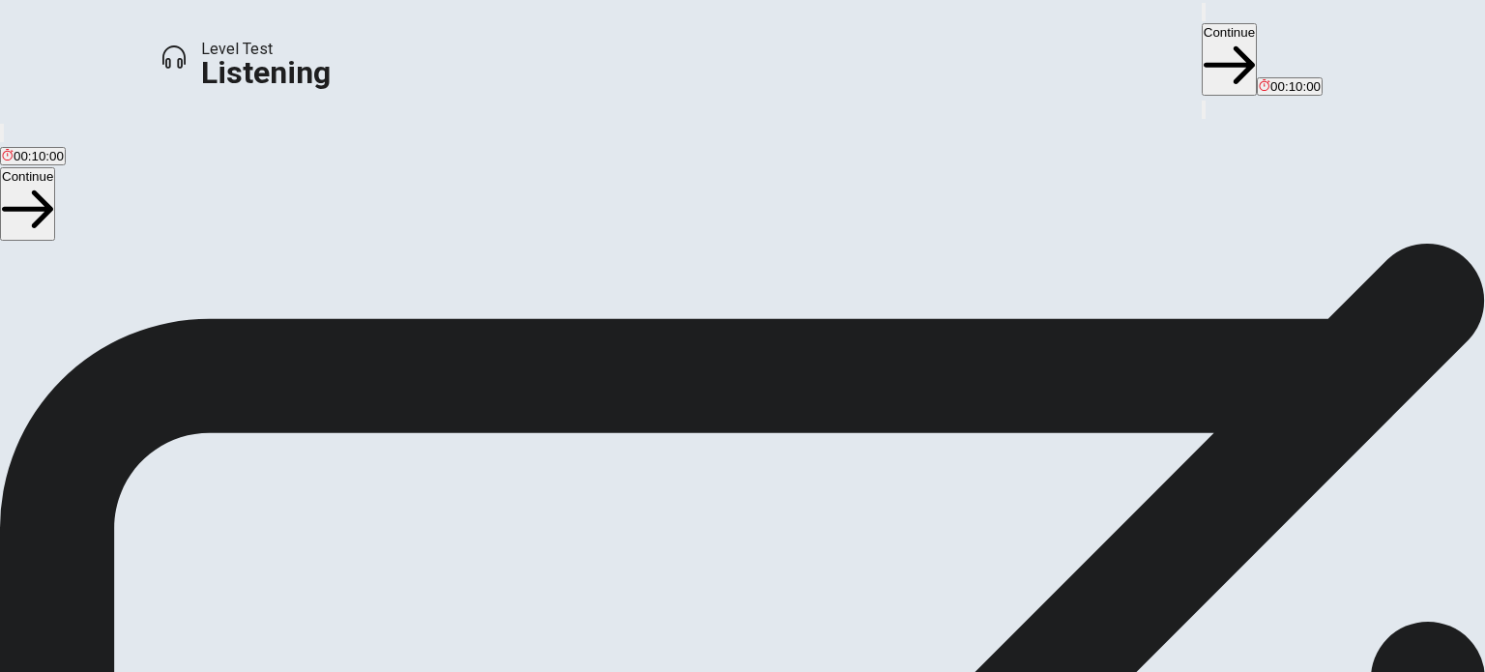
scroll to position [57, 0]
click at [862, 211] on span "This test checks how well you understand spoken English. You will listen to 1 c…" at bounding box center [431, 479] width 862 height 536
click at [1025, 174] on h1 "Listening Section Directions" at bounding box center [742, 185] width 1485 height 23
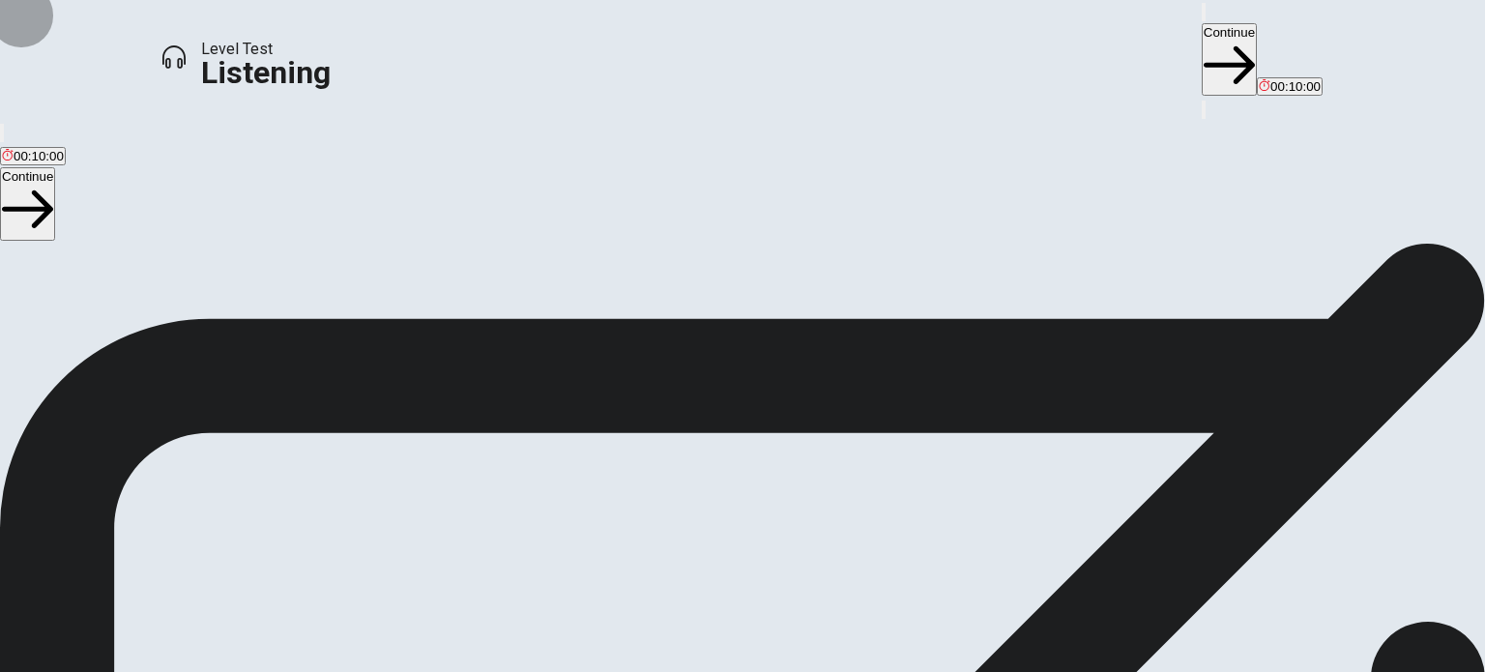
click at [1203, 30] on icon "button" at bounding box center [1214, 27] width 23 height 17
type input "0.8"
click at [918, 52] on span at bounding box center [918, 52] width 0 height 0
click at [1202, 36] on button "Continue" at bounding box center [1229, 59] width 55 height 72
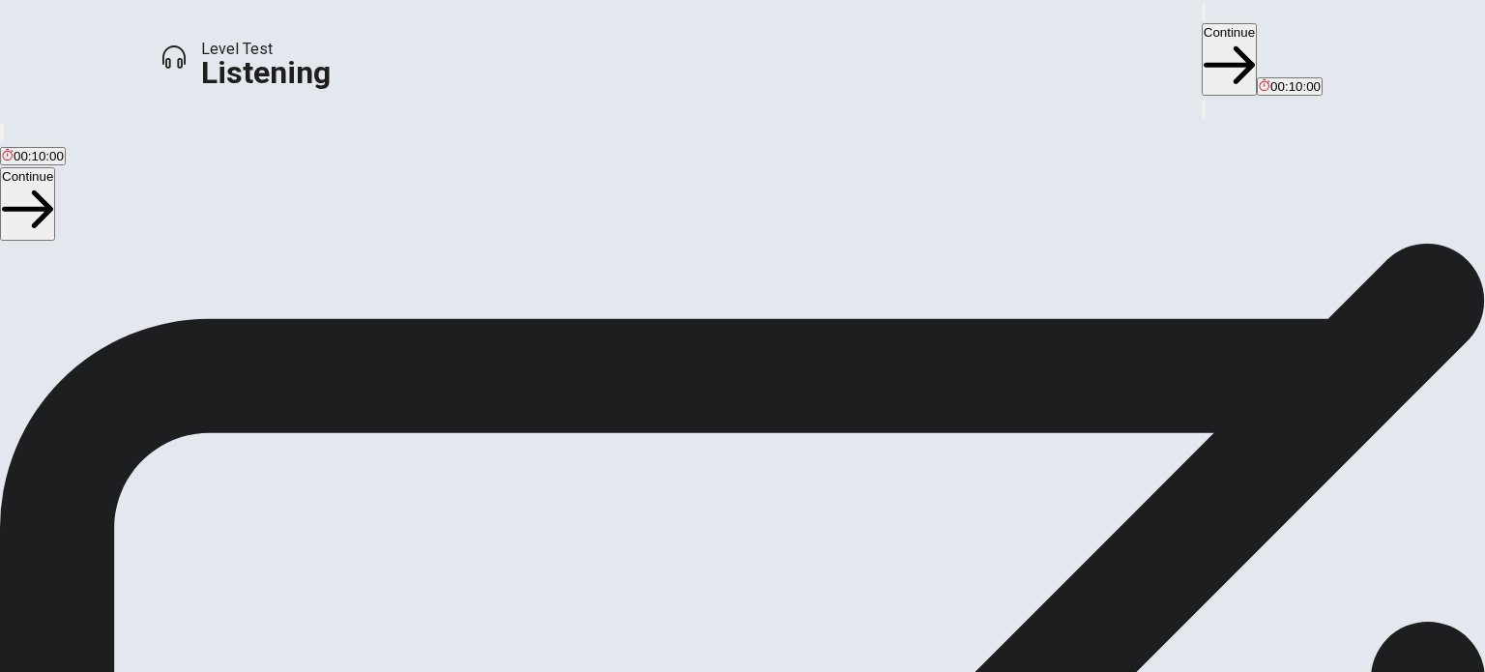
type input "1"
drag, startPoint x: 988, startPoint y: 69, endPoint x: 1037, endPoint y: 82, distance: 51.1
click at [1037, 82] on body "This site uses cookies, as explained in our Privacy Policy . If you agree to th…" at bounding box center [742, 336] width 1485 height 672
click at [1203, 16] on icon "button" at bounding box center [1203, 16] width 0 height 0
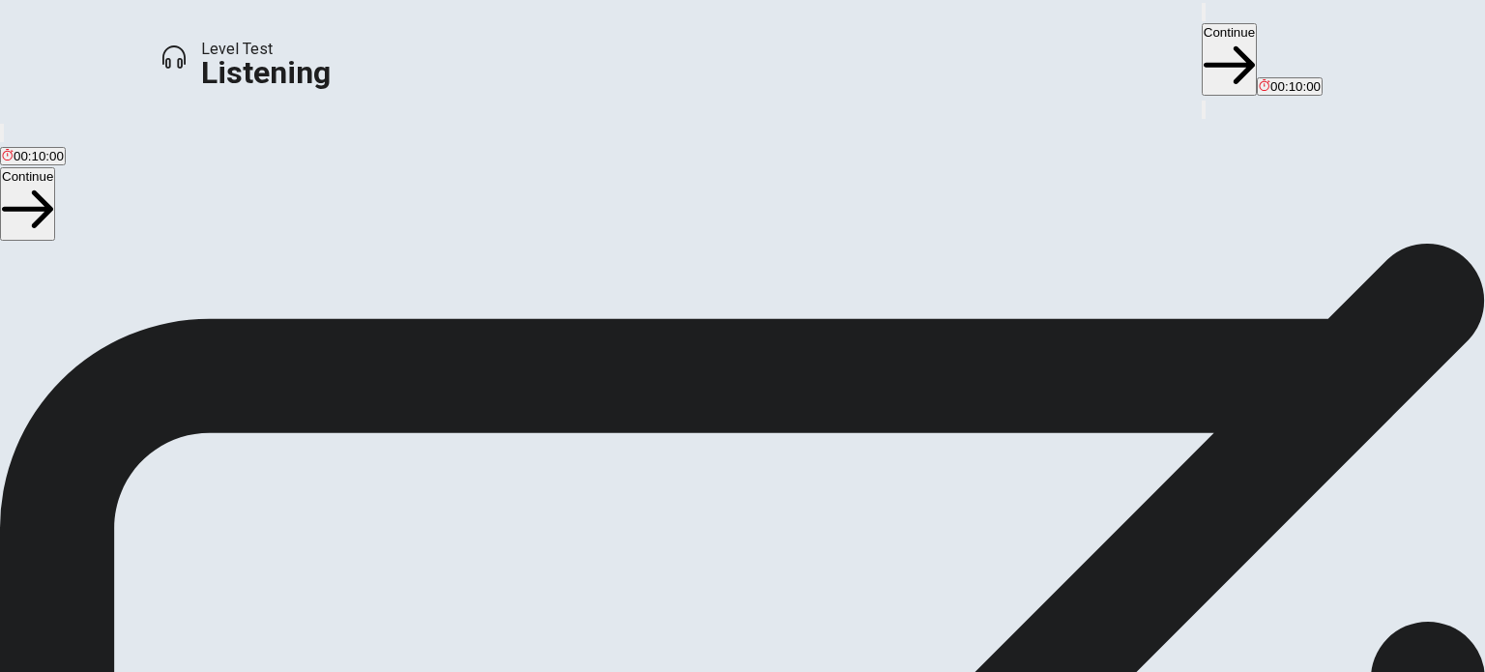
type input "0.8"
click at [918, 52] on span at bounding box center [918, 52] width 0 height 0
click at [1203, 16] on icon "button" at bounding box center [1203, 16] width 0 height 0
type input "0.7"
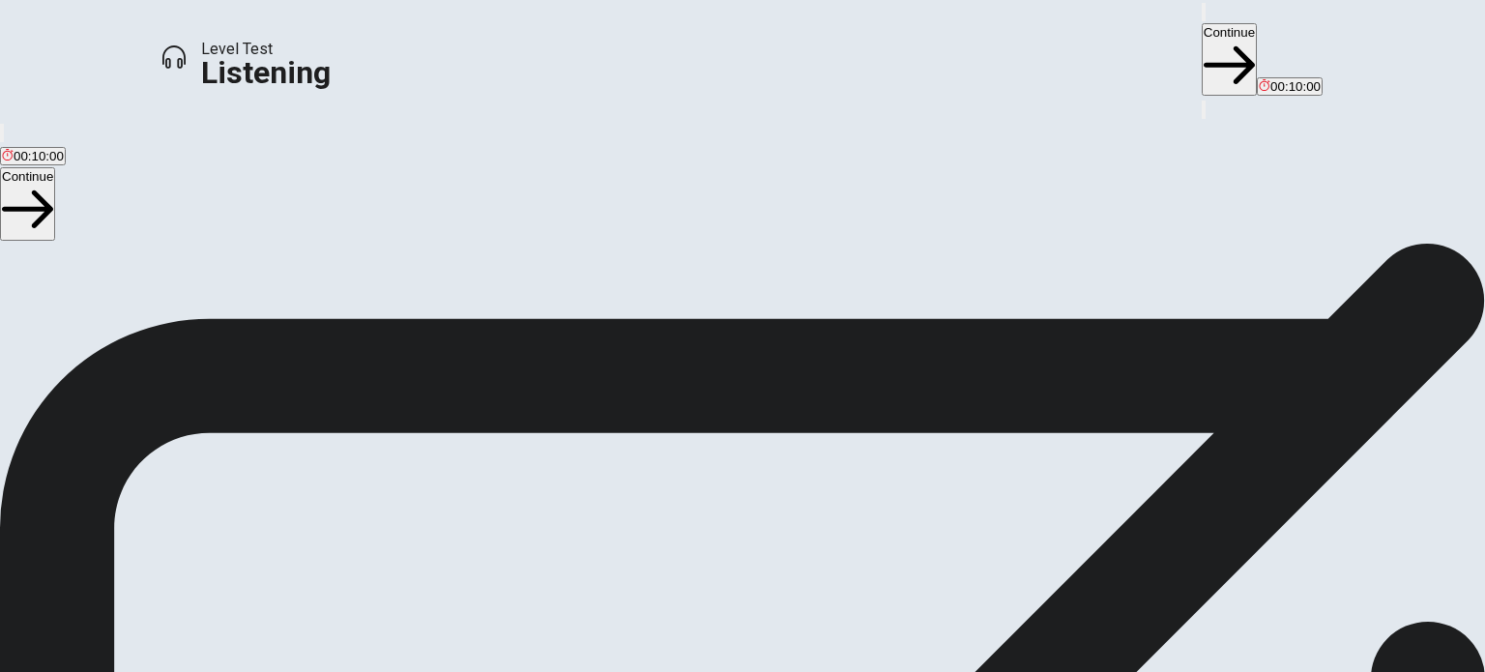
click at [918, 52] on span at bounding box center [918, 52] width 0 height 0
click at [1202, 21] on button "button" at bounding box center [1204, 12] width 4 height 18
type input "0.8"
click at [918, 52] on span at bounding box center [918, 52] width 0 height 0
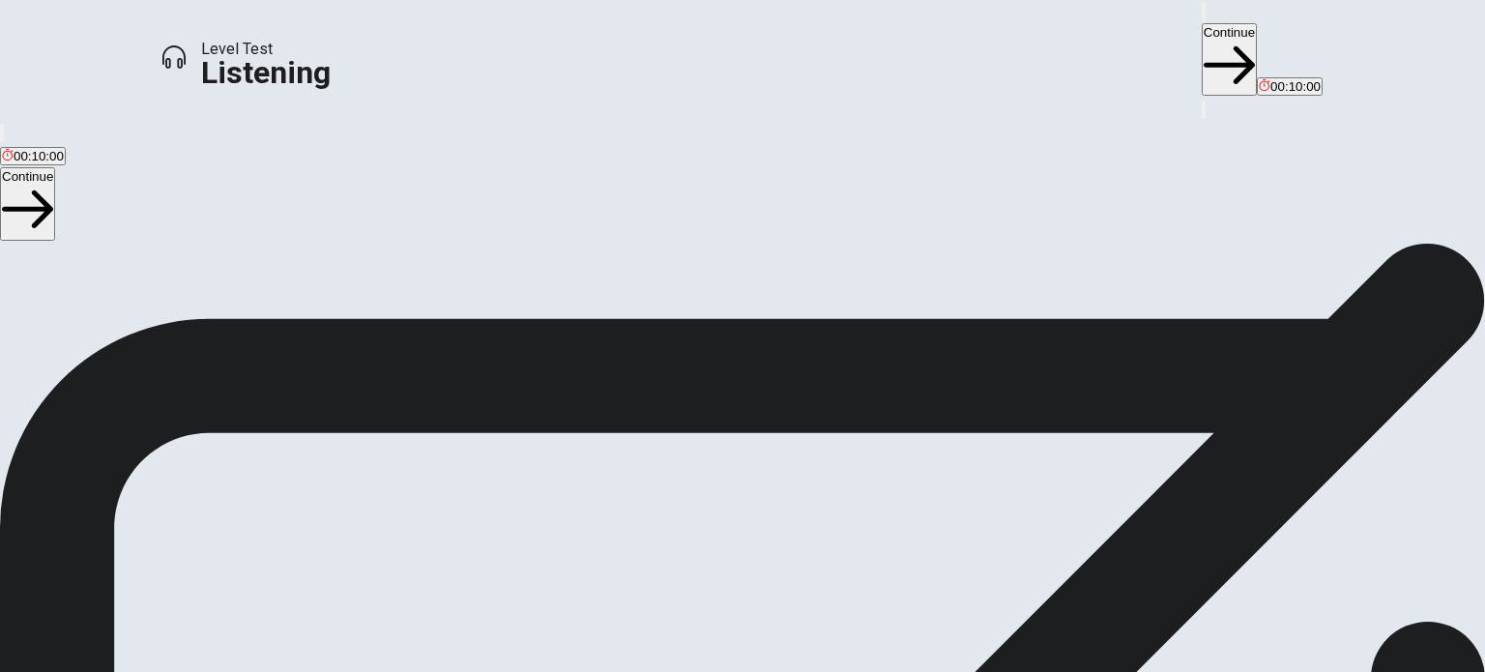
click at [696, 192] on div "Changing the Volume To change the volume: Move your mouse over the volume icon …" at bounding box center [742, 505] width 1485 height 626
click at [1202, 23] on button "Continue" at bounding box center [1229, 59] width 55 height 72
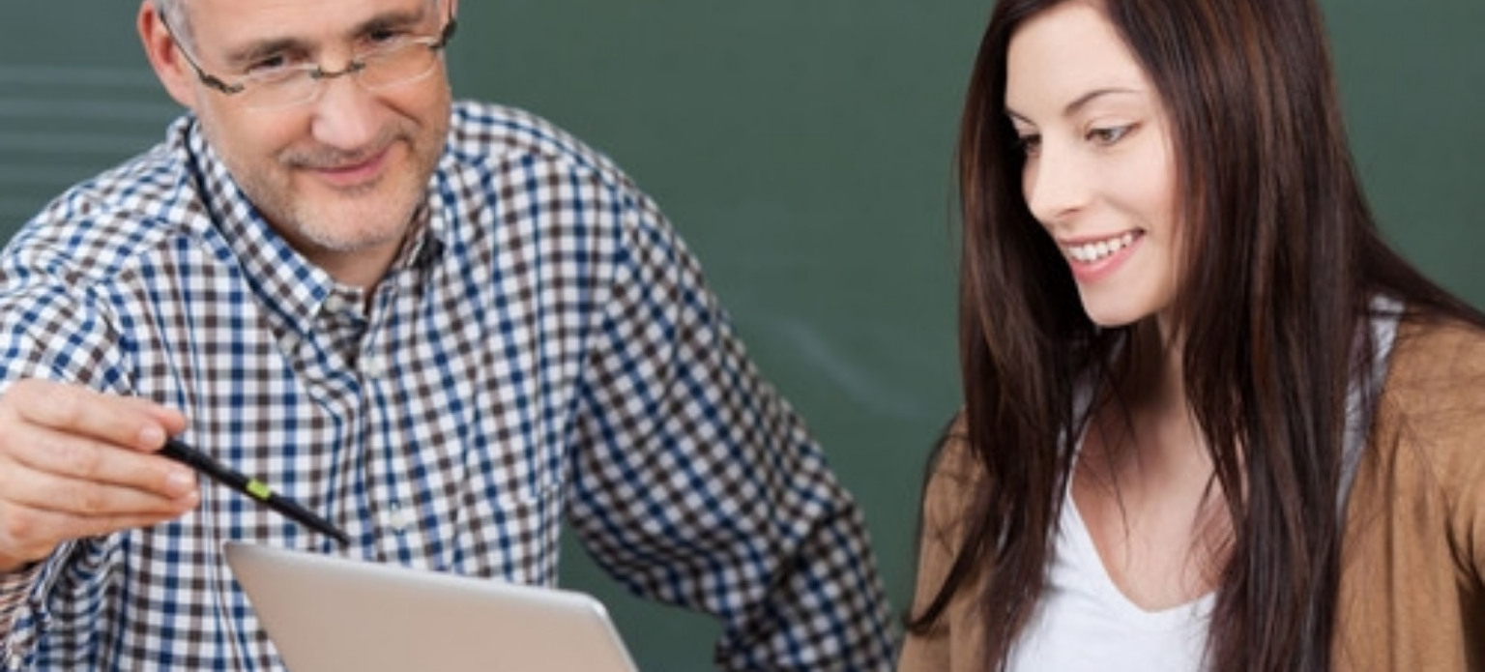
scroll to position [0, 0]
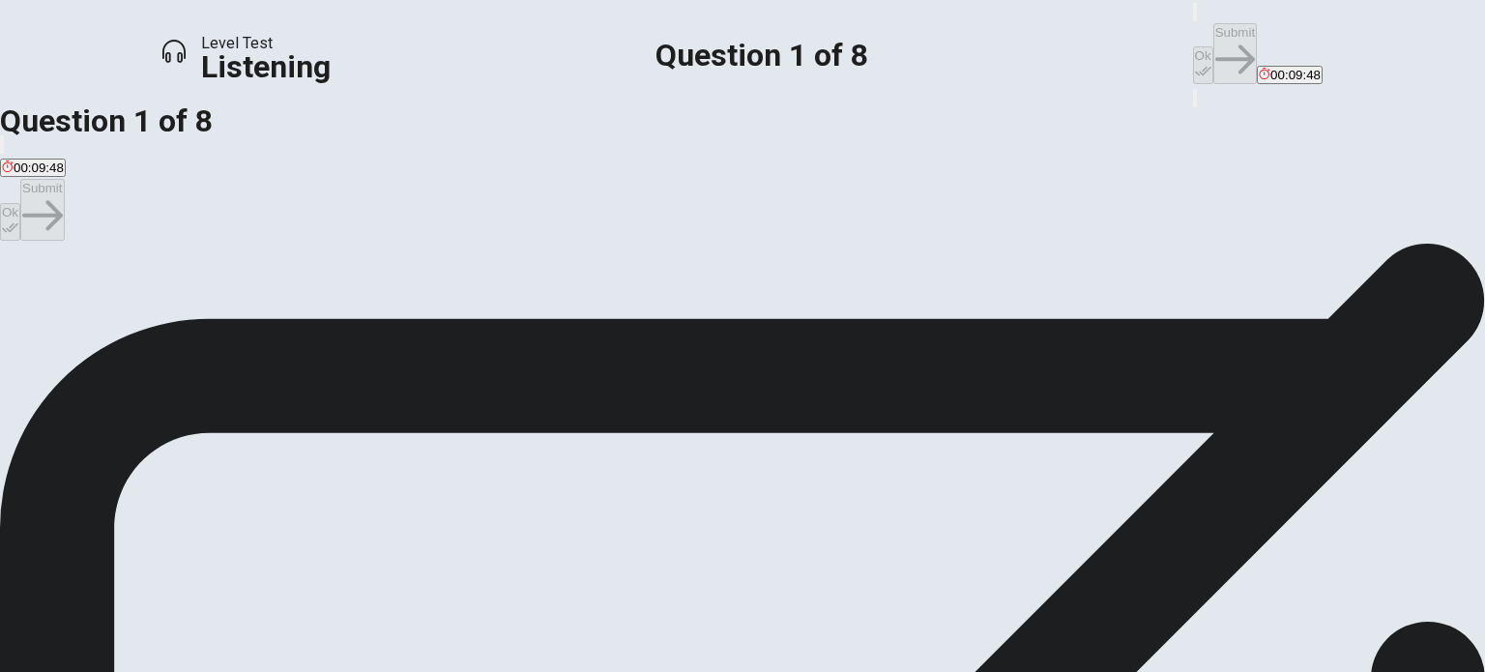
scroll to position [19, 0]
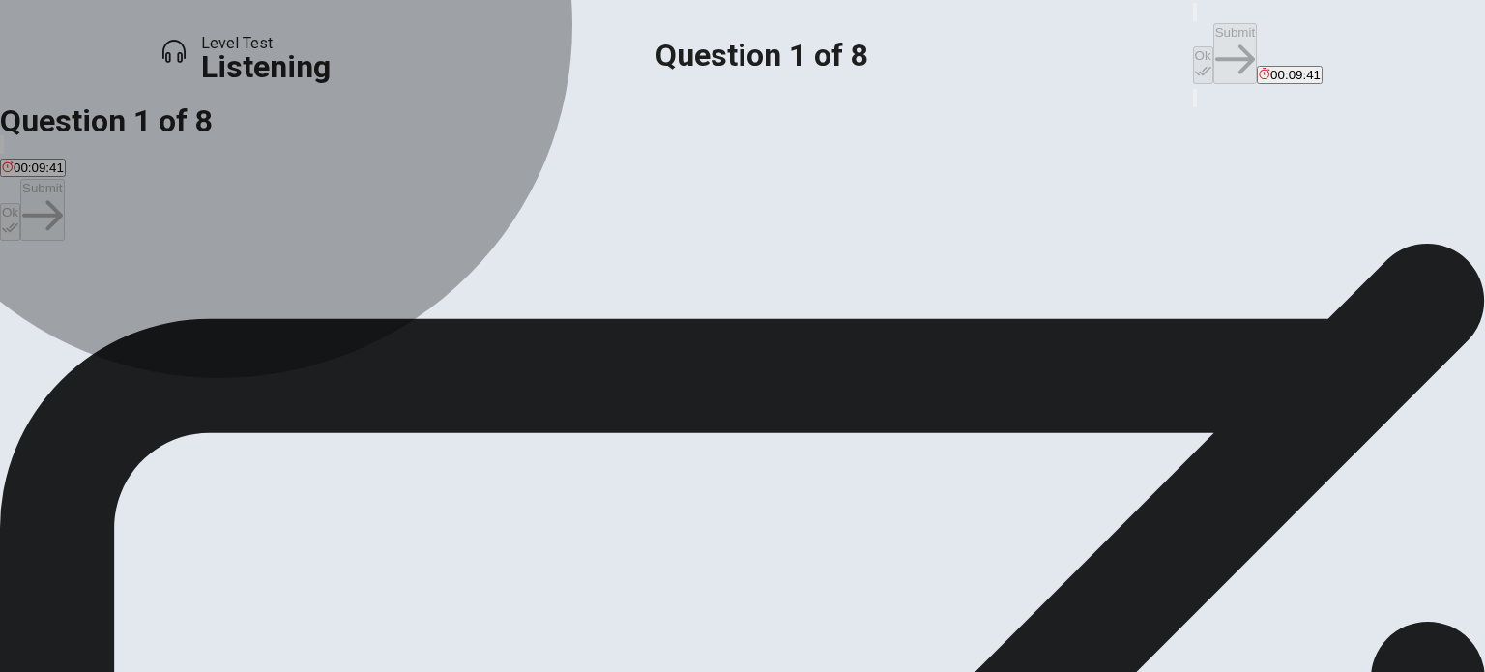
click at [151, 286] on span "To ask about assignments" at bounding box center [76, 293] width 149 height 14
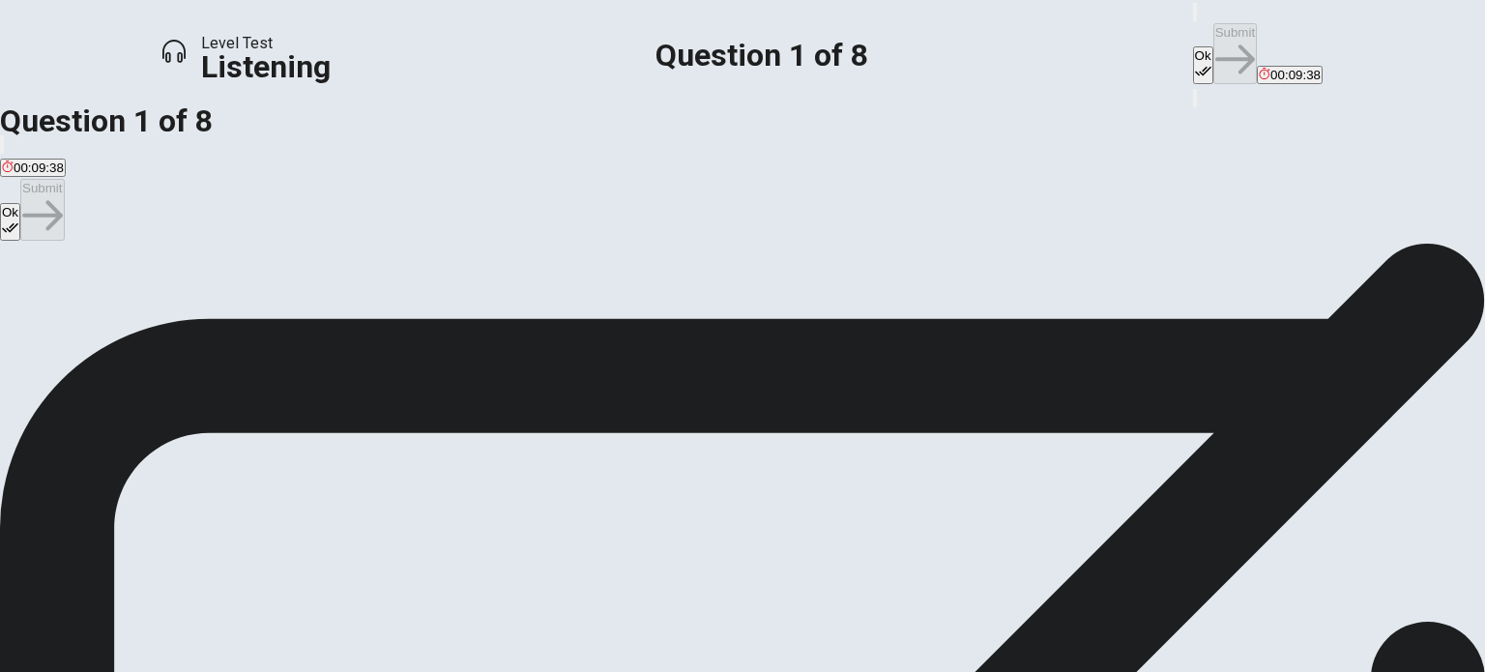
click at [151, 286] on div "A" at bounding box center [76, 279] width 149 height 14
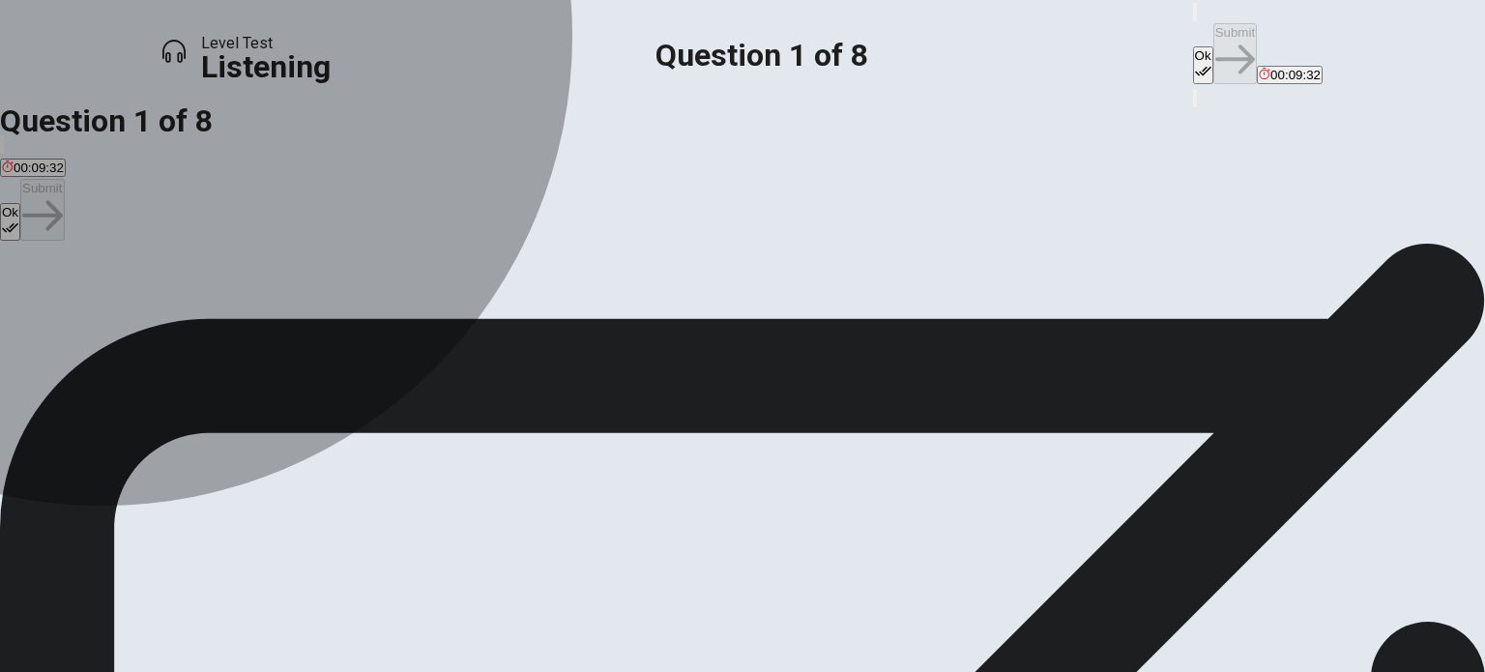
click at [555, 303] on button "D To ask permission to miss the opera show" at bounding box center [670, 286] width 243 height 33
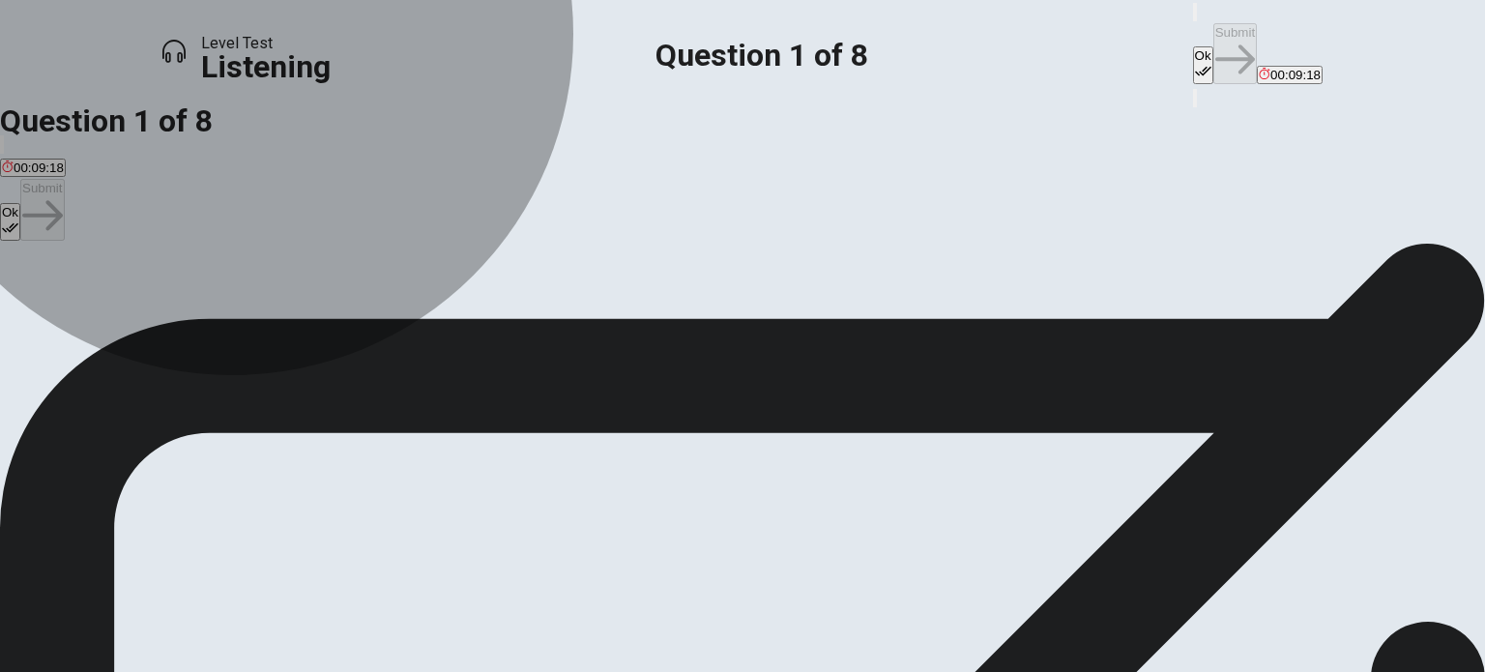
click at [331, 301] on span "To ask to go to the opera show" at bounding box center [243, 293] width 176 height 14
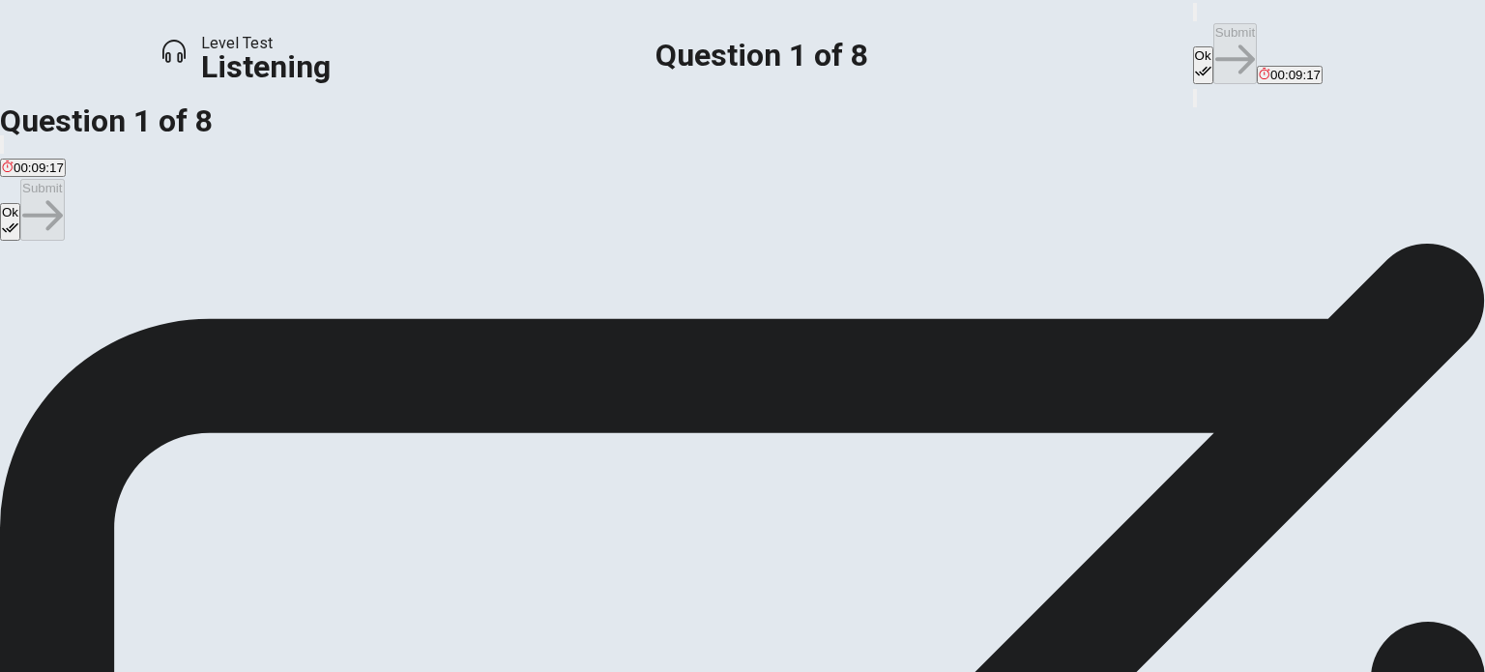
scroll to position [0, 0]
click at [1193, 46] on button "Ok" at bounding box center [1203, 65] width 20 height 38
click at [1213, 25] on button "Submit" at bounding box center [1234, 53] width 43 height 61
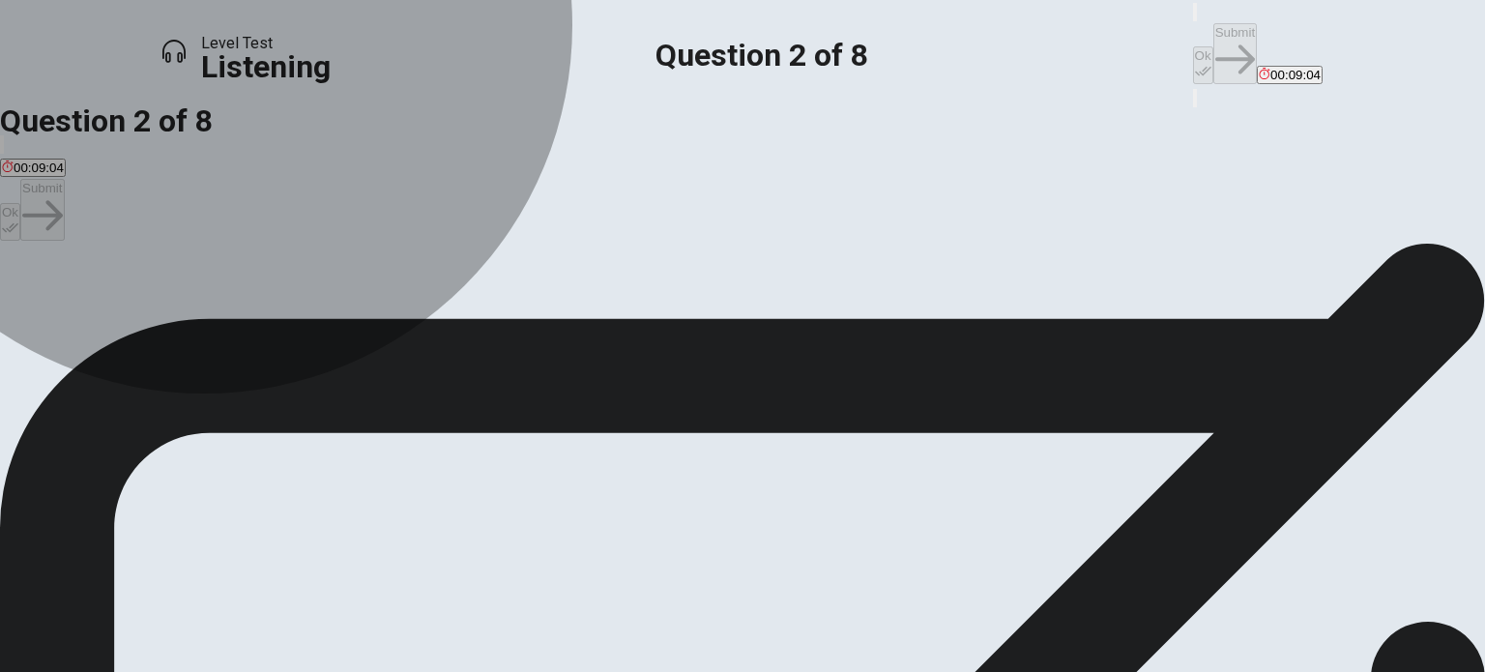
click at [868, 320] on span "The tickets are all sold out" at bounding box center [943, 312] width 150 height 14
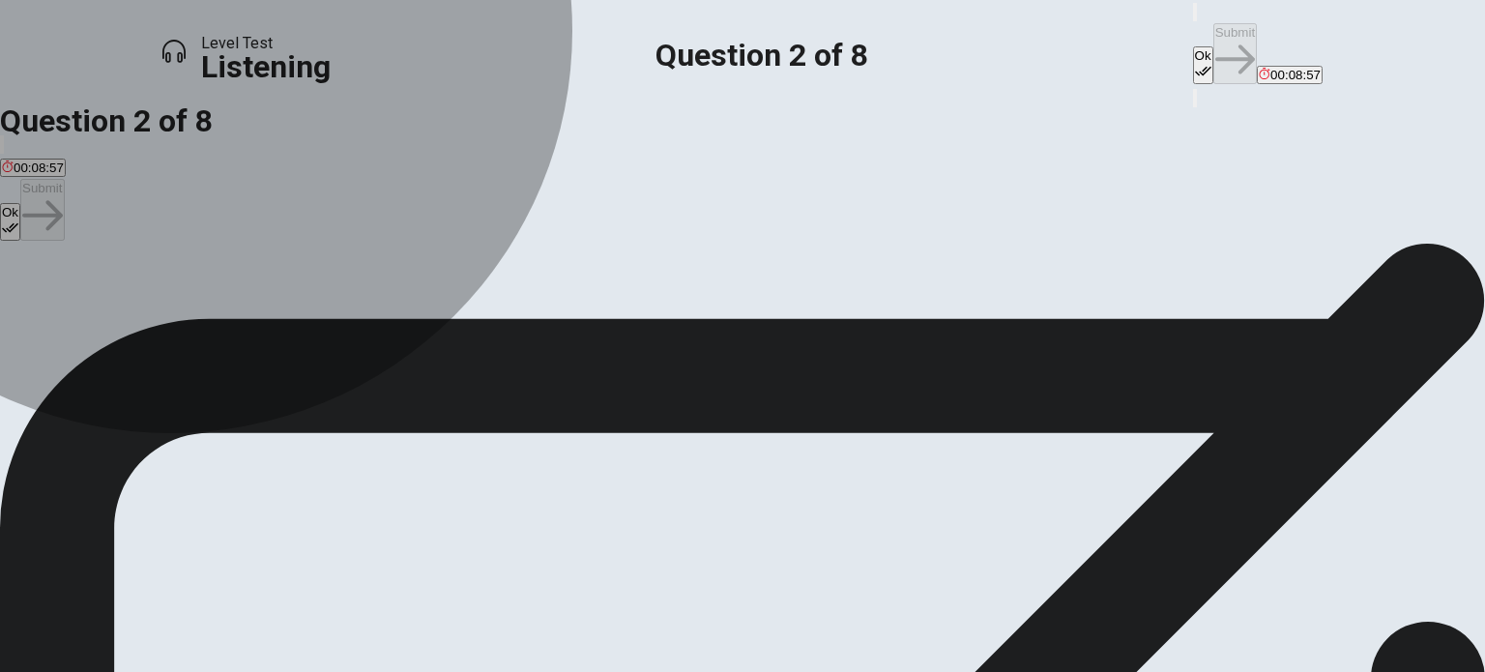
click at [554, 320] on span "Tickets are reserved for current art history students" at bounding box center [408, 312] width 291 height 14
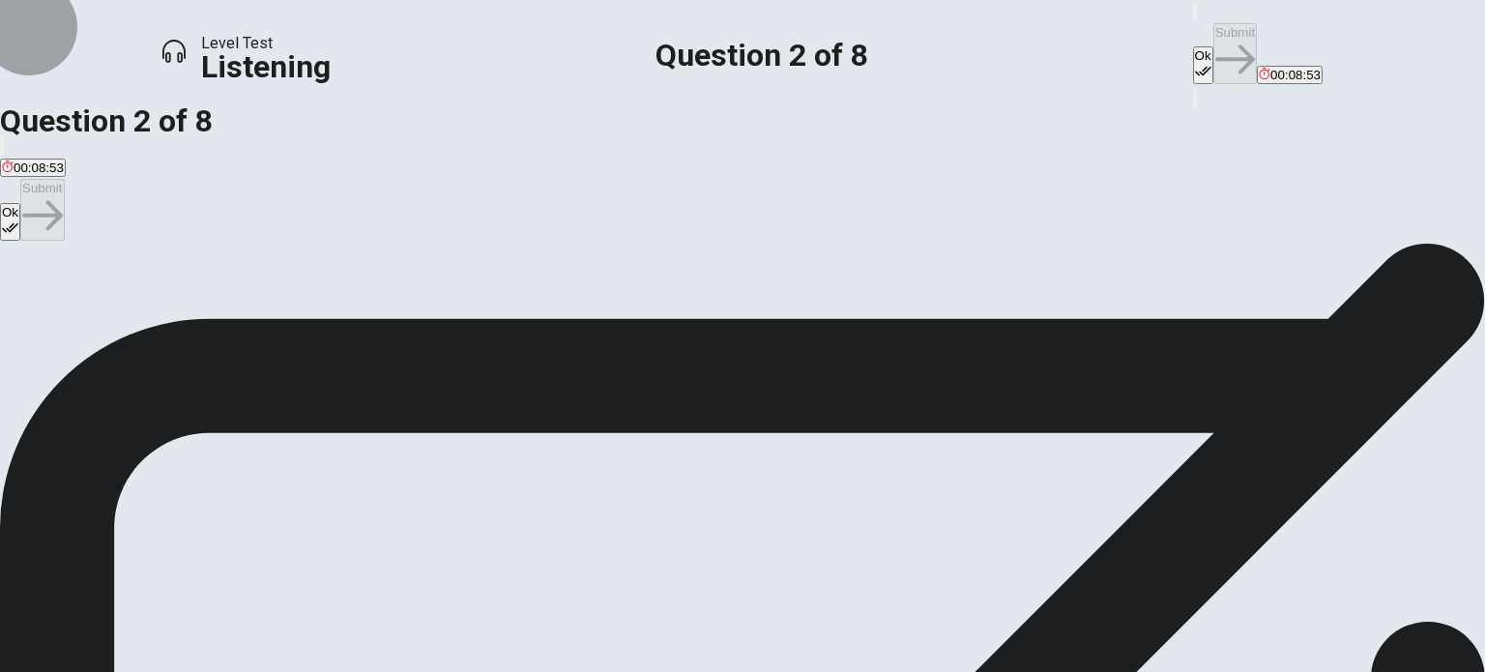
click at [1193, 46] on button "Ok" at bounding box center [1203, 65] width 20 height 38
click at [1213, 39] on button "Submit" at bounding box center [1234, 53] width 43 height 61
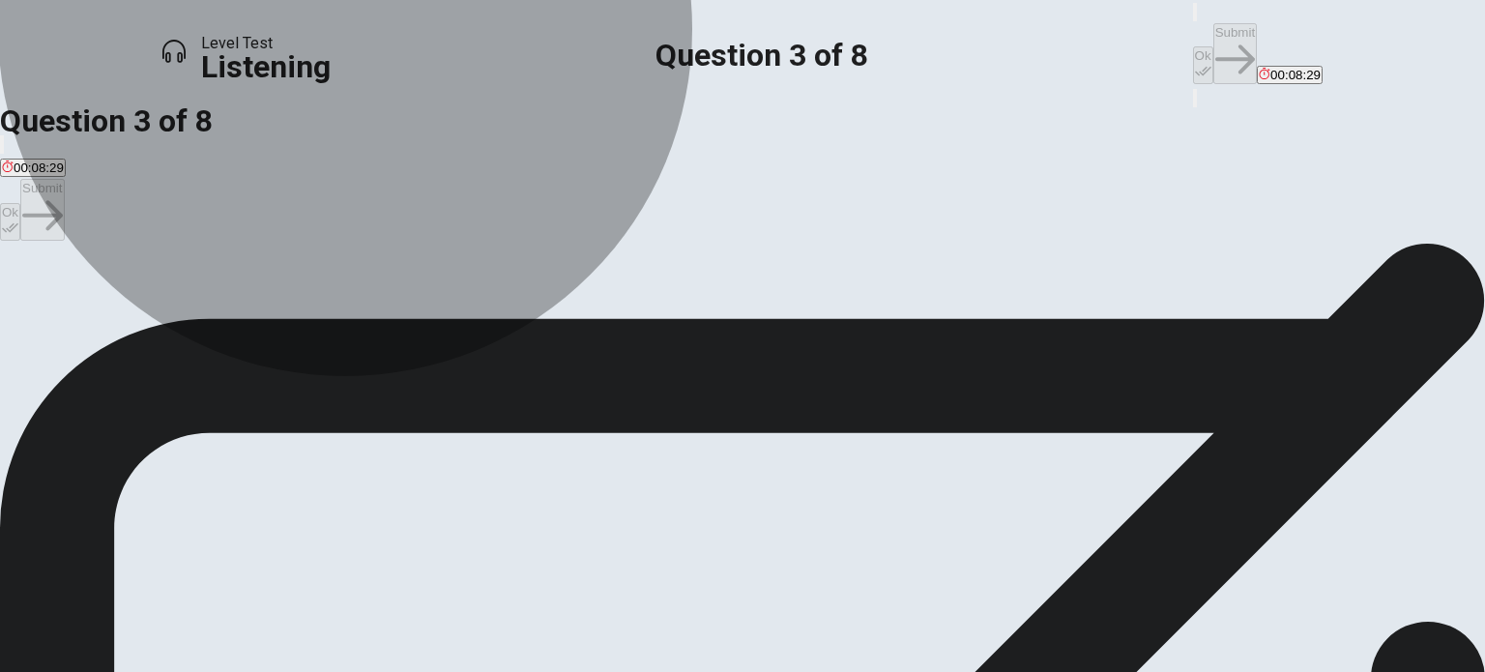
click at [430, 320] on span "The student will see shows for free and learn more about theater in general" at bounding box center [216, 312] width 428 height 14
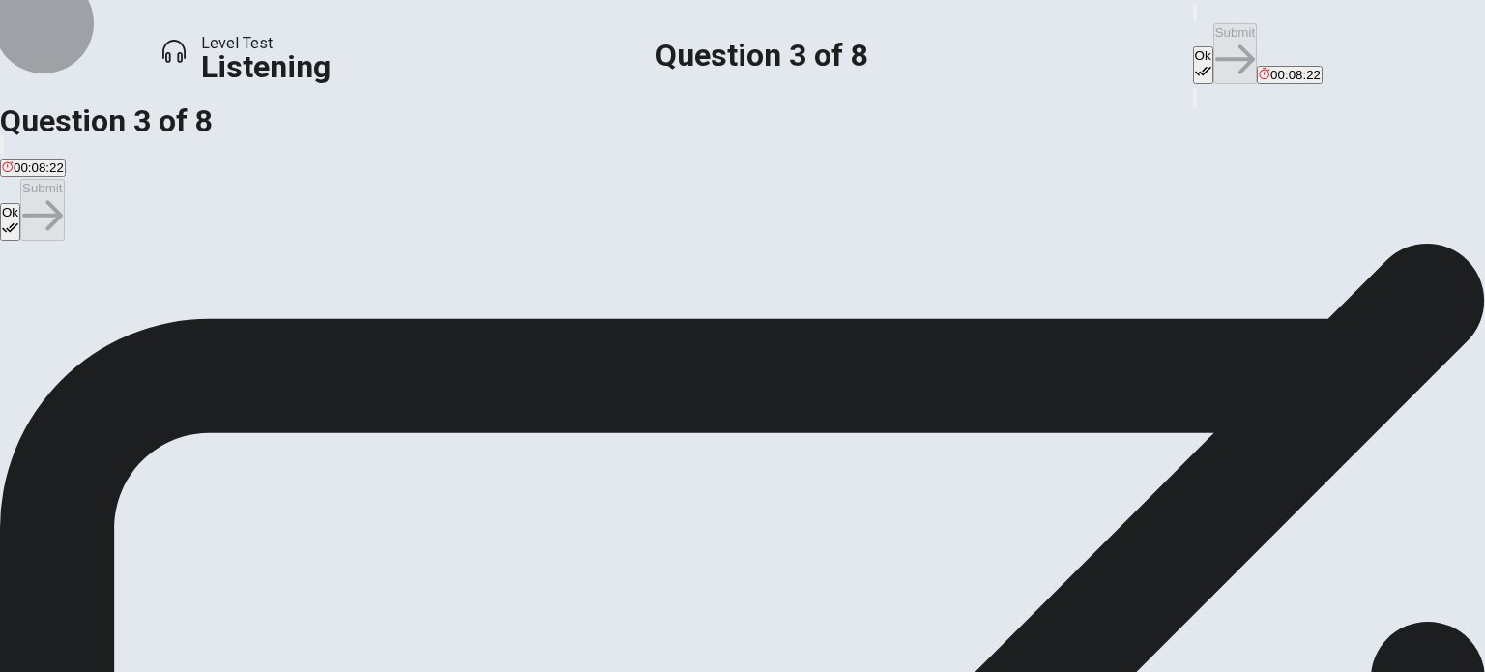
click at [1195, 63] on icon "button" at bounding box center [1203, 71] width 16 height 16
click at [1213, 25] on button "Submit" at bounding box center [1234, 53] width 43 height 61
click at [840, 320] on span "The student is incredibly happy that things have turned out this way" at bounding box center [1032, 312] width 384 height 14
click at [1193, 46] on button "Ok" at bounding box center [1203, 65] width 20 height 38
click at [1213, 26] on button "Submit" at bounding box center [1234, 53] width 43 height 61
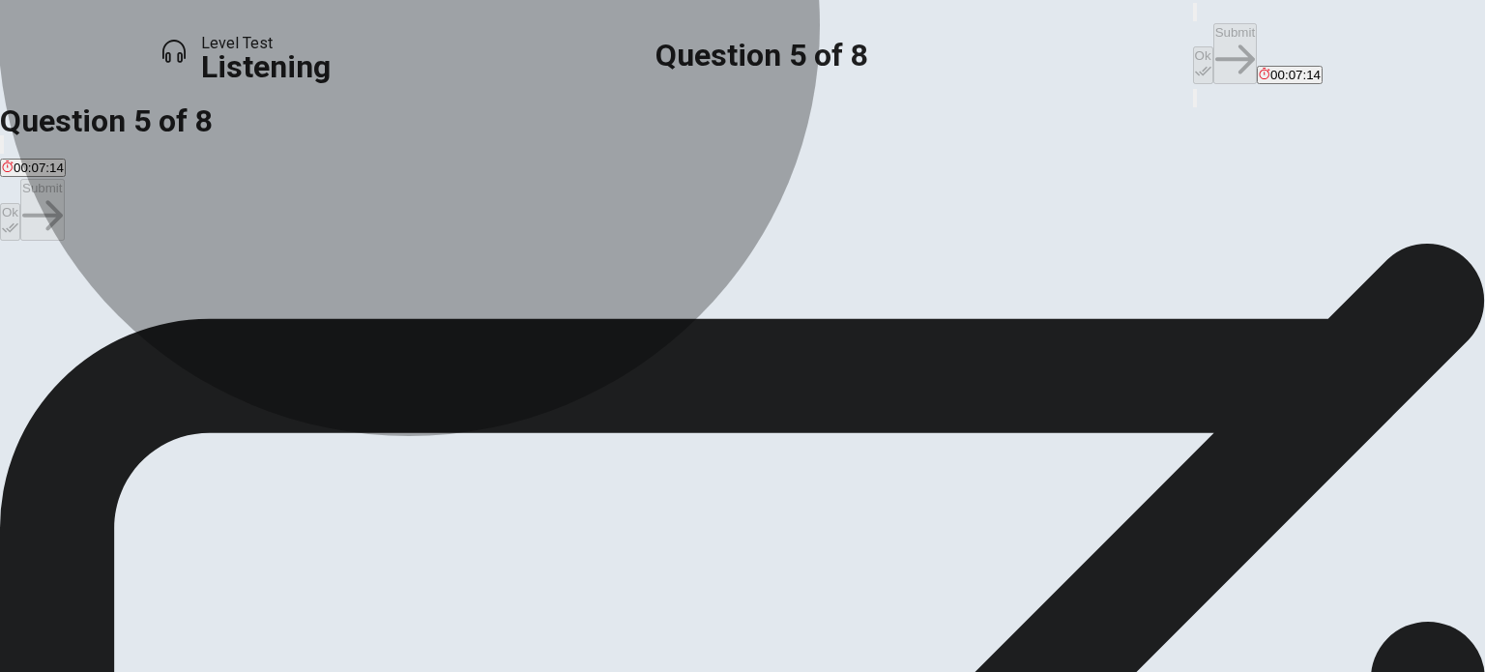
drag, startPoint x: 861, startPoint y: 304, endPoint x: 958, endPoint y: 235, distance: 119.1
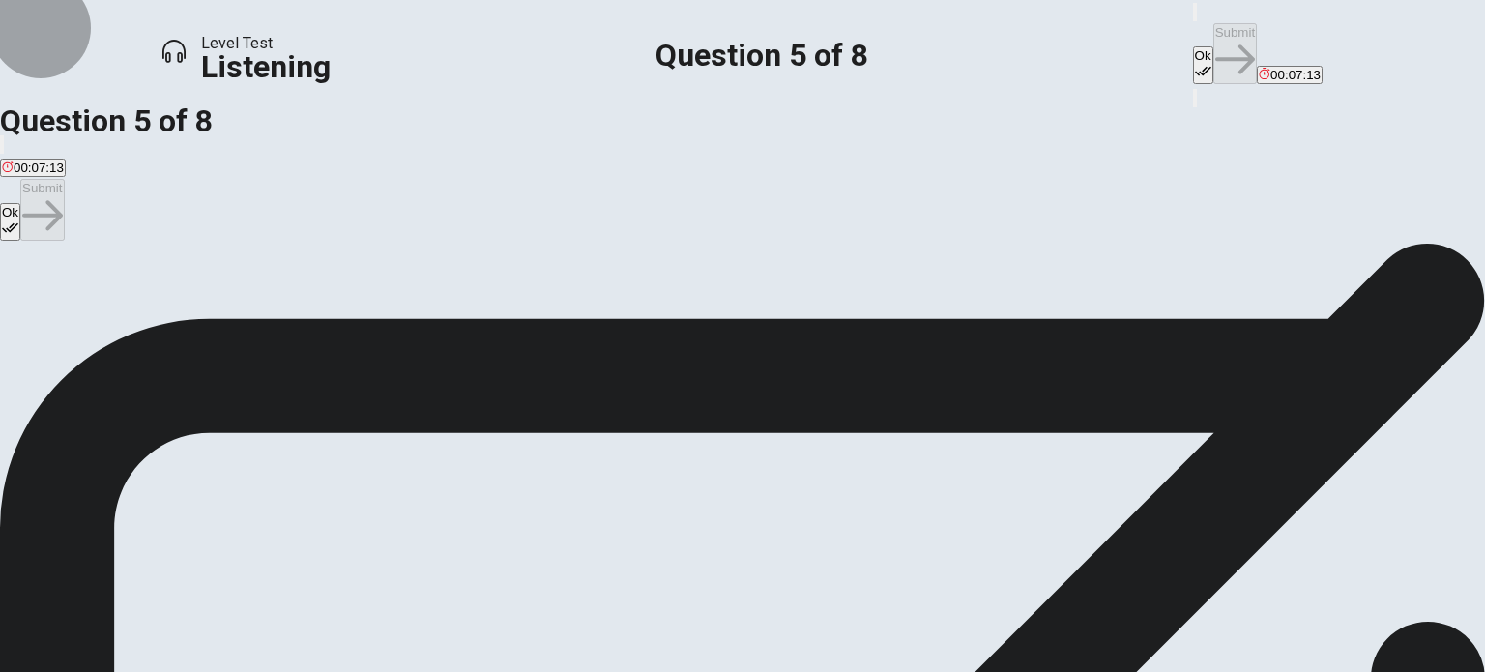
click at [1193, 46] on button "Ok" at bounding box center [1203, 65] width 20 height 38
click at [1215, 40] on icon "button" at bounding box center [1235, 60] width 40 height 40
click at [159, 305] on div "C" at bounding box center [137, 298] width 43 height 14
click at [1195, 63] on icon "button" at bounding box center [1203, 71] width 16 height 16
click at [1213, 25] on button "Submit" at bounding box center [1234, 53] width 43 height 61
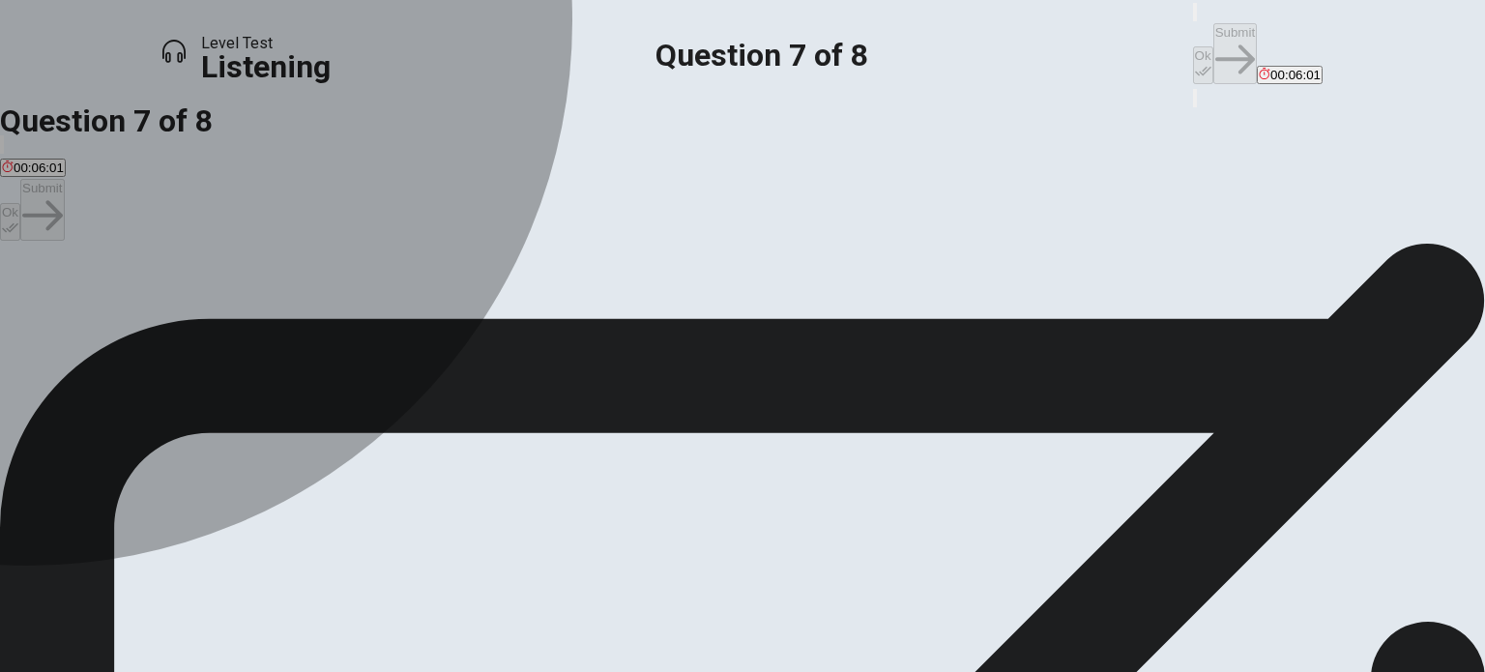
click at [141, 305] on div "B" at bounding box center [126, 298] width 29 height 14
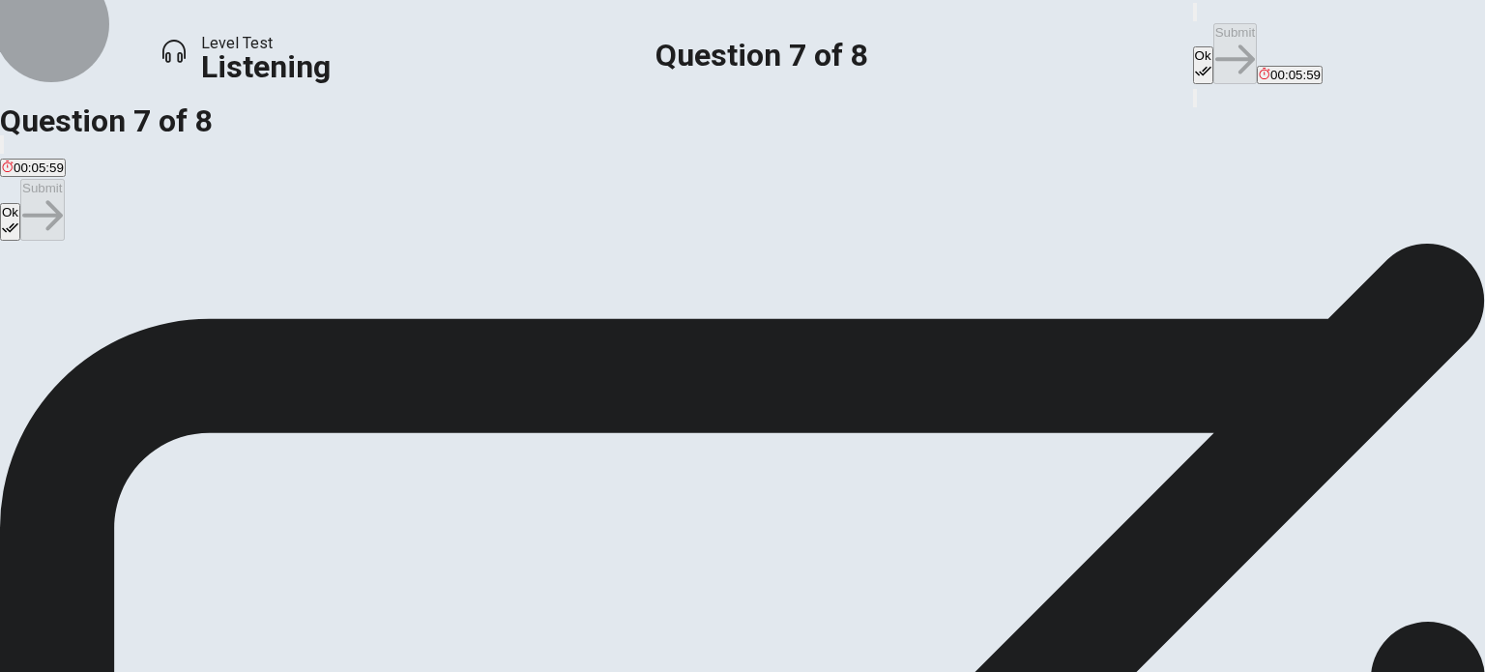
drag, startPoint x: 981, startPoint y: 38, endPoint x: 1079, endPoint y: 22, distance: 98.8
click at [1195, 63] on icon "button" at bounding box center [1203, 71] width 16 height 16
click at [1213, 23] on button "Submit" at bounding box center [1234, 53] width 43 height 61
click at [443, 320] on span "To discourage her from volunteering" at bounding box center [340, 312] width 206 height 14
click at [1193, 46] on button "Ok" at bounding box center [1203, 65] width 20 height 38
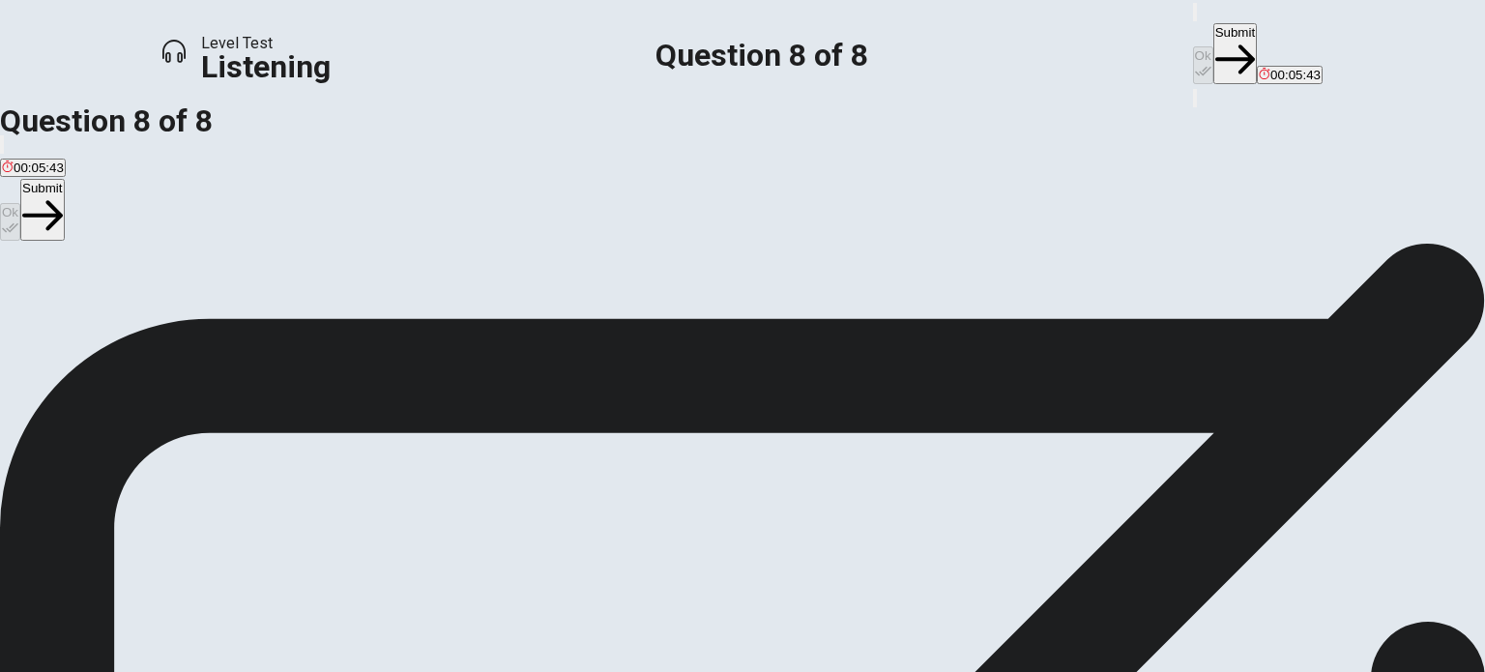
click at [1213, 30] on button "Submit" at bounding box center [1234, 53] width 43 height 61
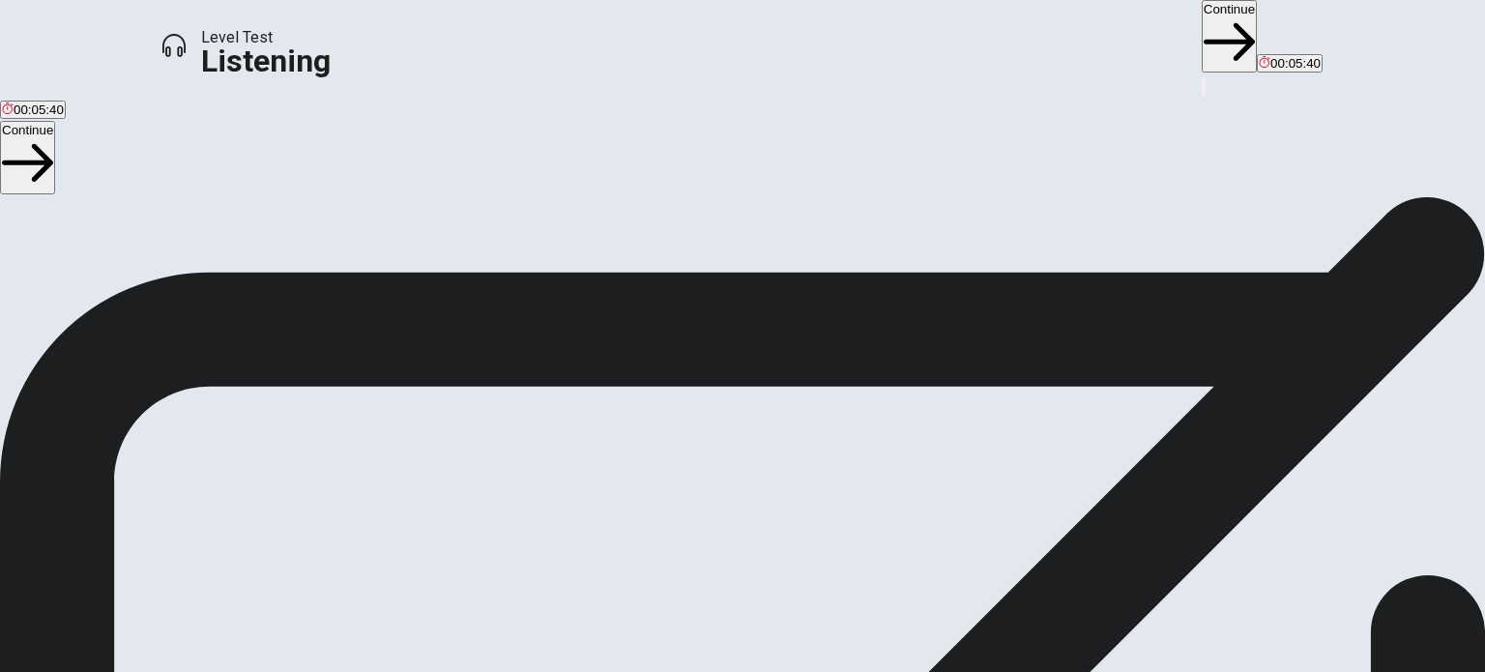
click at [1202, 23] on button "Continue" at bounding box center [1229, 36] width 55 height 72
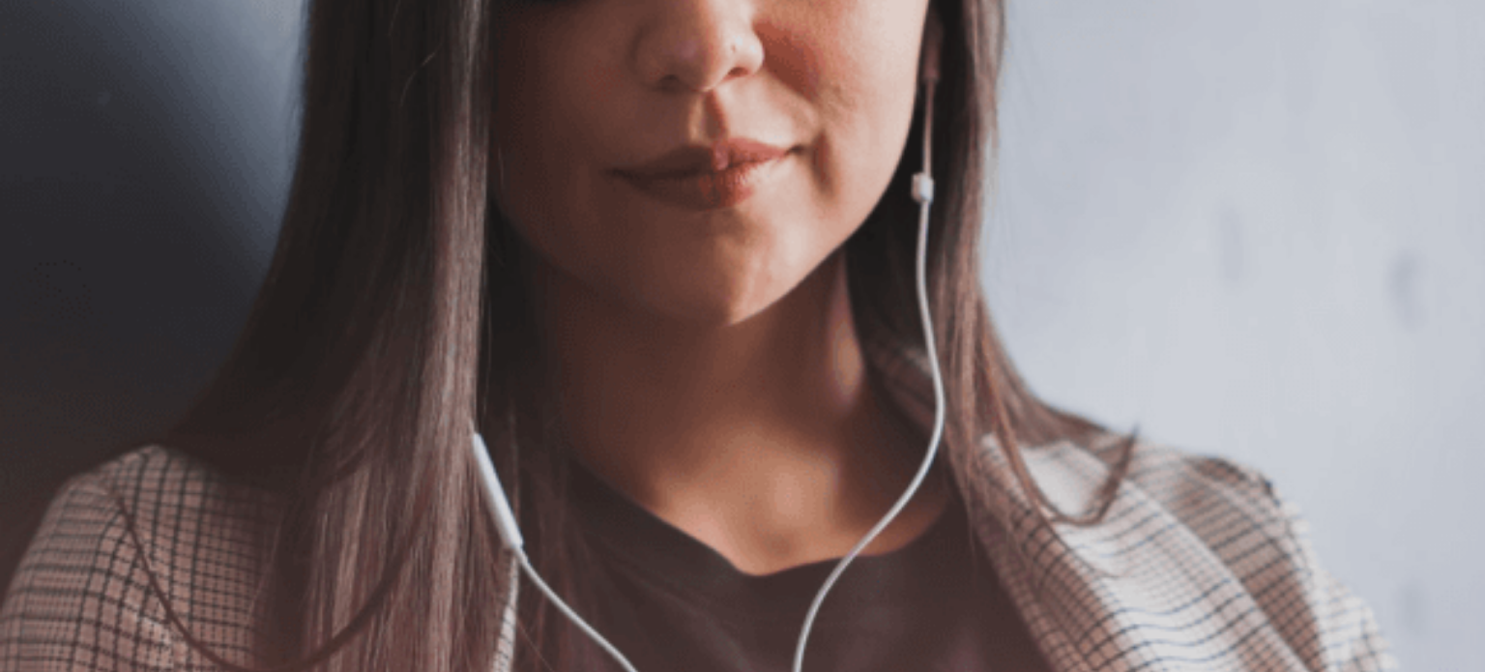
click at [1267, 36] on button "Continue" at bounding box center [1294, 59] width 55 height 72
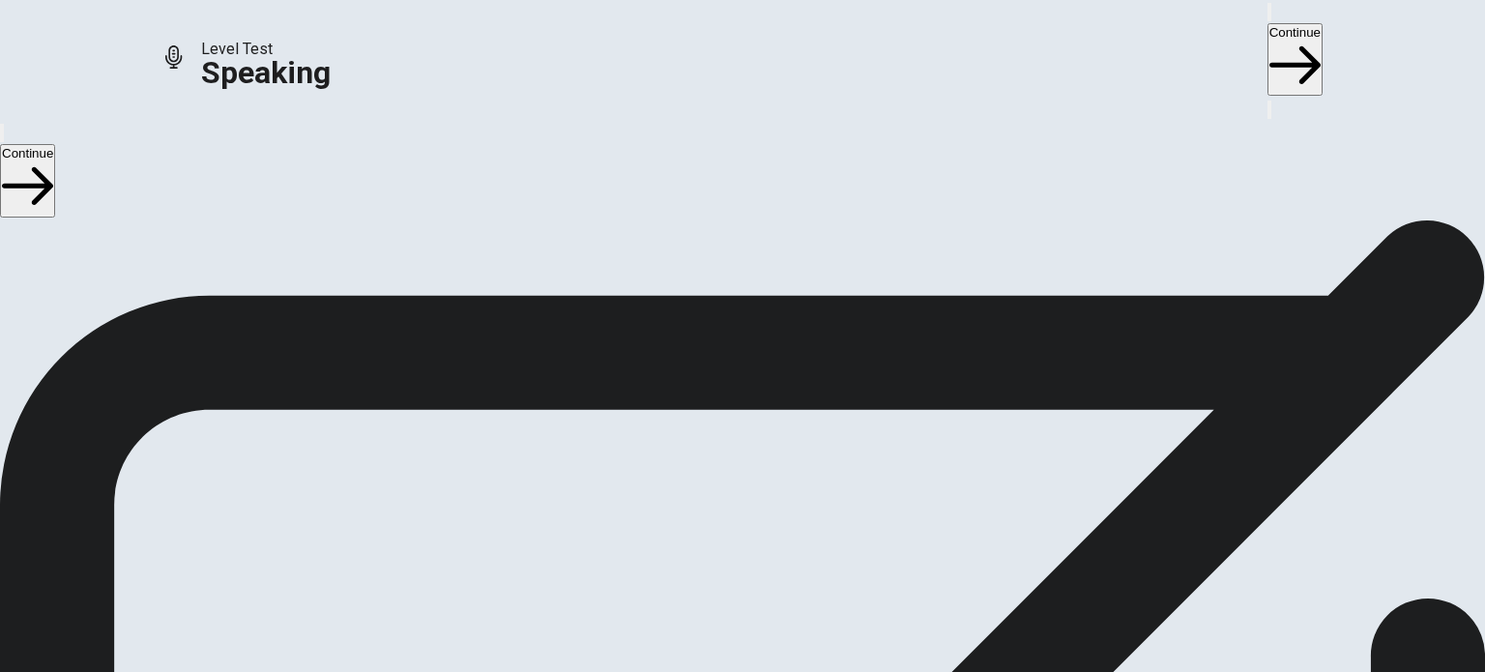
scroll to position [147, 0]
click at [777, 604] on span "Stop Recording" at bounding box center [743, 625] width 69 height 42
click at [738, 474] on icon "Record Again" at bounding box center [726, 485] width 23 height 23
click at [777, 527] on icon at bounding box center [743, 561] width 69 height 69
click at [721, 463] on button "Play Audio" at bounding box center [719, 469] width 4 height 18
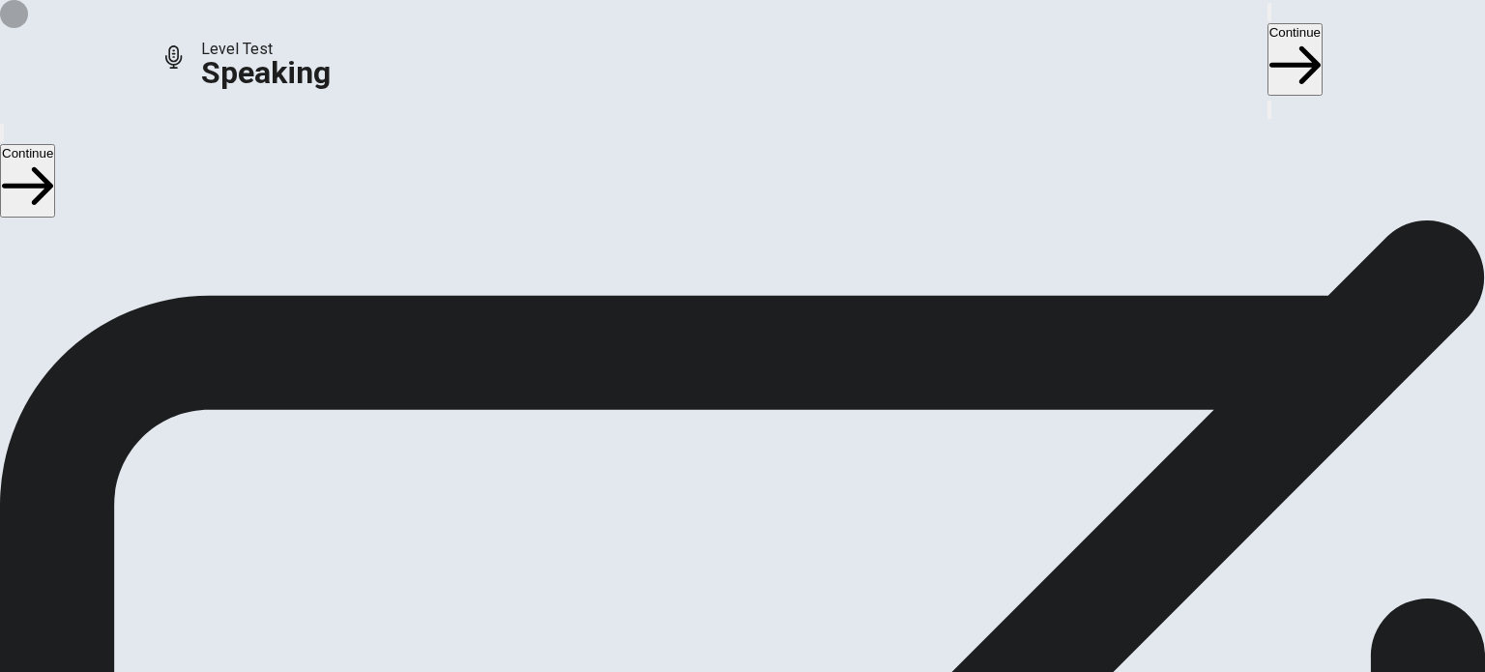
click at [738, 474] on icon "Record Again" at bounding box center [726, 485] width 23 height 23
click at [777, 403] on div "Stop Recording" at bounding box center [743, 526] width 69 height 246
click at [771, 392] on div at bounding box center [742, 424] width 58 height 65
click at [771, 392] on icon at bounding box center [742, 421] width 58 height 58
click at [715, 474] on icon "Record Again" at bounding box center [715, 474] width 0 height 0
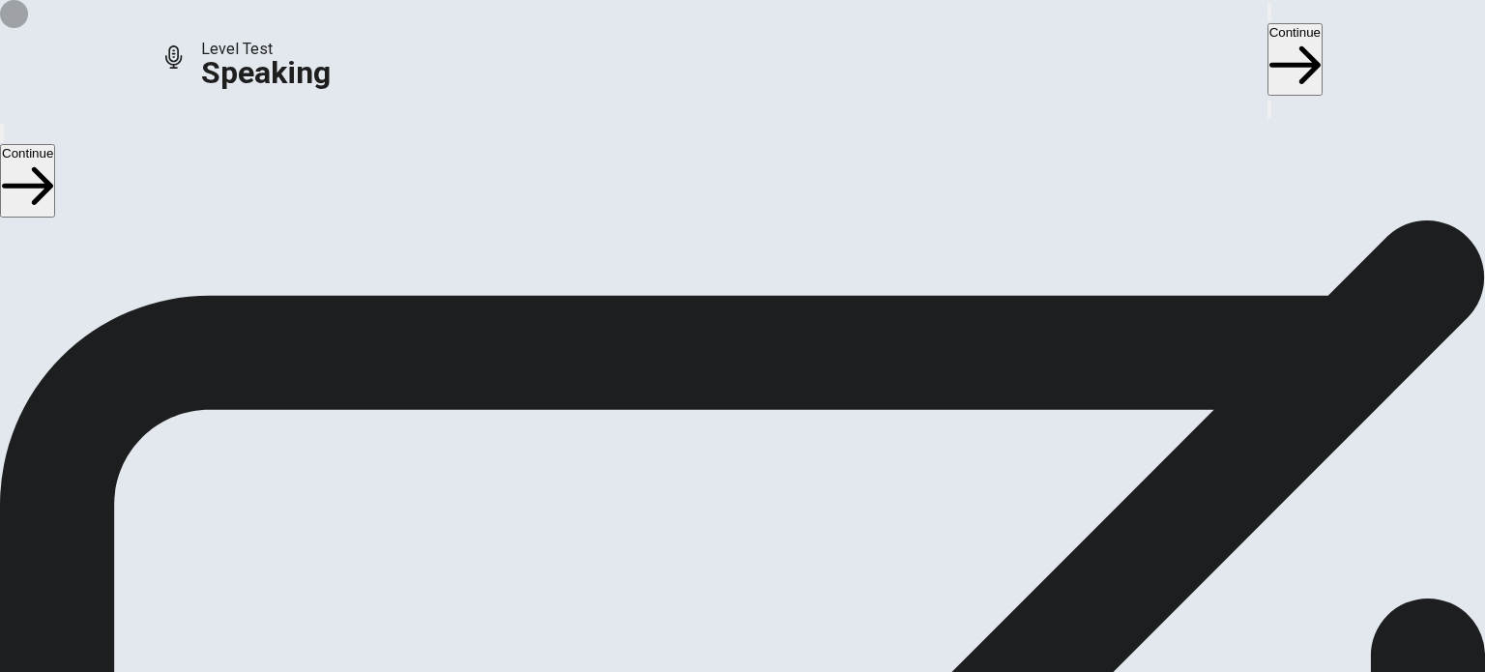
click at [721, 461] on button "Play Audio" at bounding box center [719, 469] width 4 height 18
click at [1267, 37] on button "Continue" at bounding box center [1294, 59] width 55 height 72
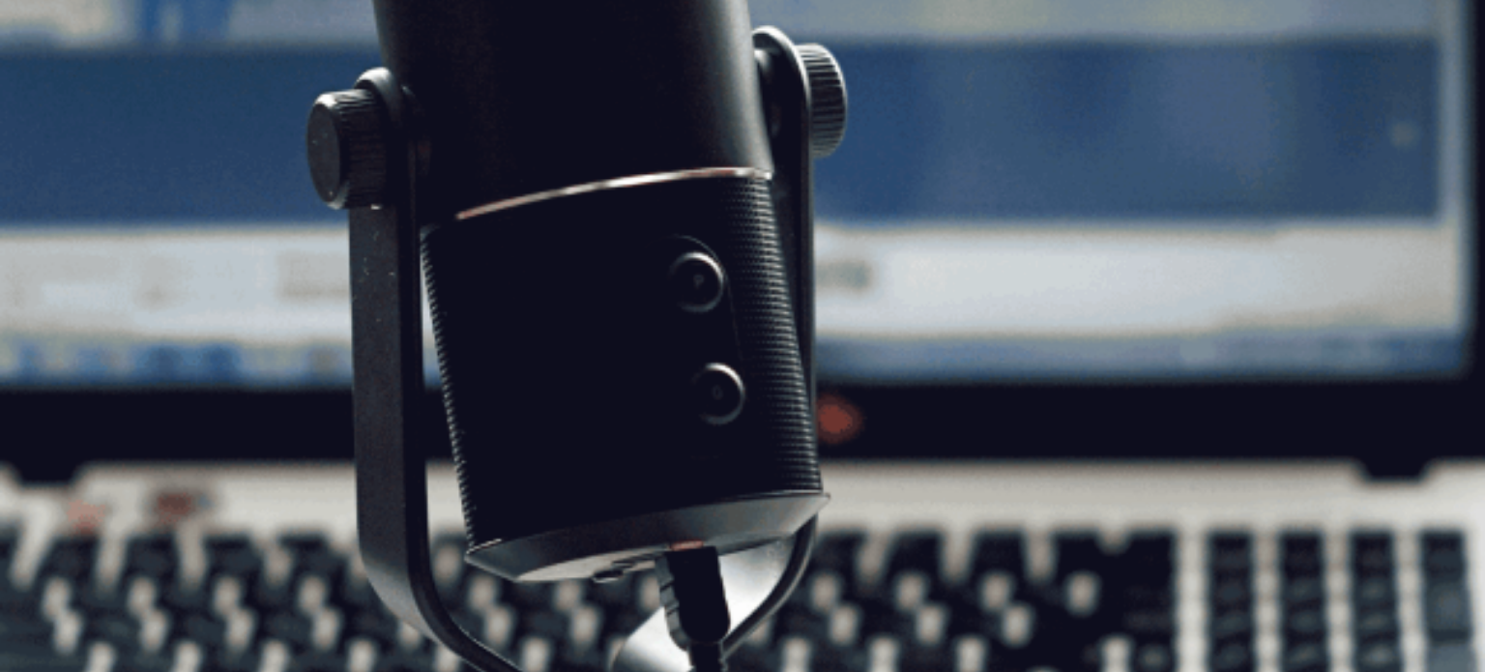
click at [1267, 36] on button "Continue" at bounding box center [1294, 59] width 55 height 72
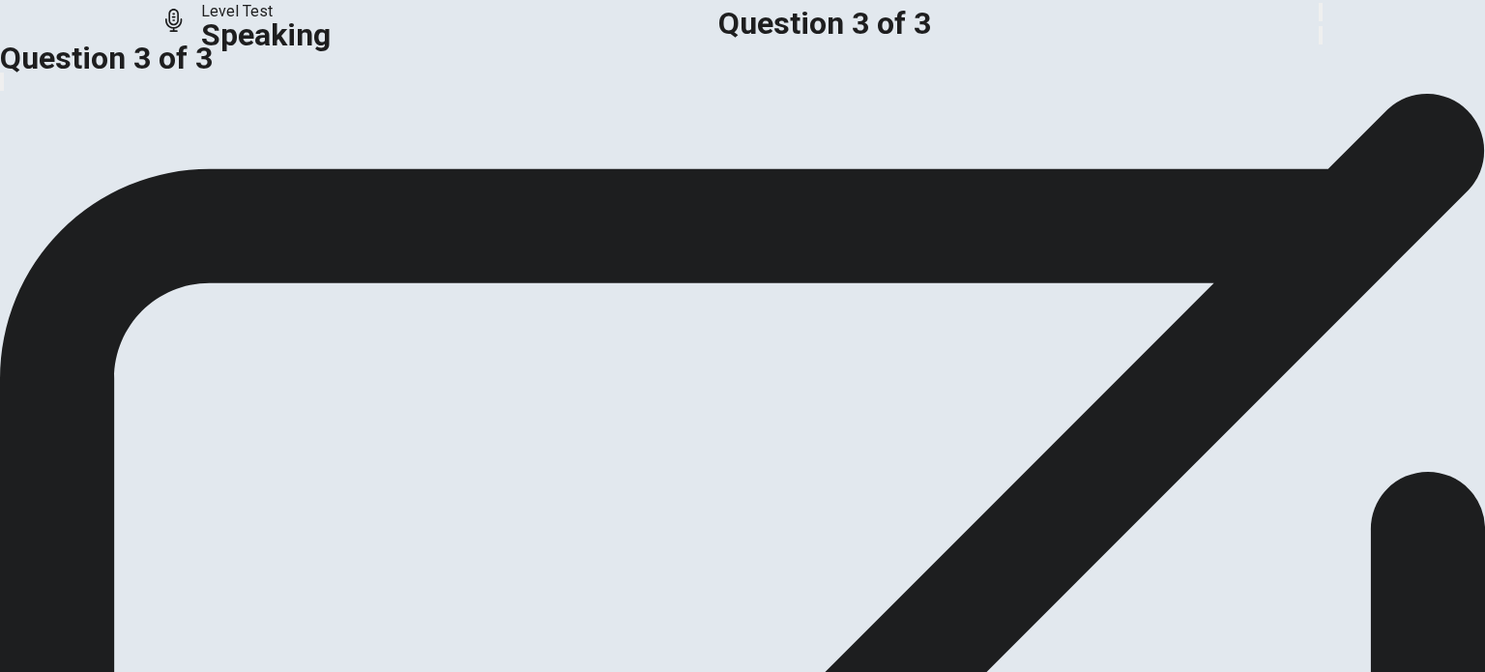
scroll to position [31, 0]
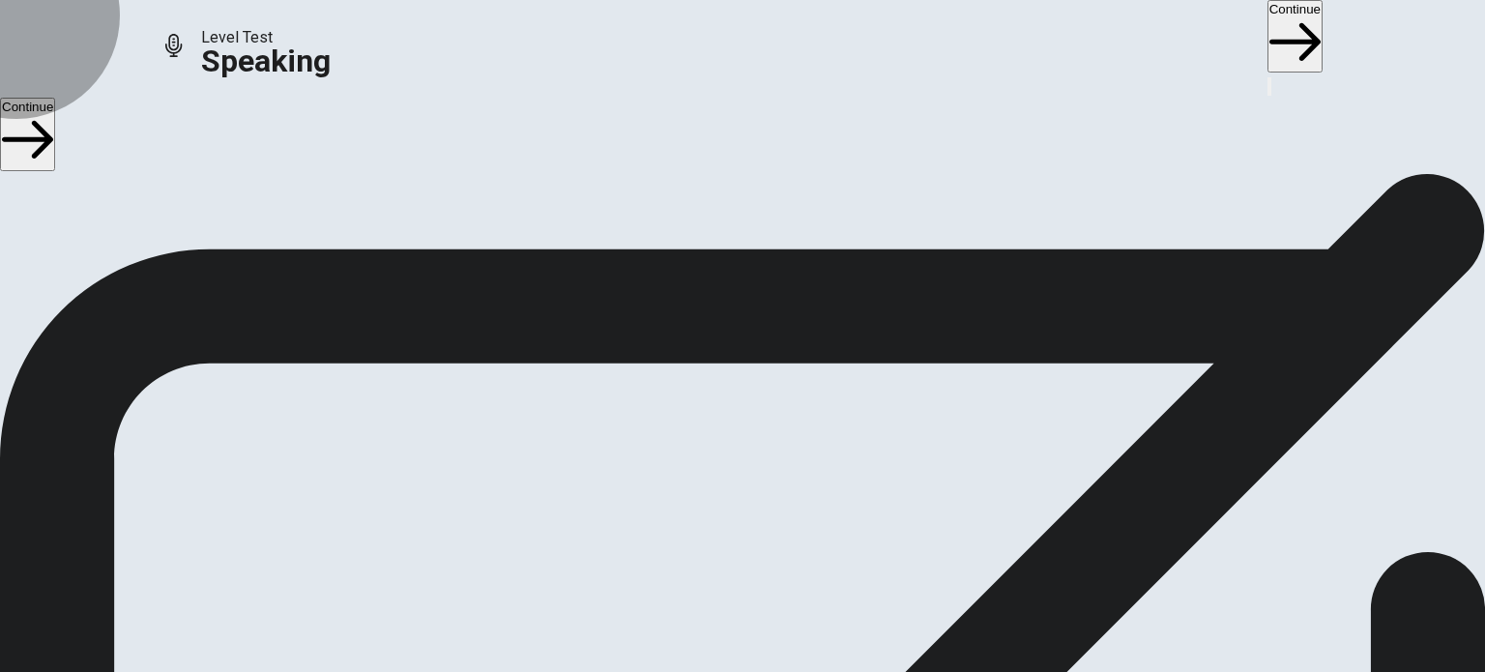
click at [1267, 29] on button "Continue" at bounding box center [1294, 36] width 55 height 72
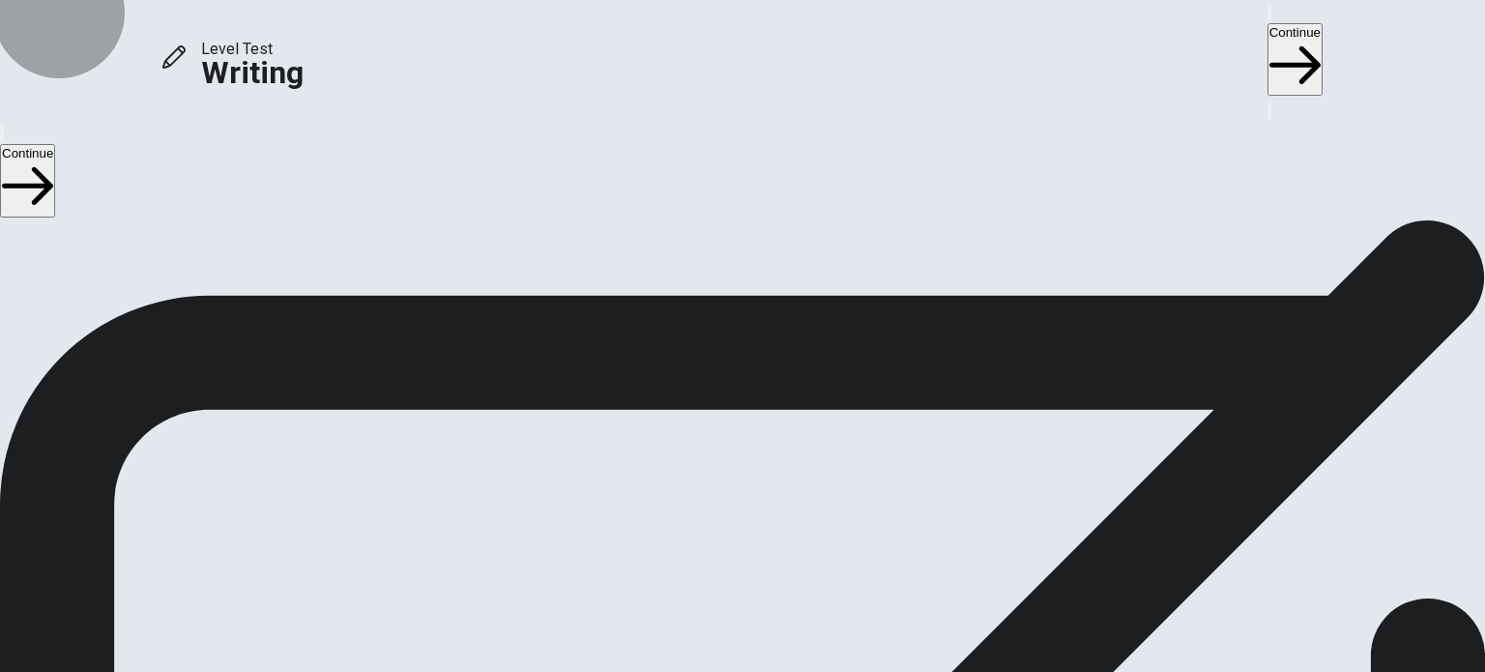
click at [1267, 26] on button "Continue" at bounding box center [1294, 59] width 55 height 72
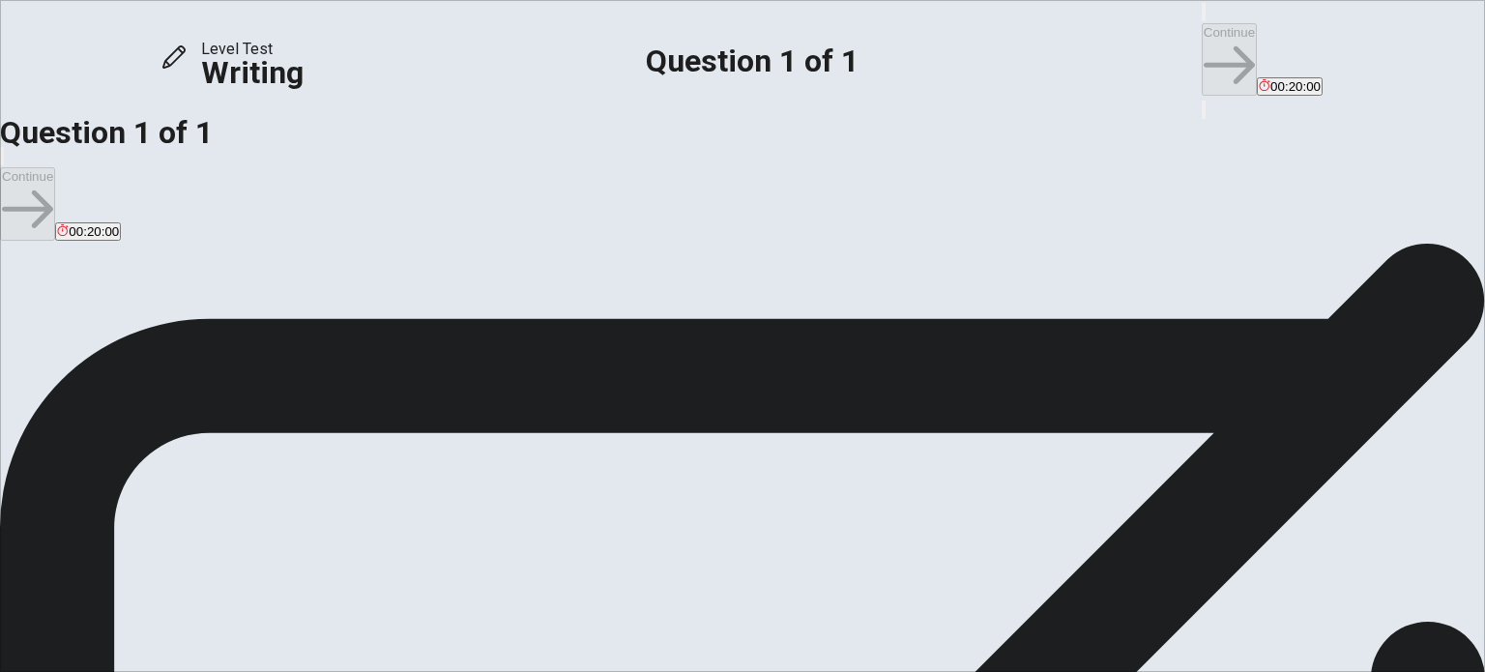
type textarea "ㅑ"
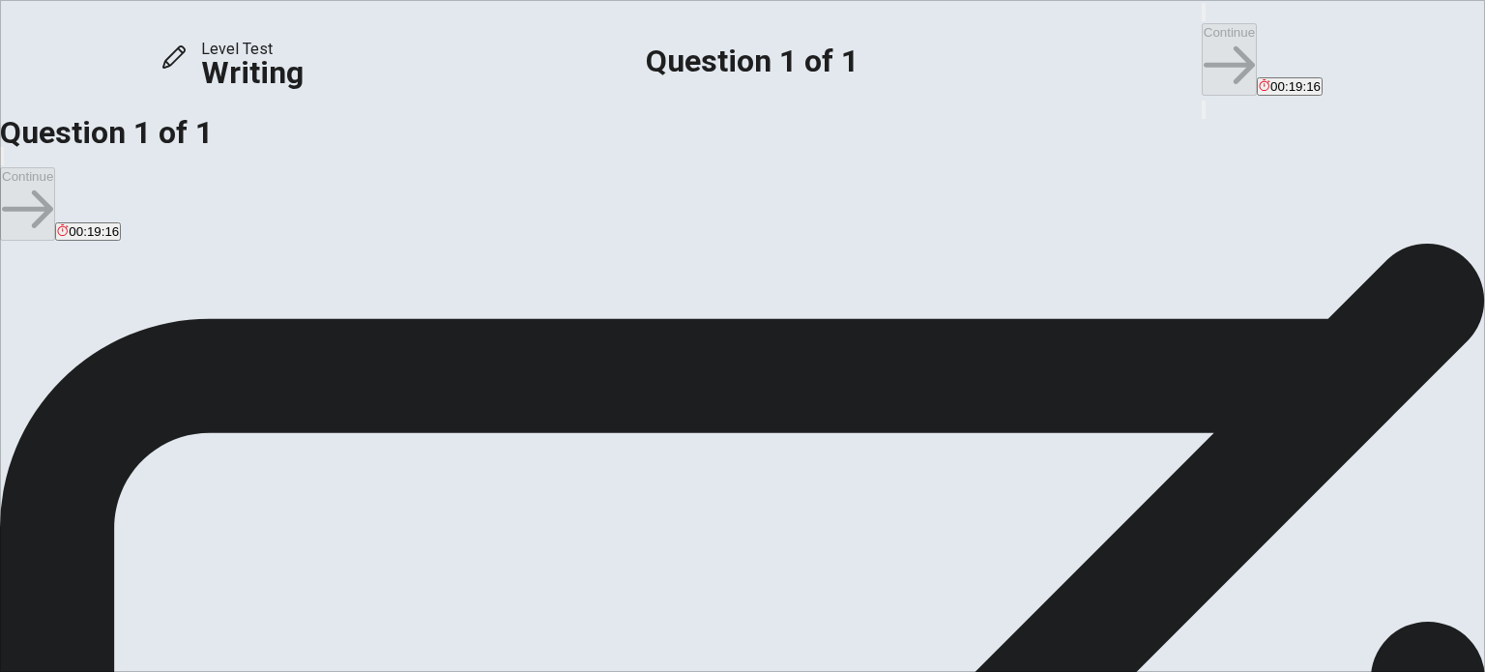
drag, startPoint x: 1044, startPoint y: 432, endPoint x: 1041, endPoint y: 385, distance: 47.5
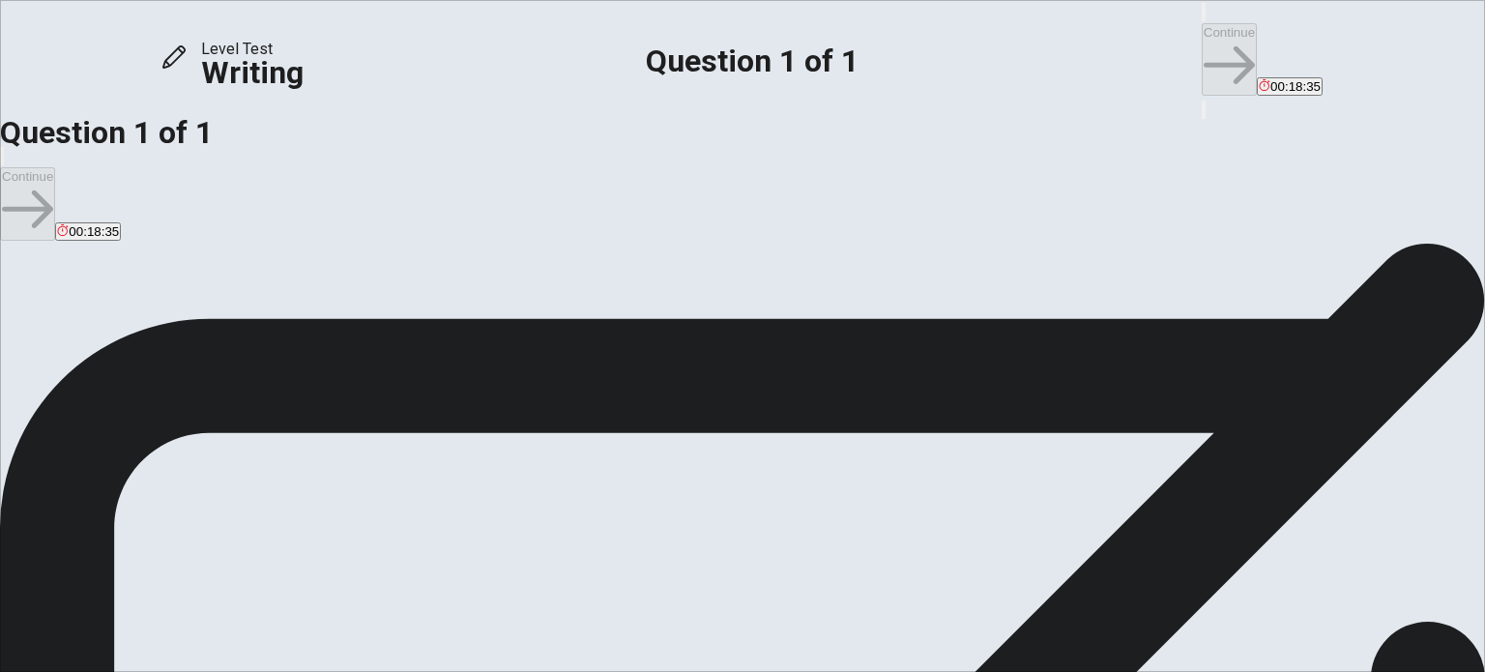
drag, startPoint x: 827, startPoint y: 137, endPoint x: 1118, endPoint y: 142, distance: 291.0
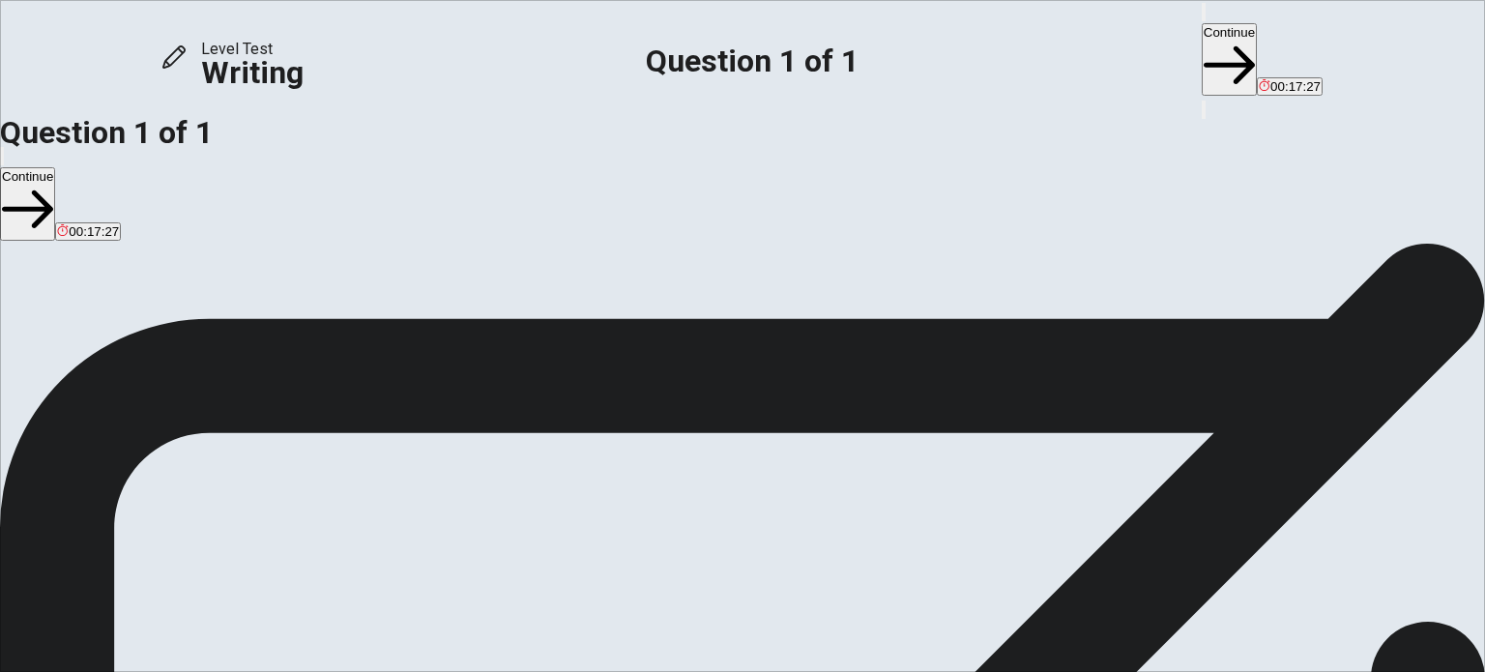
paste textarea "t"
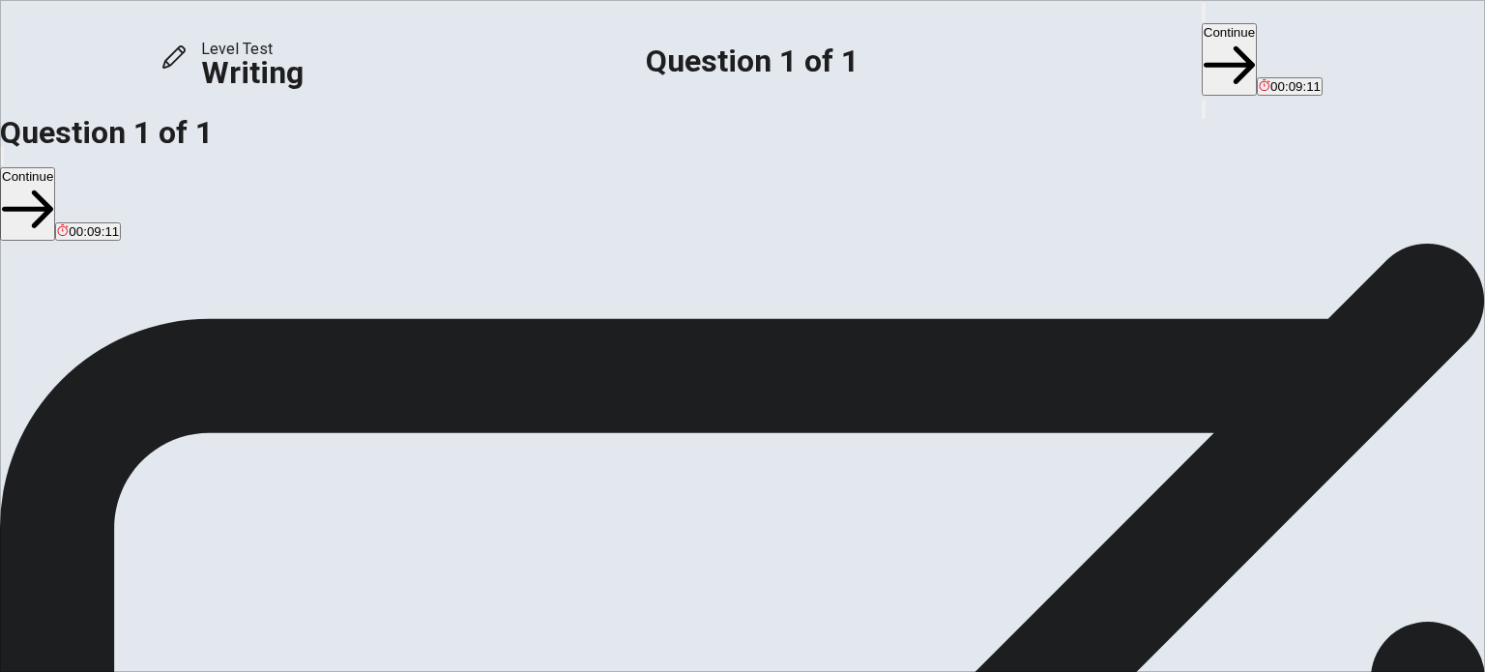
scroll to position [57, 0]
click at [1202, 35] on button "Continue" at bounding box center [1229, 59] width 55 height 72
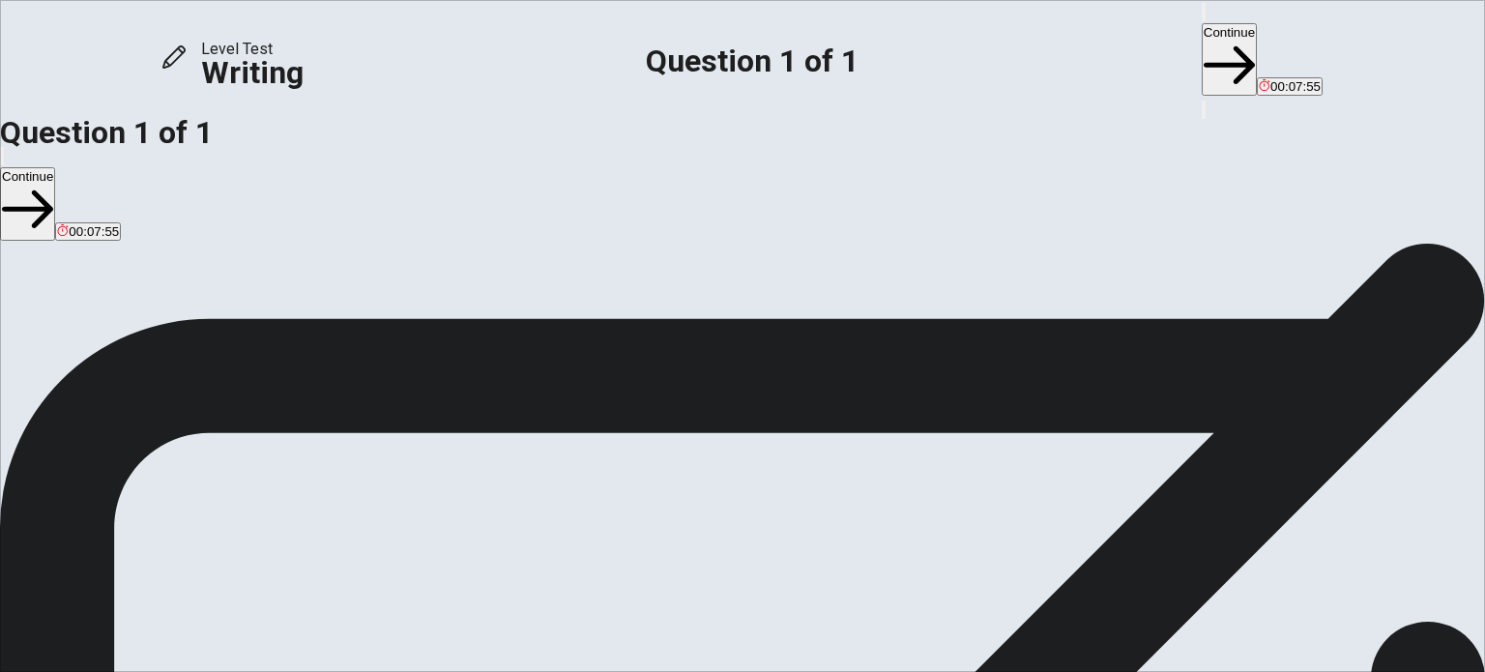
type textarea "I think technology makes our lives simpler. This is because, technology is alre…"
click at [1202, 30] on button "Continue" at bounding box center [1229, 59] width 55 height 72
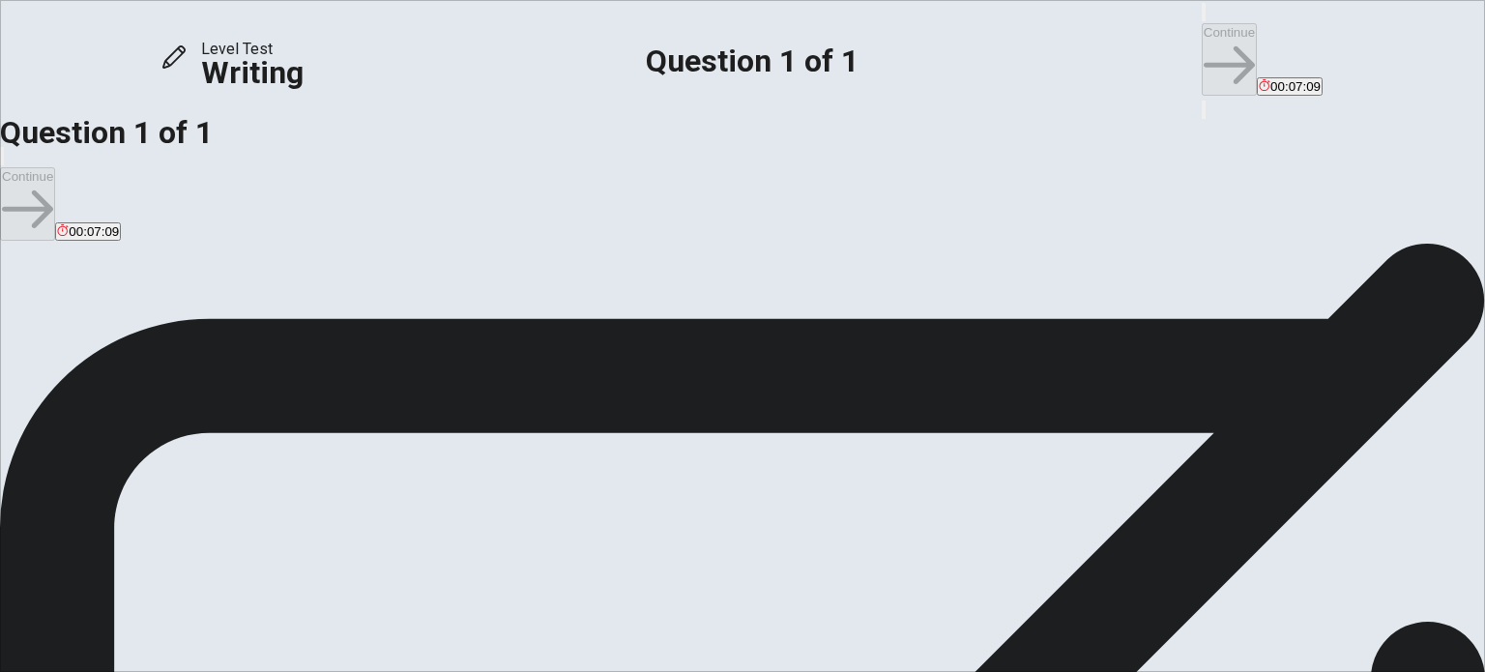
scroll to position [31, 0]
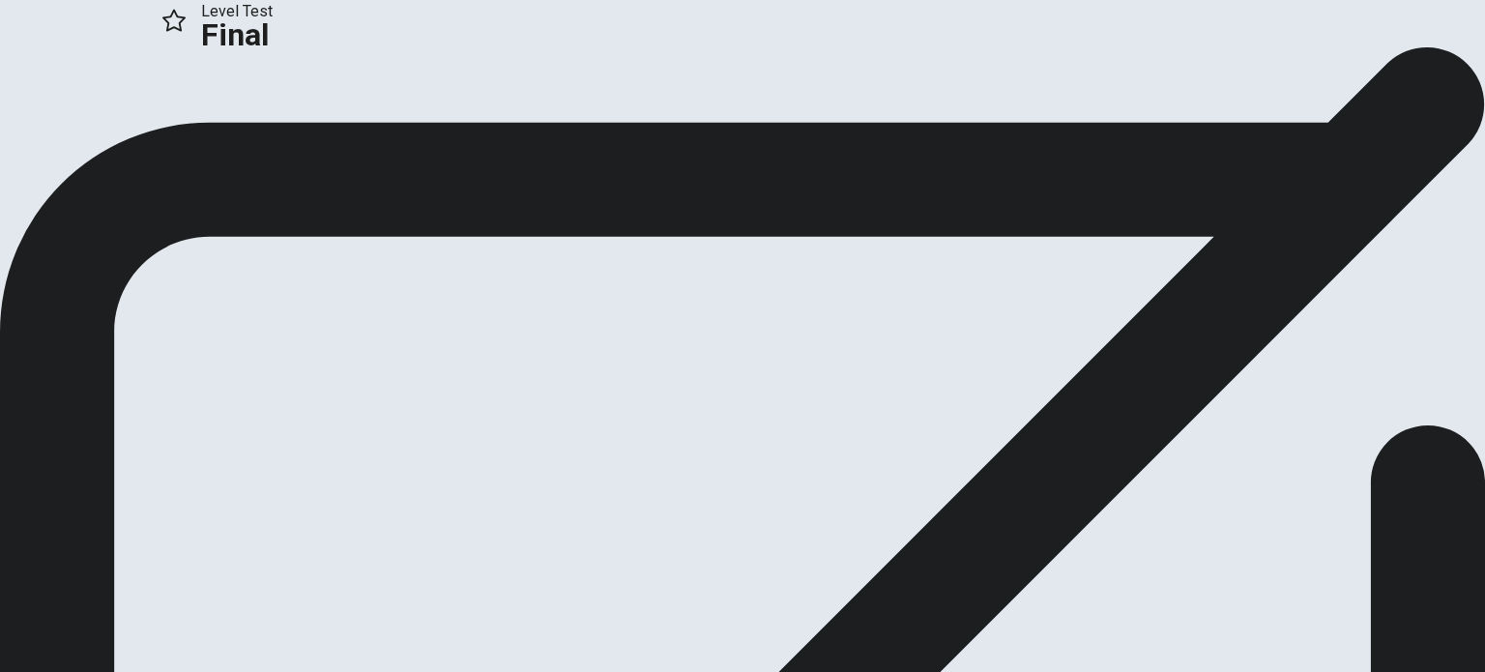
click at [78, 111] on button "Continue" at bounding box center [39, 98] width 78 height 26
